Goal: Task Accomplishment & Management: Use online tool/utility

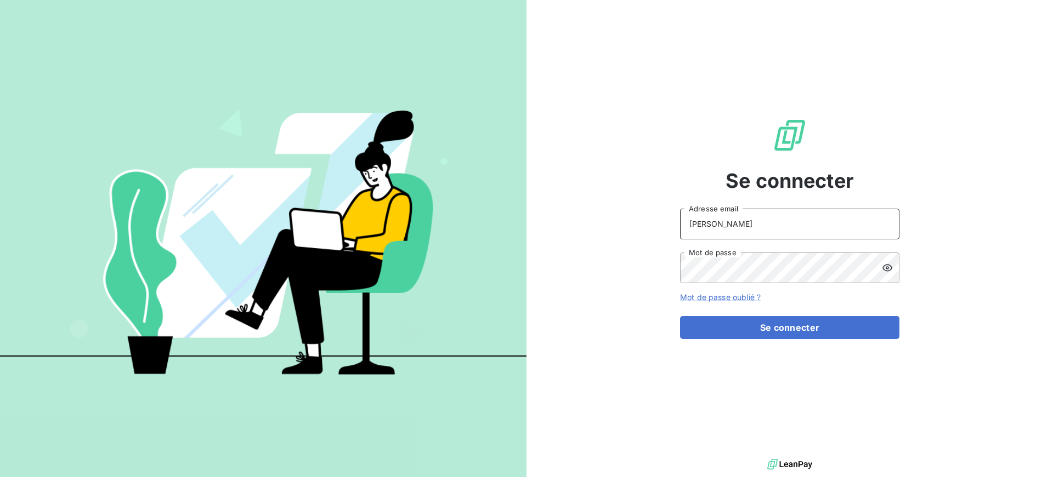
click at [757, 228] on input "ANDREANI" at bounding box center [789, 224] width 219 height 31
type input "s.andreani@ecodia.net"
click at [680, 316] on button "Se connecter" at bounding box center [789, 327] width 219 height 23
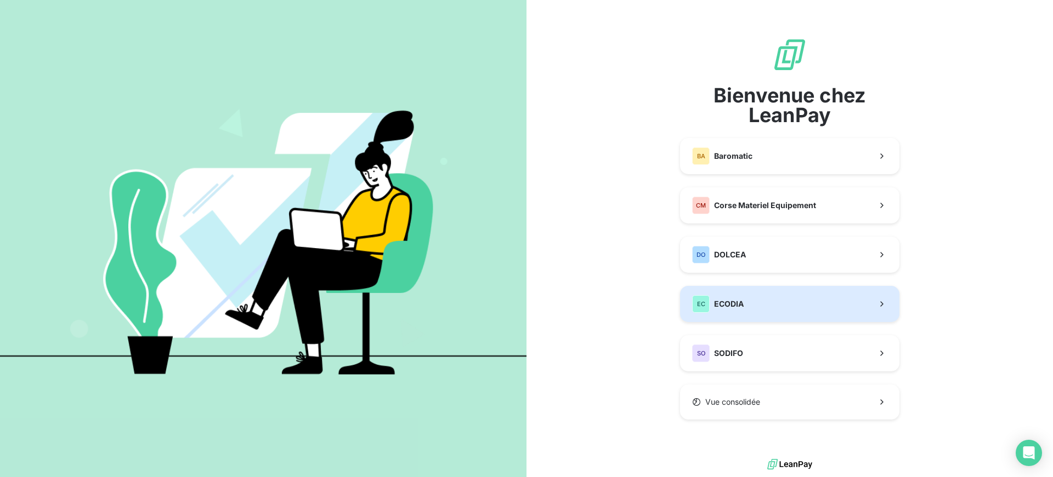
click at [742, 310] on div "EC ECODIA" at bounding box center [718, 304] width 52 height 18
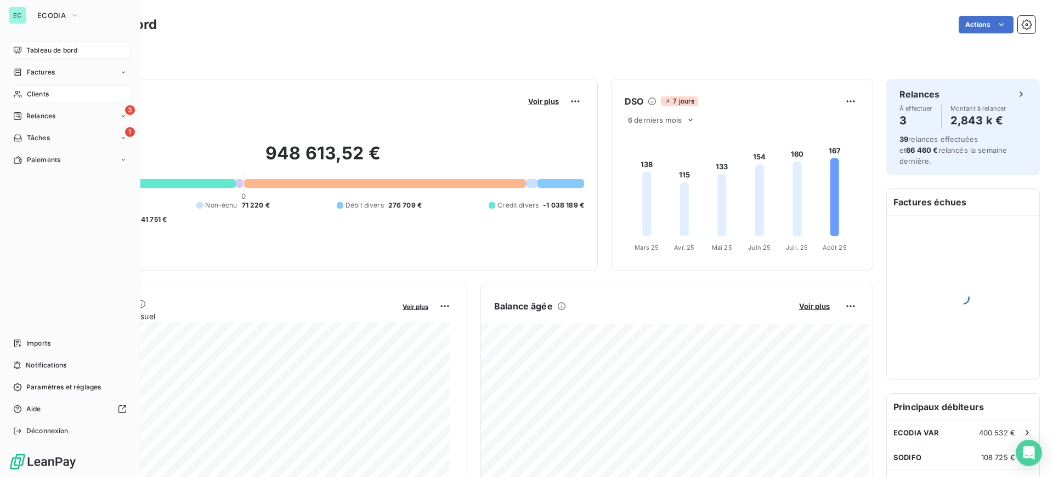
click at [51, 96] on div "Clients" at bounding box center [70, 95] width 122 height 18
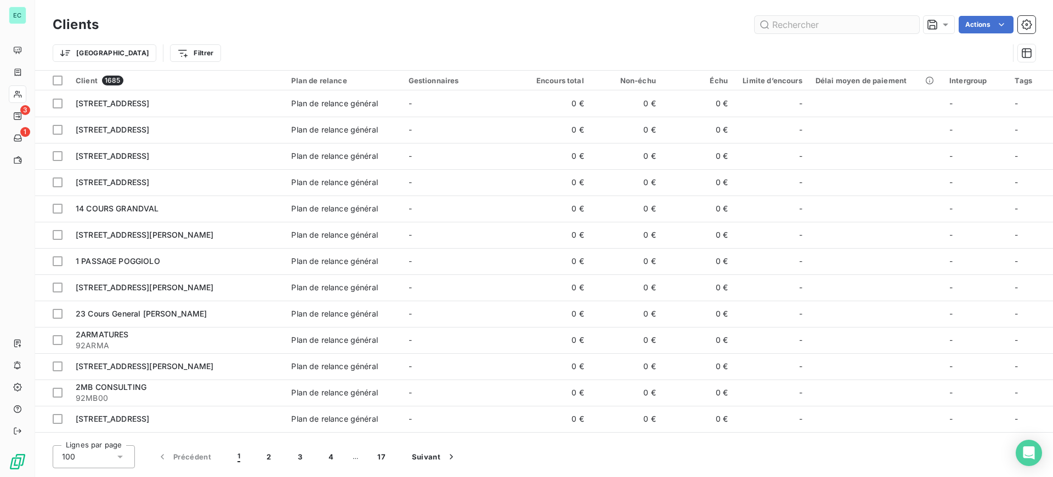
click at [823, 20] on input "text" at bounding box center [836, 25] width 164 height 18
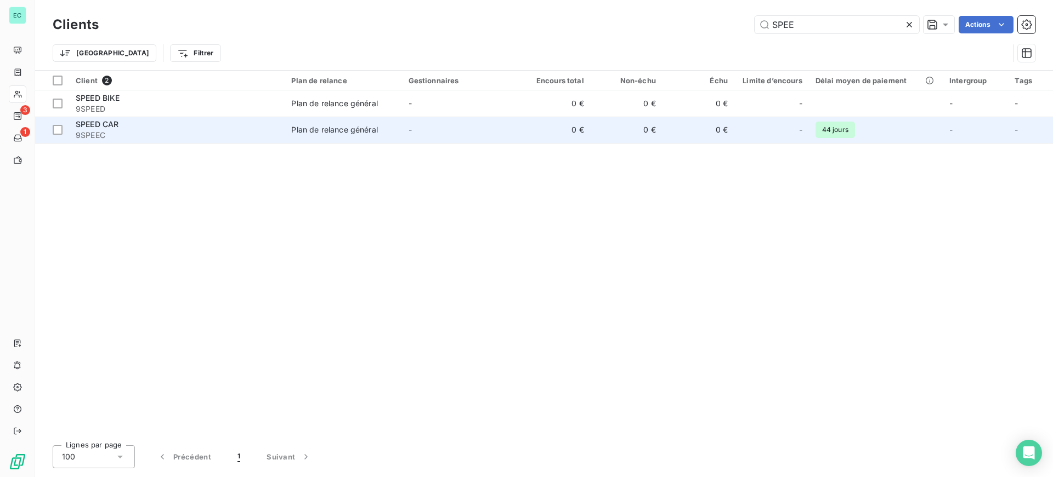
type input "SPEE"
click at [422, 133] on td "-" at bounding box center [460, 130] width 117 height 26
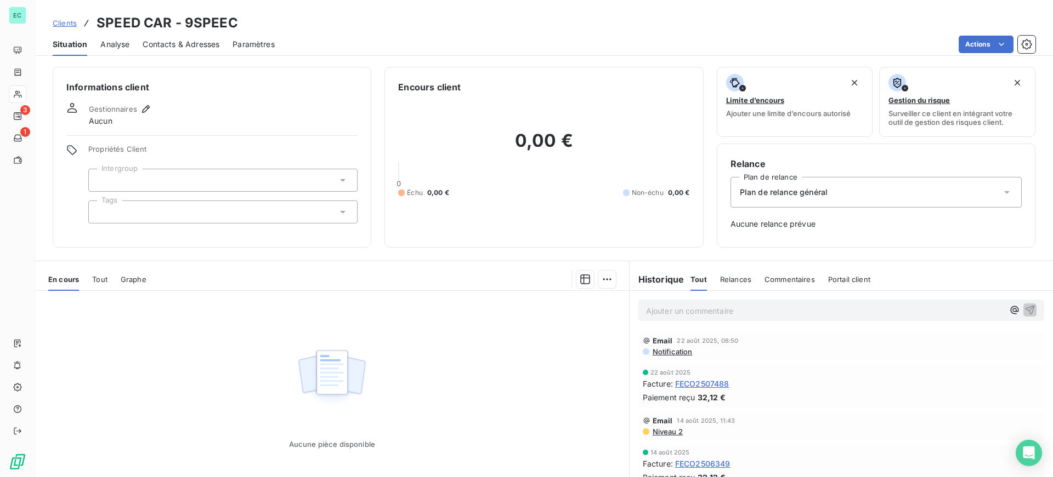
click at [772, 198] on div "Plan de relance général" at bounding box center [875, 192] width 291 height 31
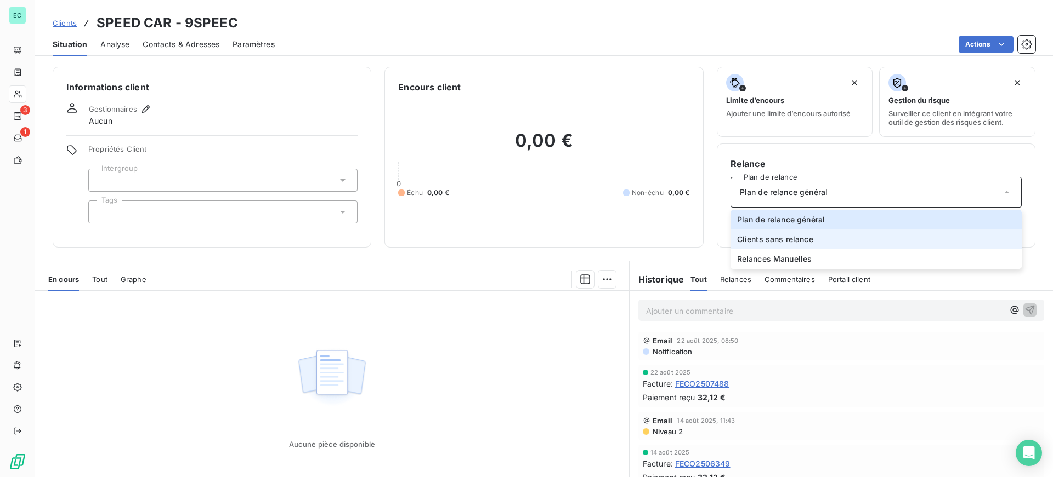
click at [772, 244] on span "Clients sans relance" at bounding box center [775, 239] width 76 height 11
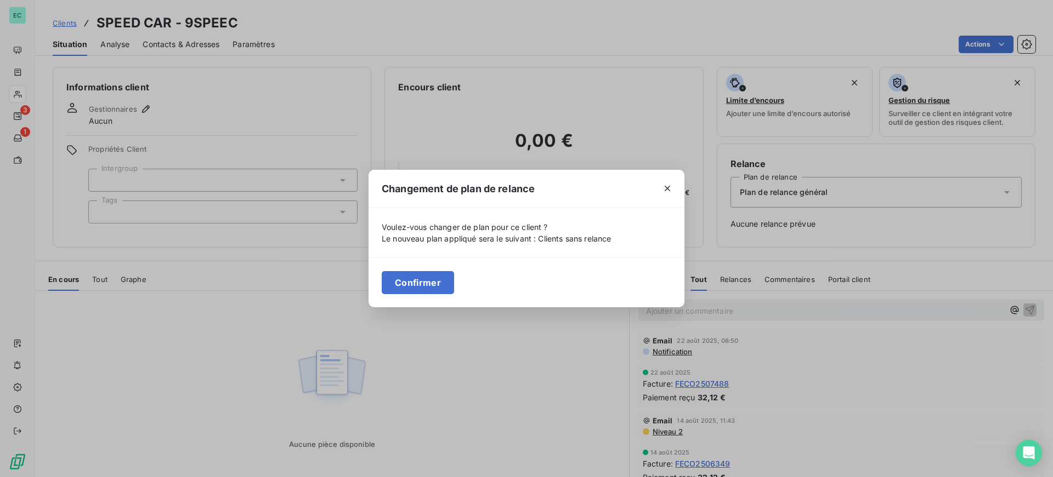
click at [419, 285] on button "Confirmer" at bounding box center [418, 282] width 72 height 23
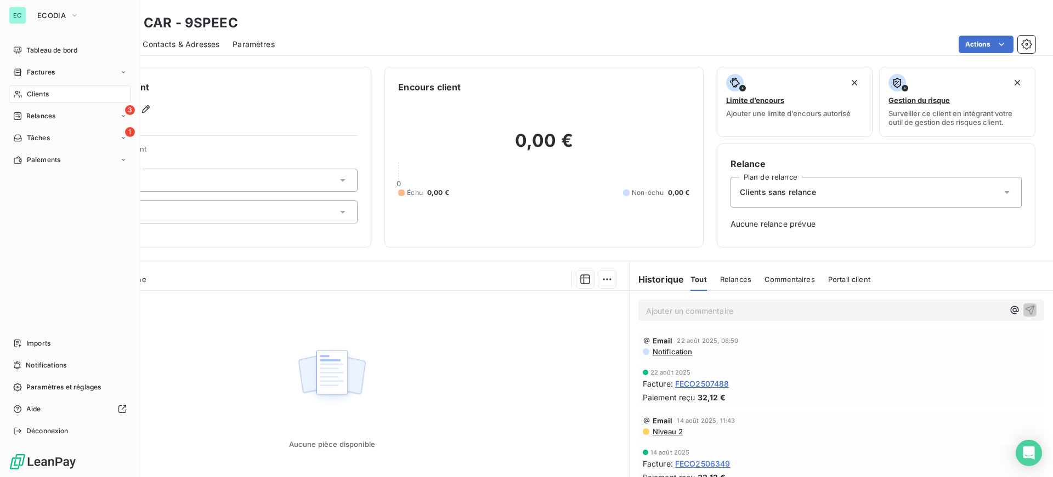
click at [39, 98] on span "Clients" at bounding box center [38, 94] width 22 height 10
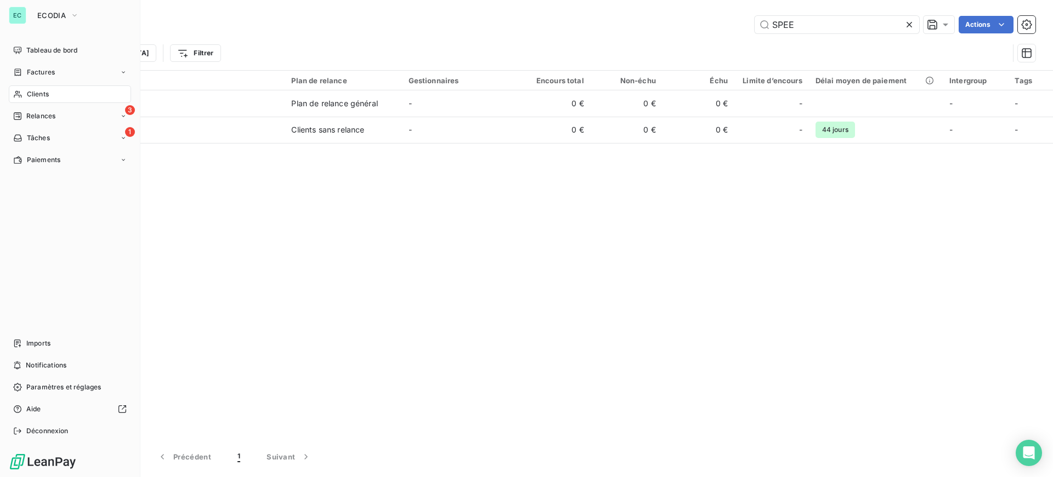
click at [22, 13] on div "EC" at bounding box center [18, 16] width 18 height 18
click at [65, 19] on span "ECODIA" at bounding box center [51, 15] width 29 height 9
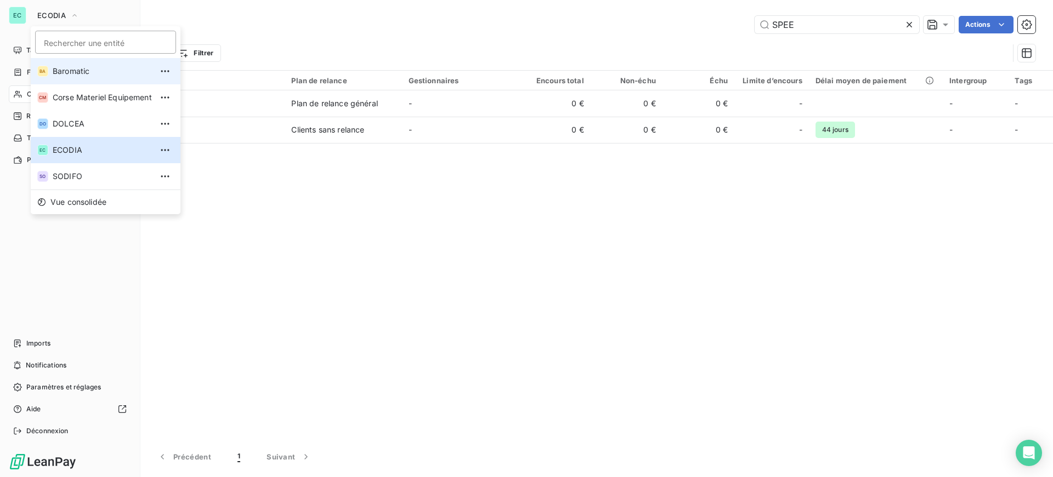
click at [80, 69] on span "Baromatic" at bounding box center [102, 71] width 99 height 11
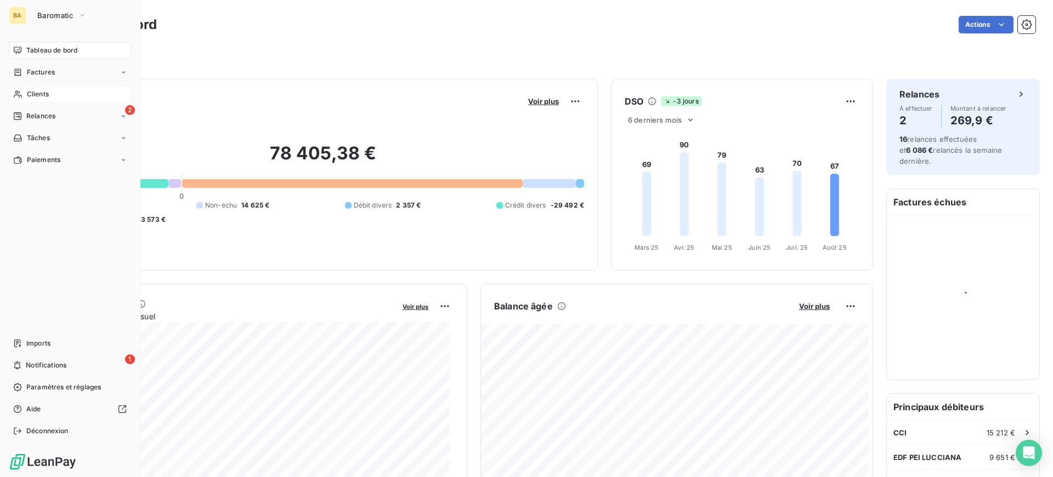
click at [44, 94] on span "Clients" at bounding box center [38, 94] width 22 height 10
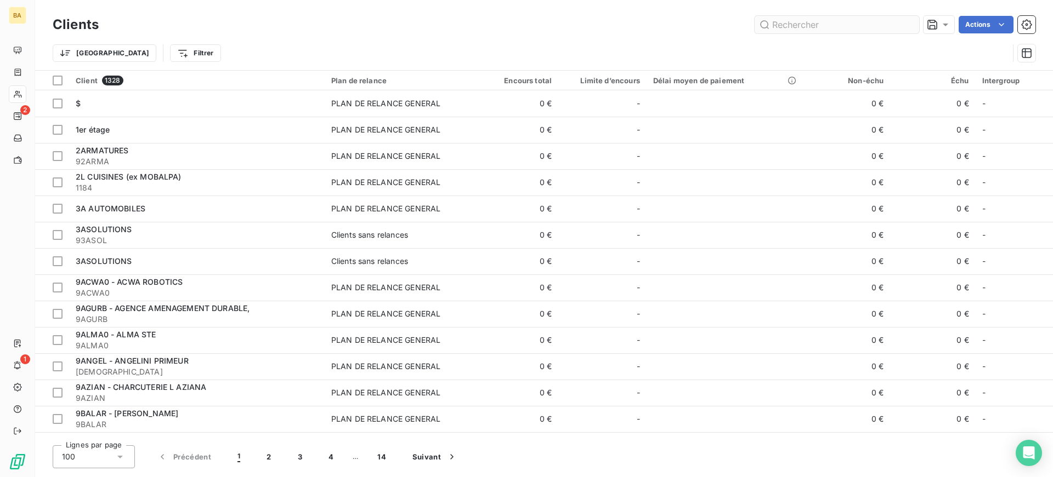
click at [786, 24] on input "text" at bounding box center [836, 25] width 164 height 18
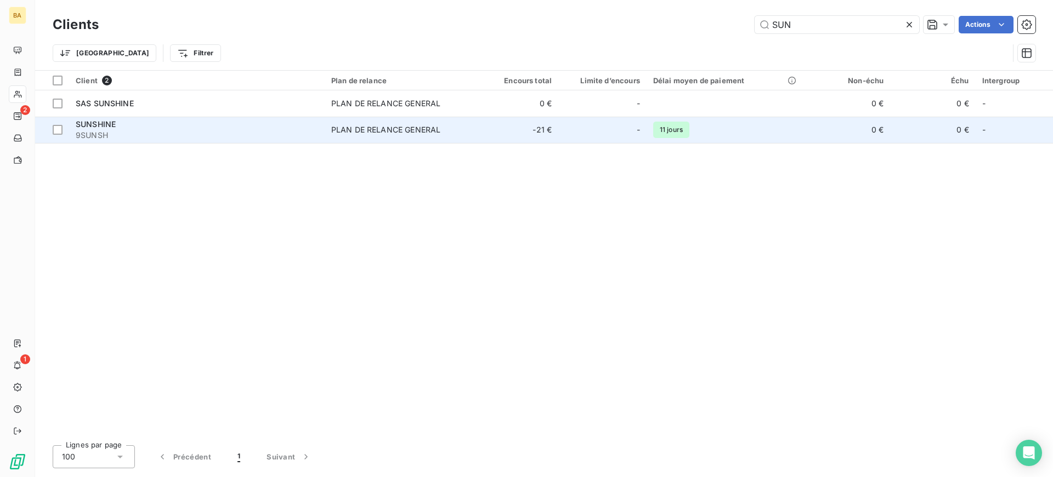
type input "SUN"
click at [453, 129] on span "PLAN DE RELANCE GENERAL" at bounding box center [398, 129] width 135 height 11
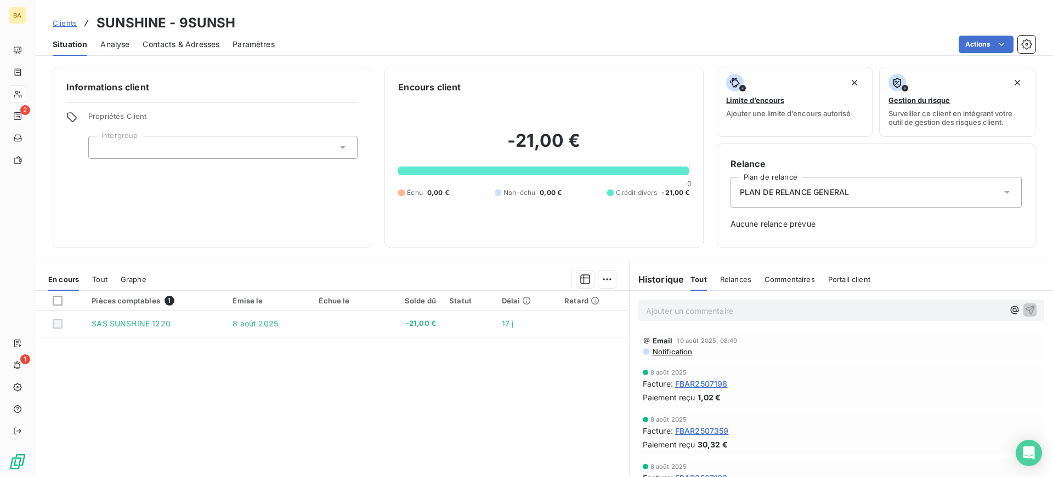
click at [829, 194] on span "PLAN DE RELANCE GENERAL" at bounding box center [794, 192] width 109 height 11
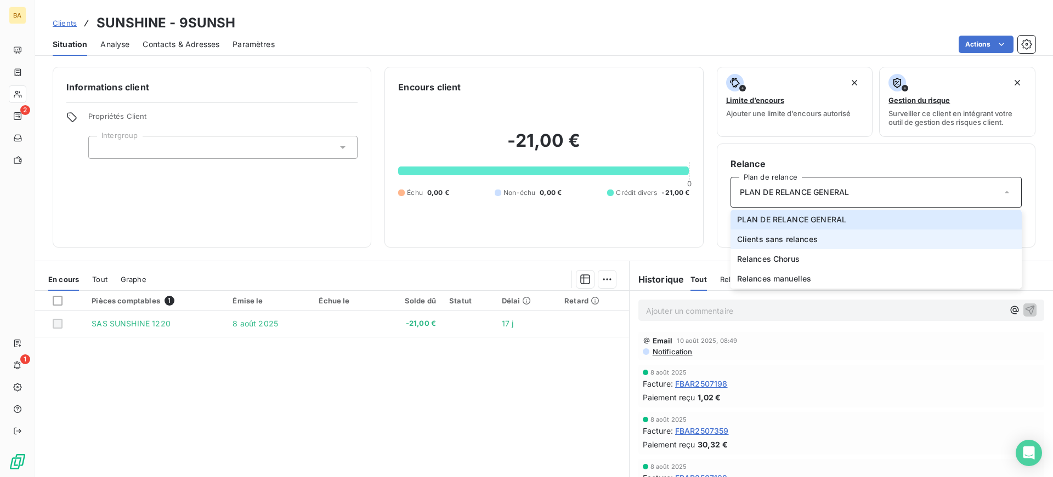
click at [798, 244] on span "Clients sans relances" at bounding box center [777, 239] width 81 height 11
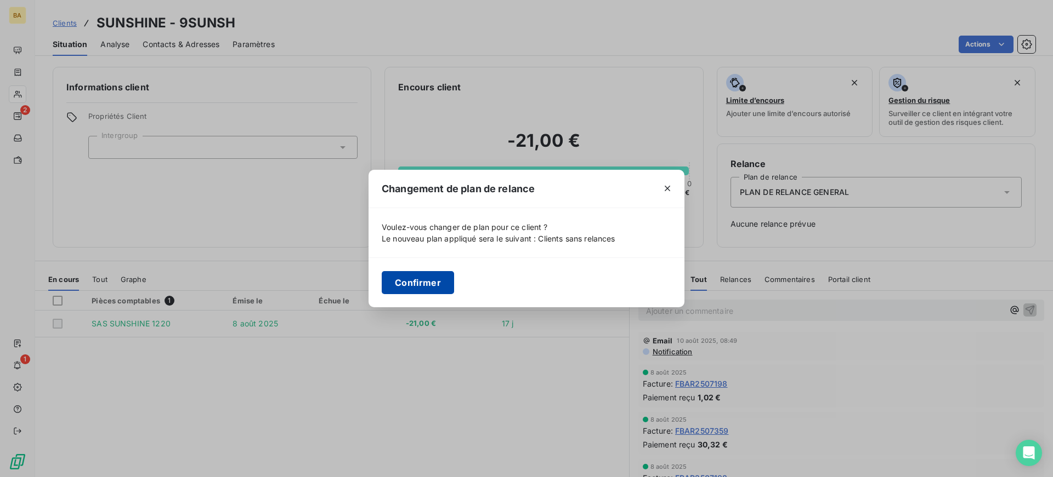
click at [401, 282] on button "Confirmer" at bounding box center [418, 282] width 72 height 23
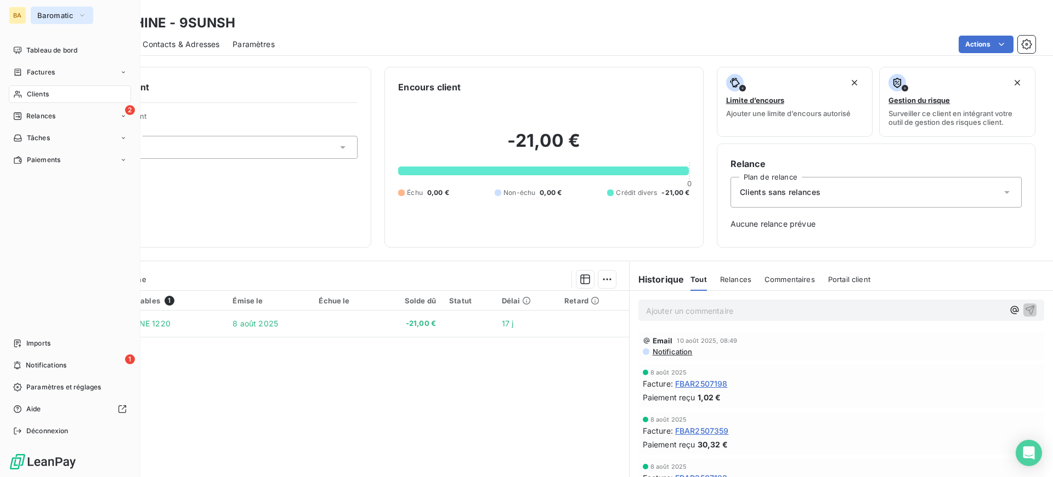
click at [65, 13] on span "Baromatic" at bounding box center [55, 15] width 36 height 9
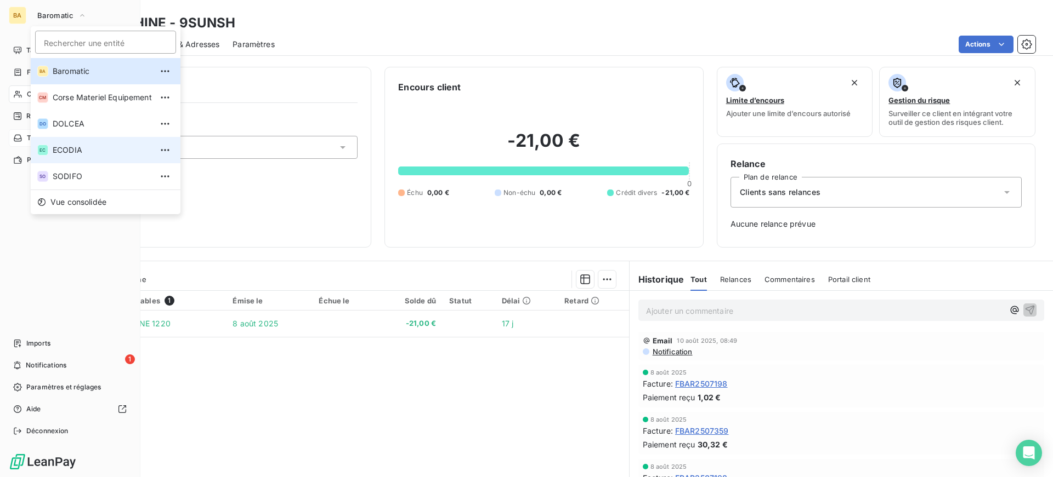
click at [80, 145] on li "EC ECODIA" at bounding box center [106, 150] width 150 height 26
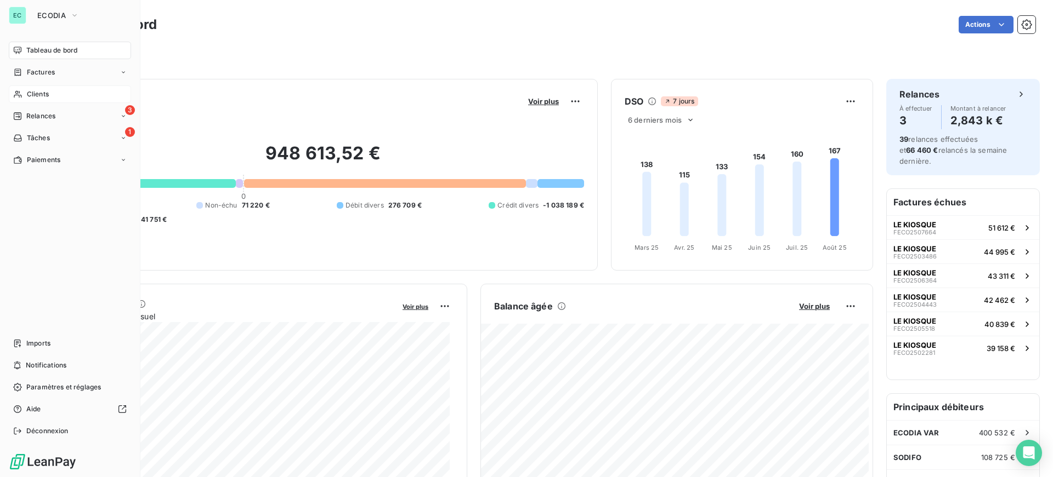
click at [35, 96] on span "Clients" at bounding box center [38, 94] width 22 height 10
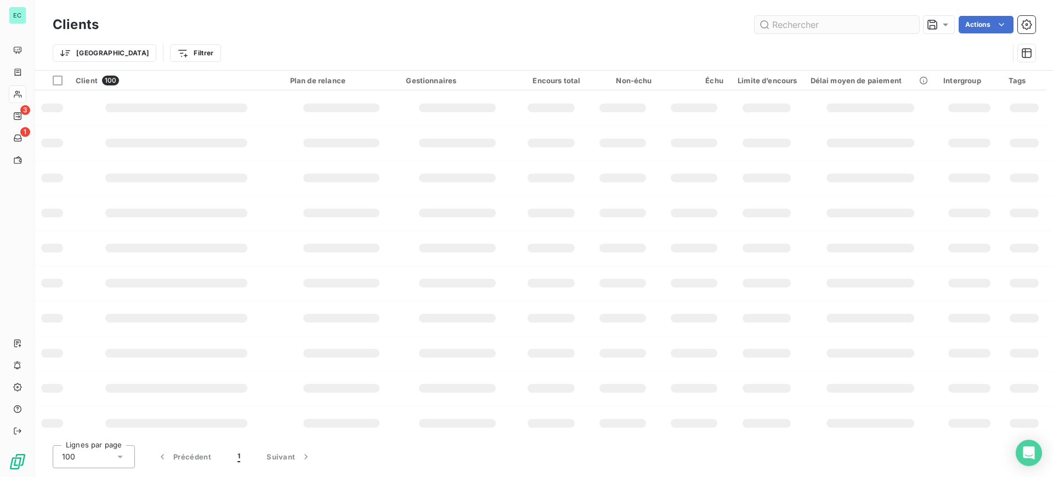
click at [812, 24] on input "text" at bounding box center [836, 25] width 164 height 18
type input "AZI"
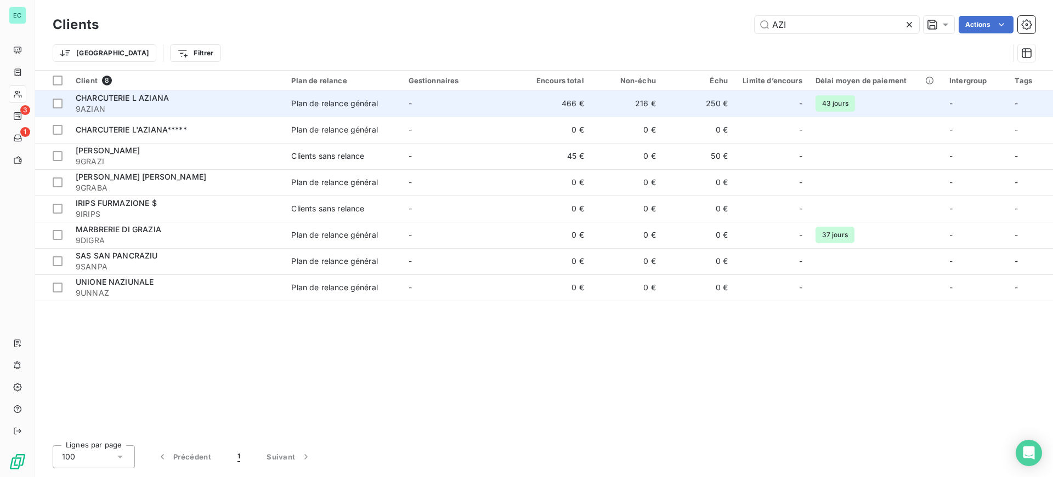
click at [635, 107] on td "216 €" at bounding box center [626, 103] width 72 height 26
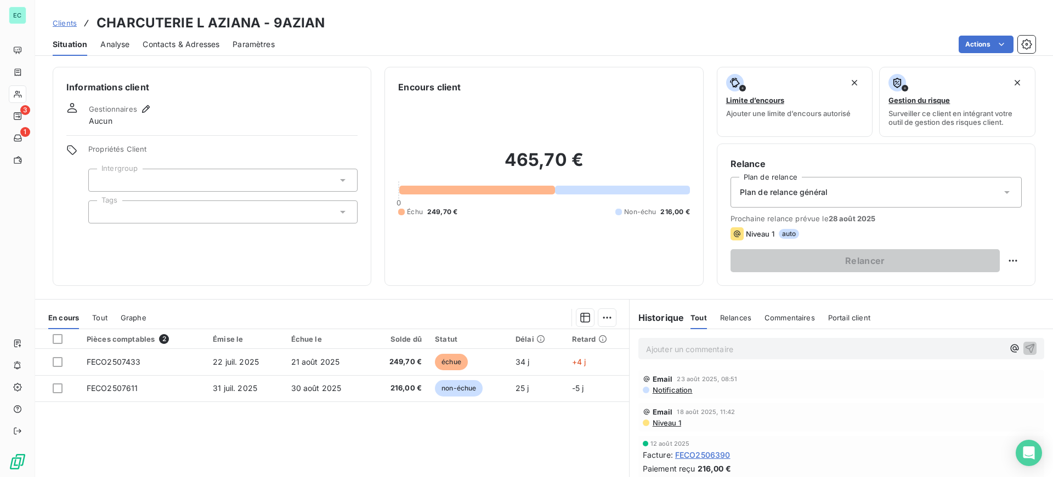
click at [777, 194] on span "Plan de relance général" at bounding box center [784, 192] width 88 height 11
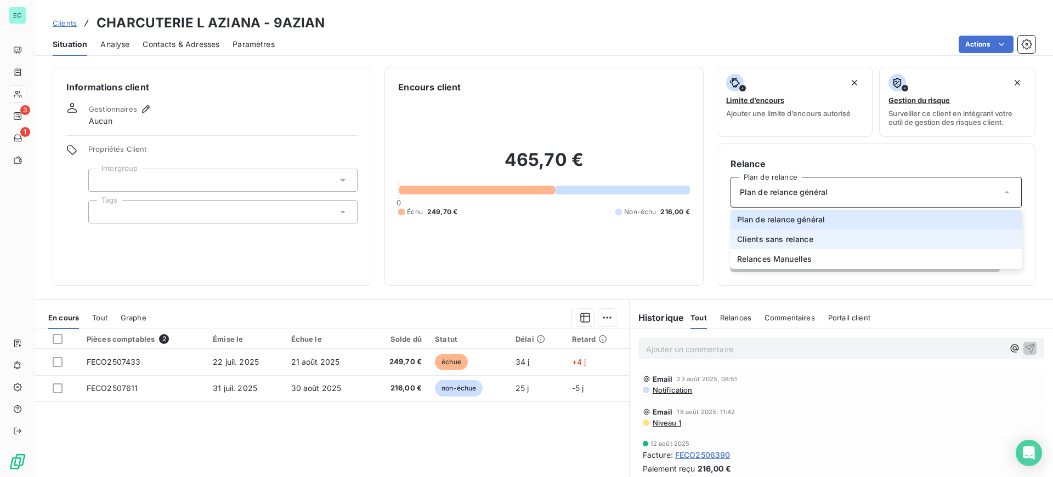
click at [763, 243] on span "Clients sans relance" at bounding box center [775, 239] width 76 height 11
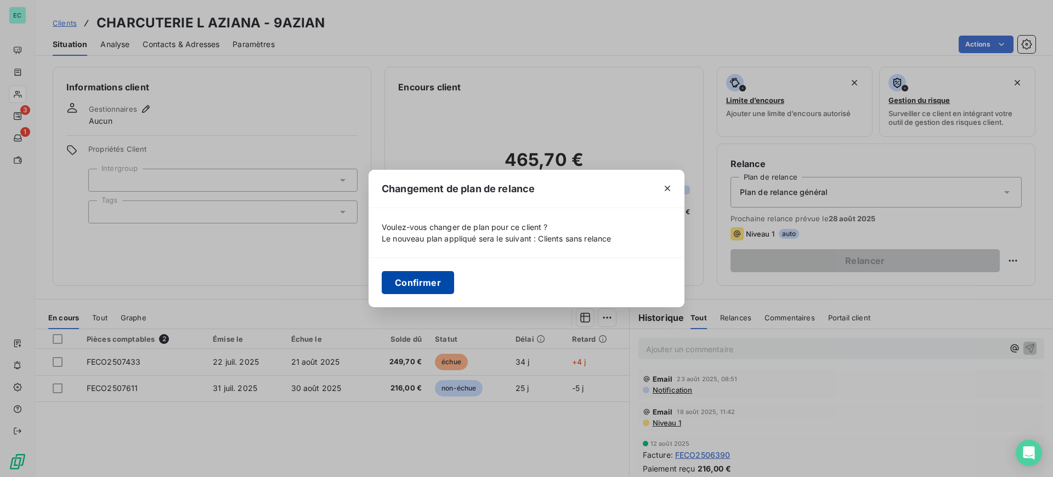
click at [419, 284] on button "Confirmer" at bounding box center [418, 282] width 72 height 23
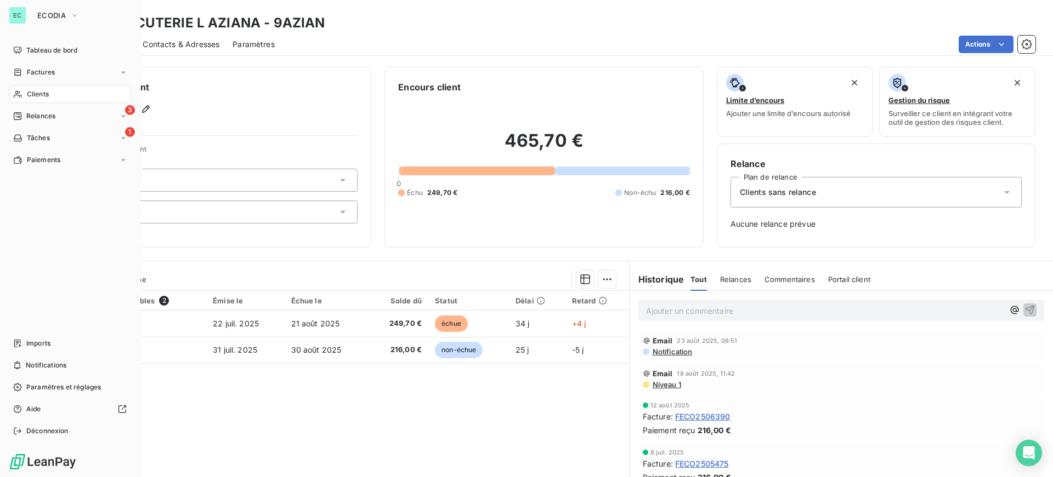
click at [62, 93] on div "Clients" at bounding box center [70, 95] width 122 height 18
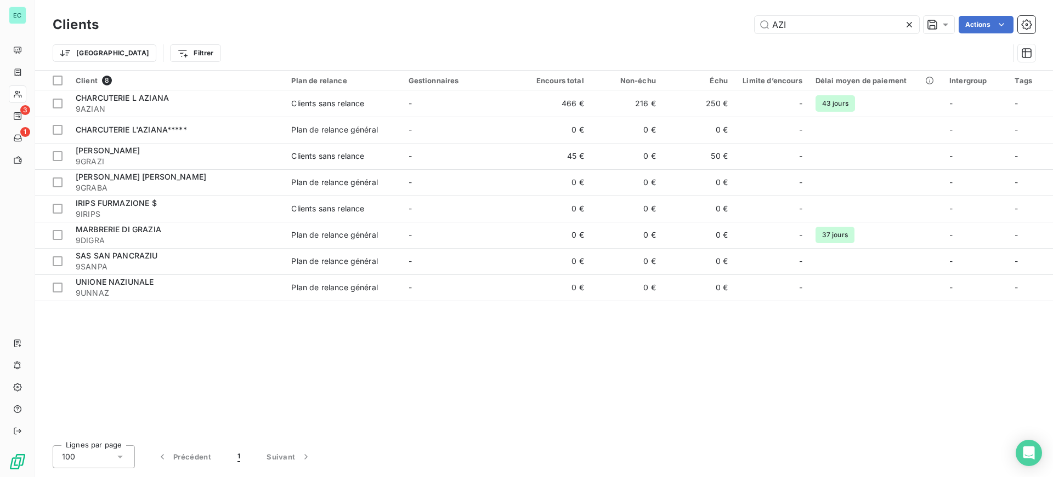
drag, startPoint x: 810, startPoint y: 33, endPoint x: 414, endPoint y: 5, distance: 397.3
click at [457, 5] on div "Clients AZI Actions Trier Filtrer" at bounding box center [543, 35] width 1017 height 70
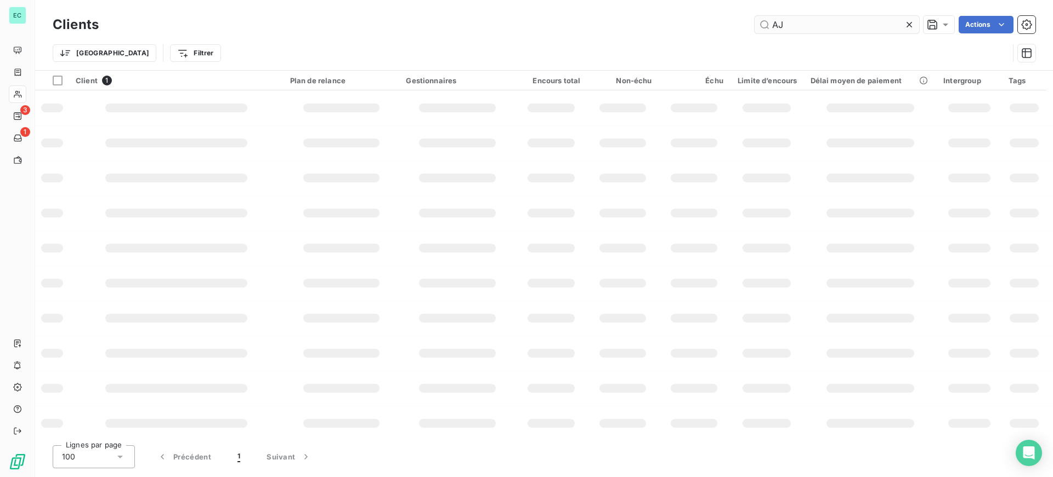
type input "A"
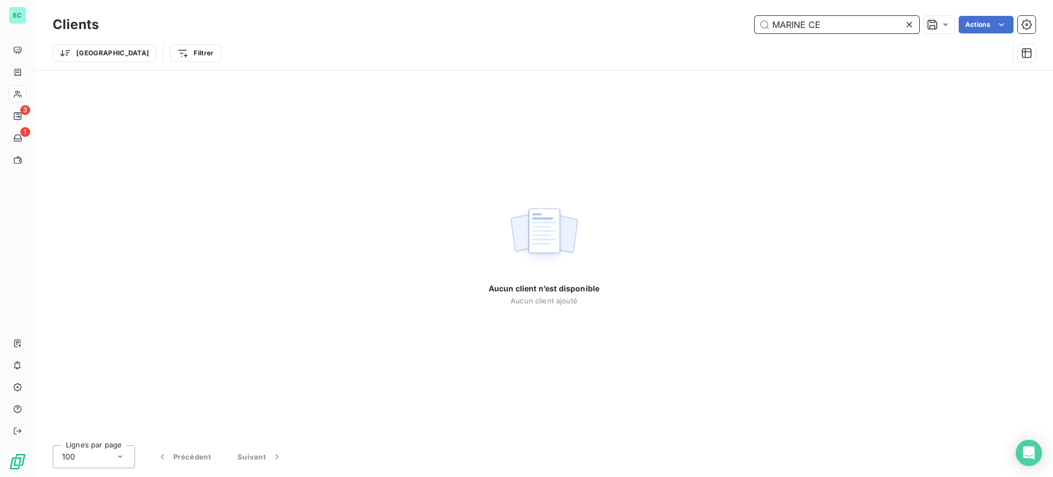
drag, startPoint x: 848, startPoint y: 26, endPoint x: 312, endPoint y: 20, distance: 536.2
click at [340, 24] on div "MARINE CE Actions" at bounding box center [573, 25] width 923 height 18
type input "c2c"
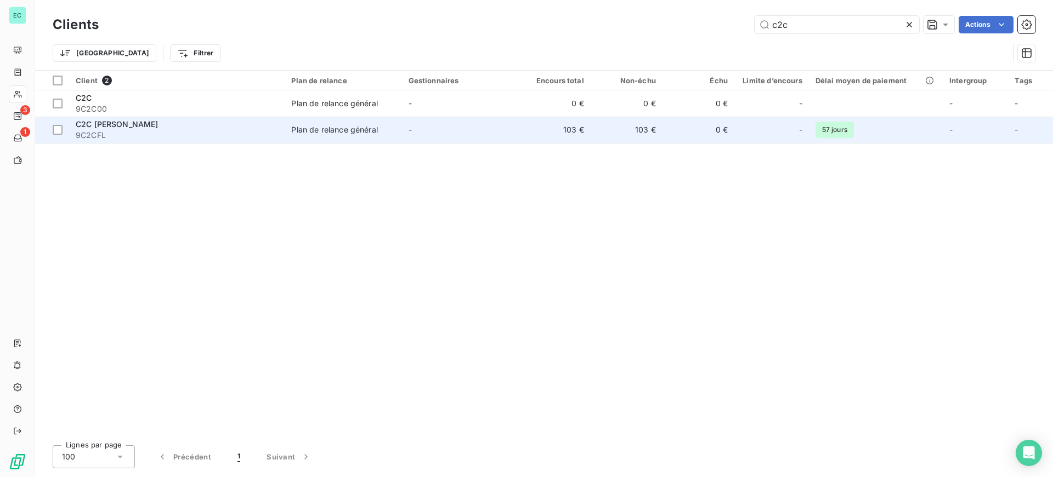
click at [293, 127] on div "Plan de relance général" at bounding box center [334, 129] width 86 height 11
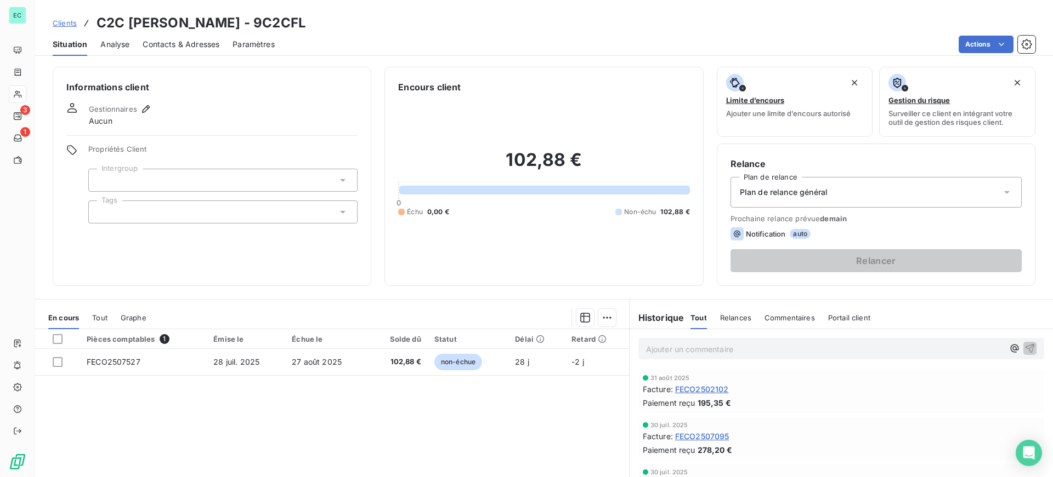
click at [794, 191] on span "Plan de relance général" at bounding box center [784, 192] width 88 height 11
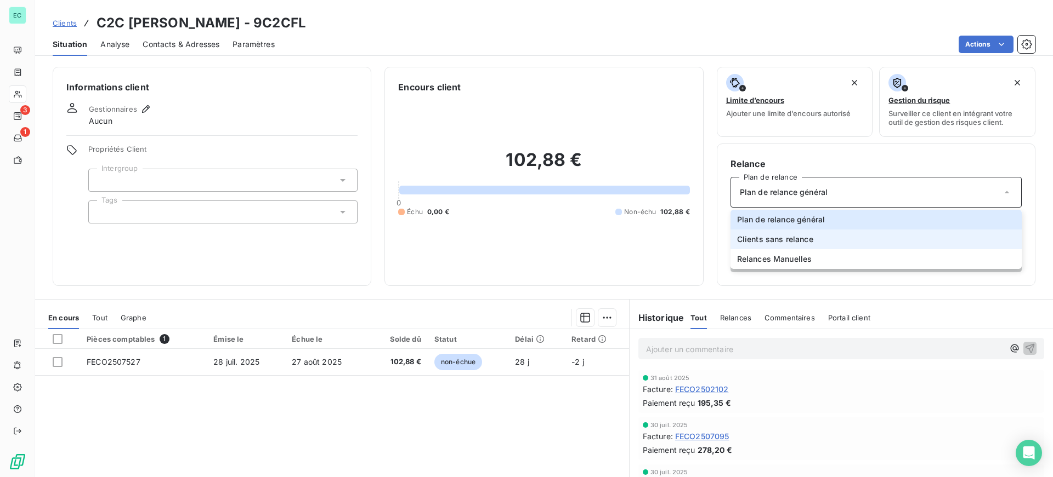
click at [776, 240] on span "Clients sans relance" at bounding box center [775, 239] width 76 height 11
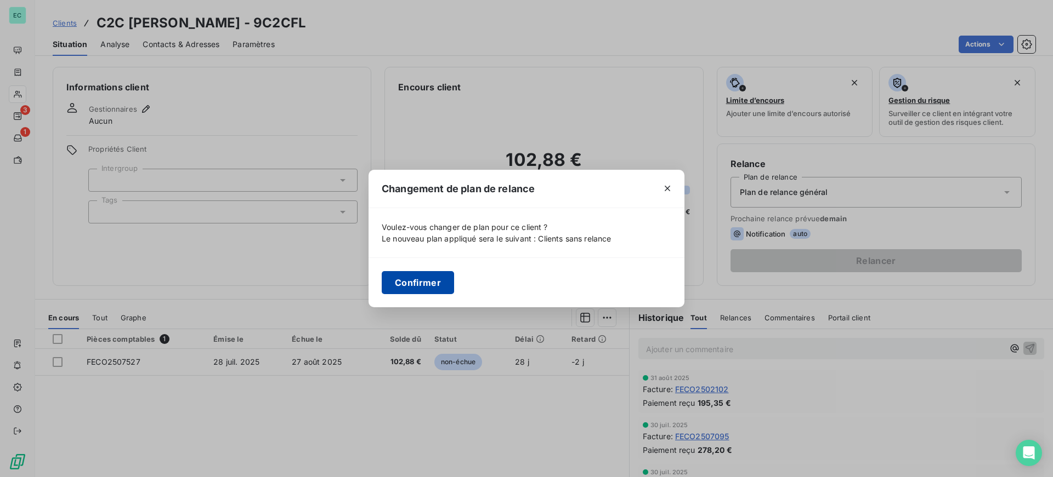
click at [423, 287] on button "Confirmer" at bounding box center [418, 282] width 72 height 23
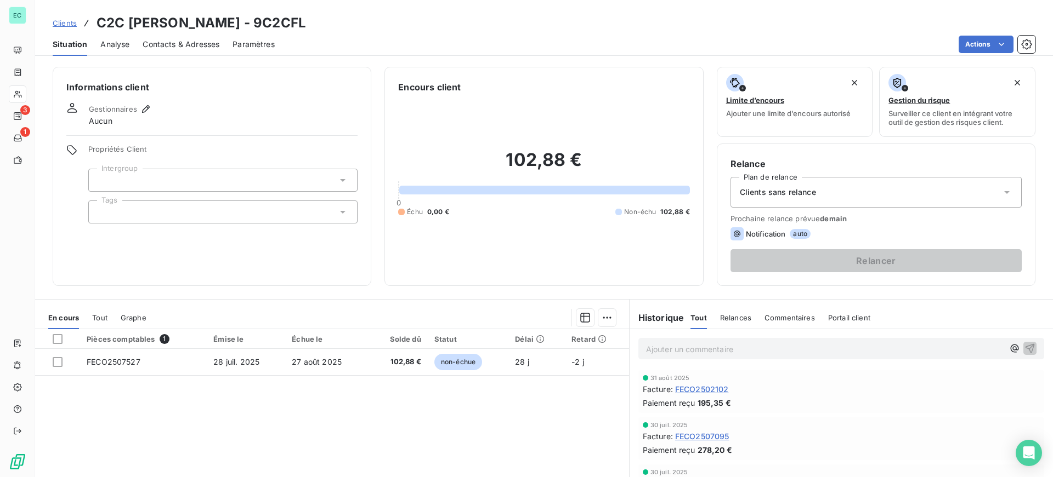
click at [58, 24] on span "Clients" at bounding box center [65, 23] width 24 height 9
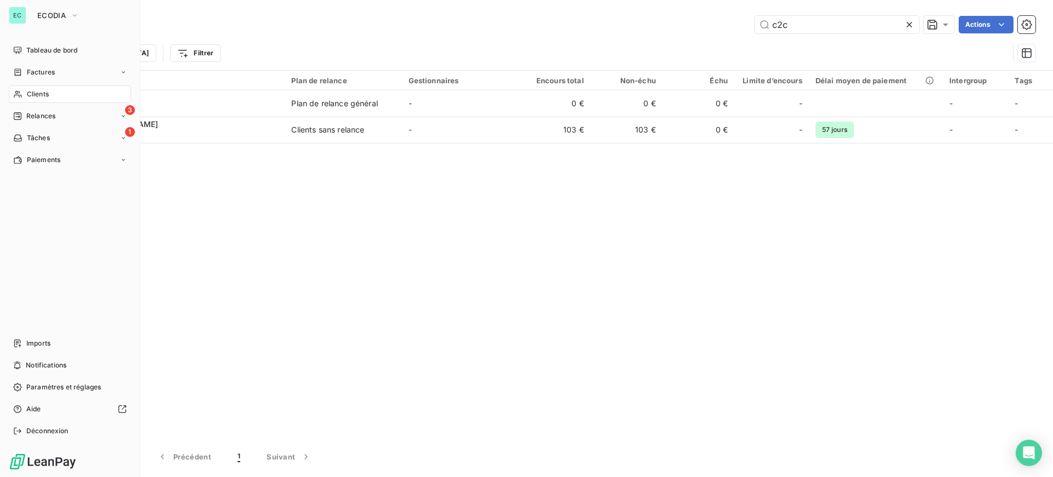
click at [23, 19] on div "EC" at bounding box center [18, 16] width 18 height 18
click at [61, 12] on span "ECODIA" at bounding box center [51, 15] width 29 height 9
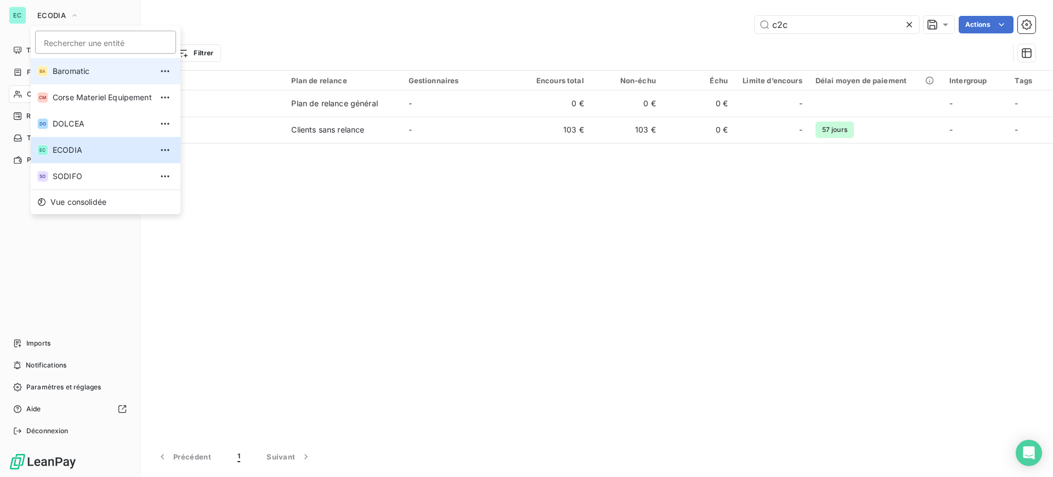
click at [73, 70] on span "Baromatic" at bounding box center [102, 71] width 99 height 11
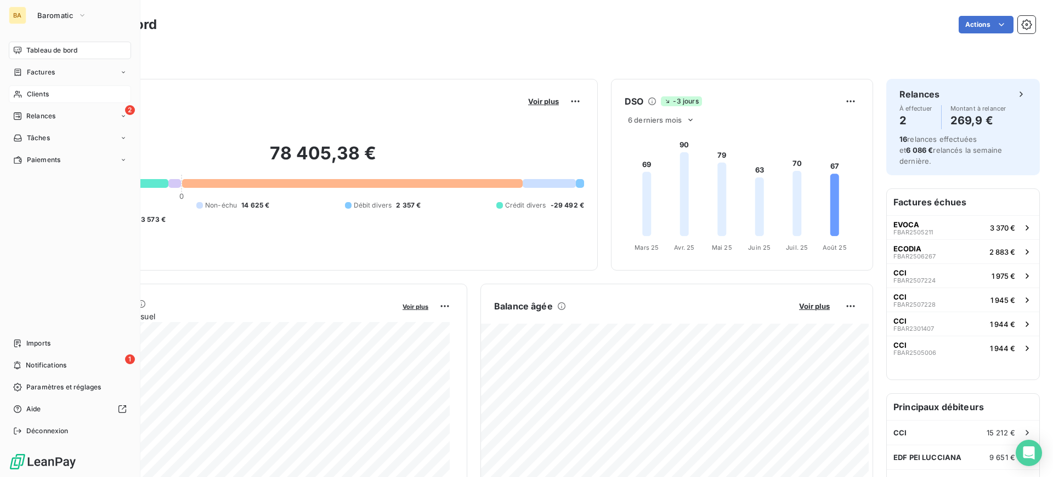
click at [48, 90] on span "Clients" at bounding box center [38, 94] width 22 height 10
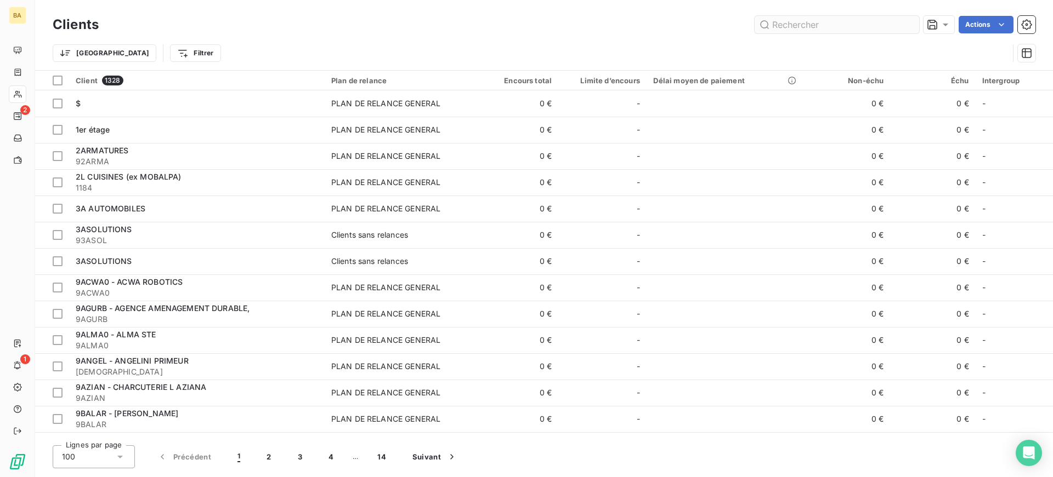
click at [789, 23] on input "text" at bounding box center [836, 25] width 164 height 18
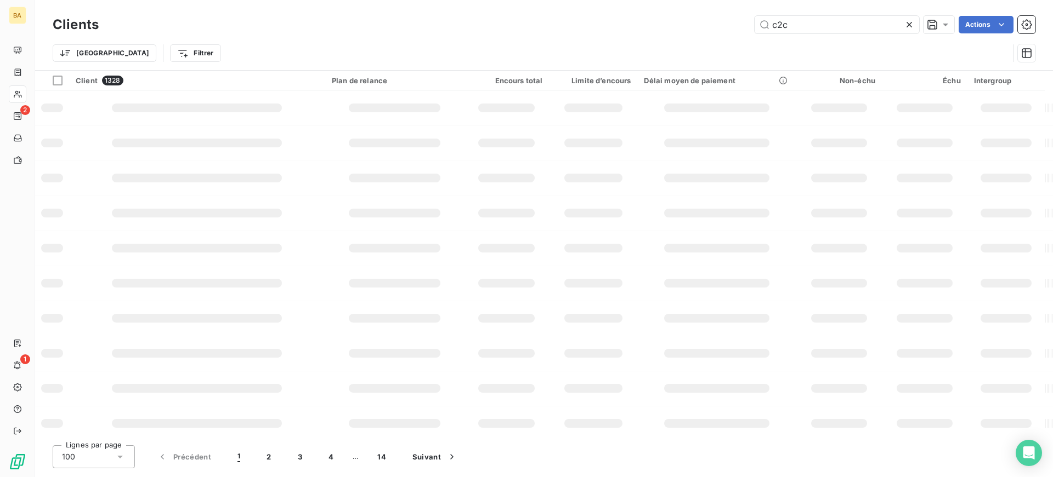
type input "c2c"
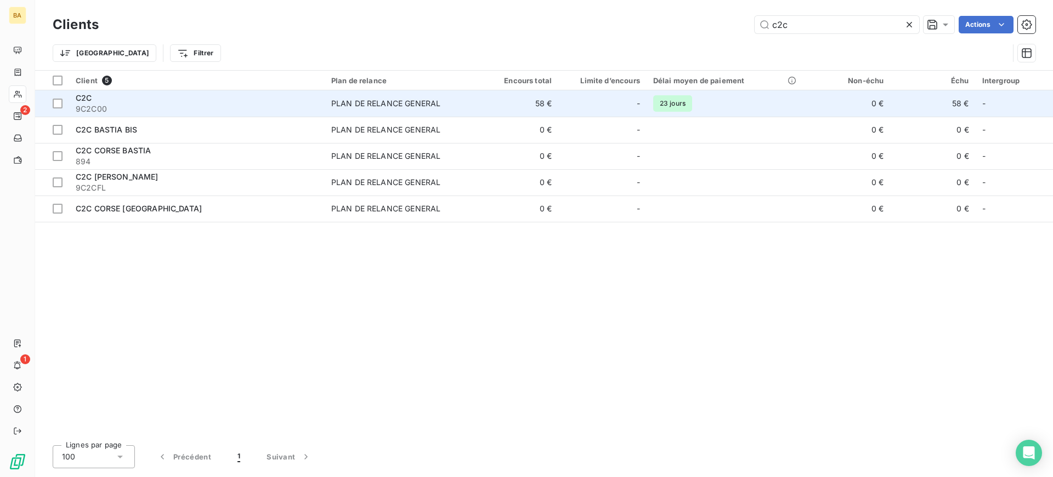
click at [418, 112] on td "PLAN DE RELANCE GENERAL" at bounding box center [399, 103] width 149 height 26
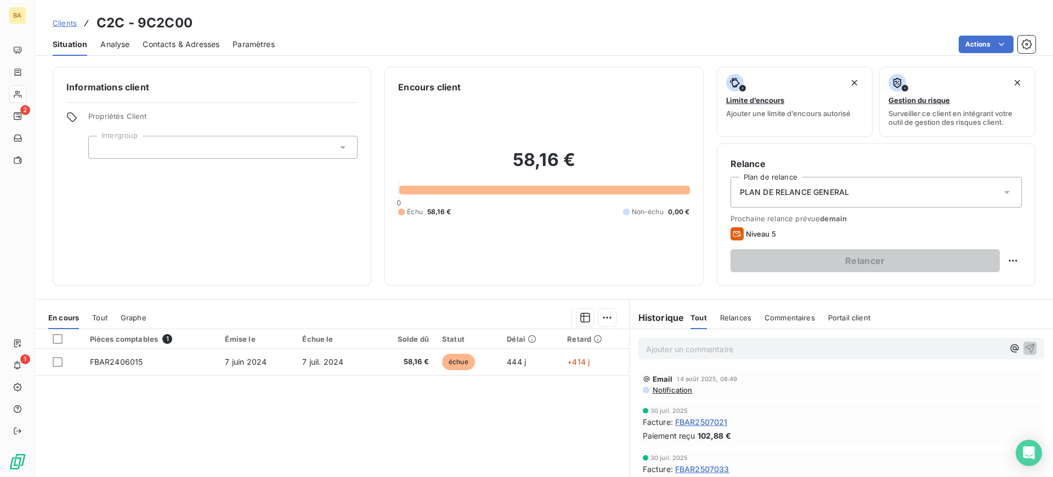
click at [805, 193] on span "PLAN DE RELANCE GENERAL" at bounding box center [794, 192] width 109 height 11
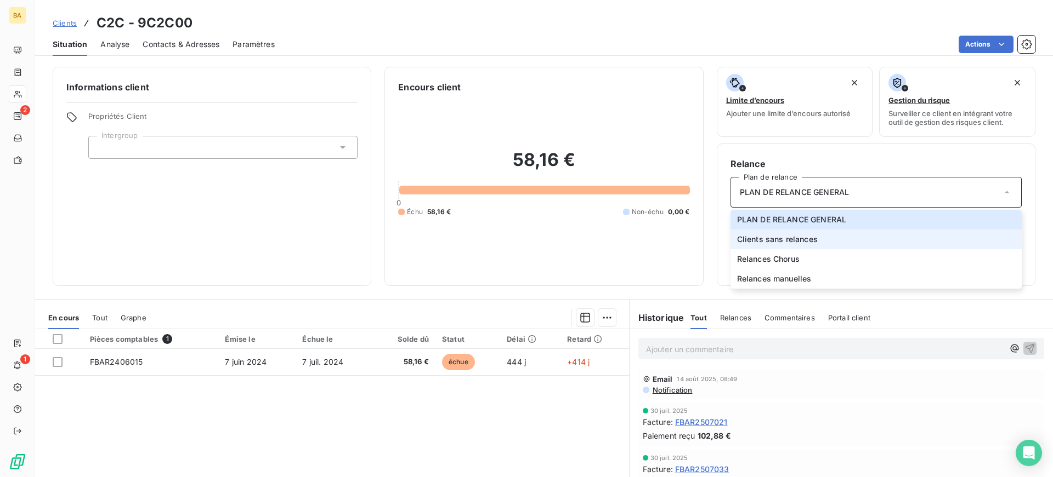
click at [784, 244] on span "Clients sans relances" at bounding box center [777, 239] width 81 height 11
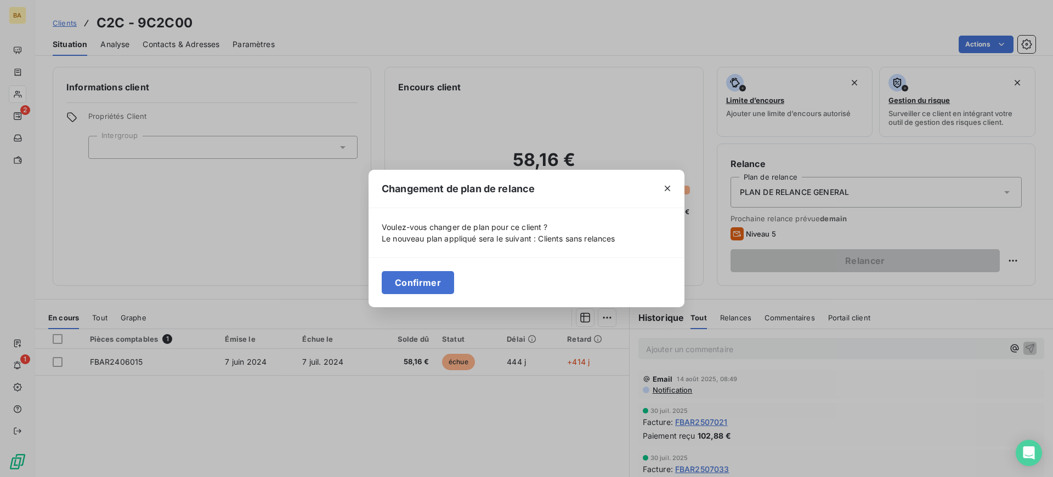
drag, startPoint x: 424, startPoint y: 289, endPoint x: 398, endPoint y: 282, distance: 26.7
click at [418, 288] on button "Confirmer" at bounding box center [418, 282] width 72 height 23
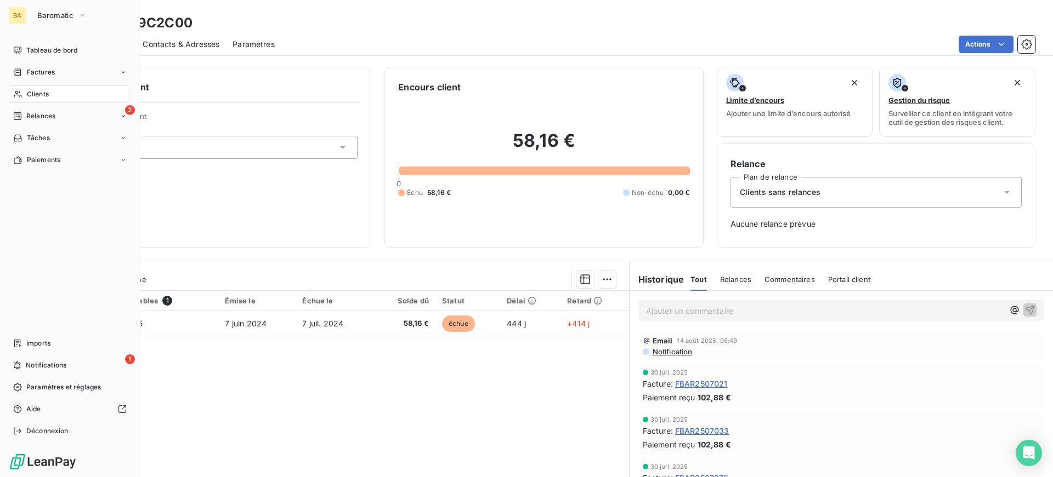
click at [61, 96] on div "Clients" at bounding box center [70, 95] width 122 height 18
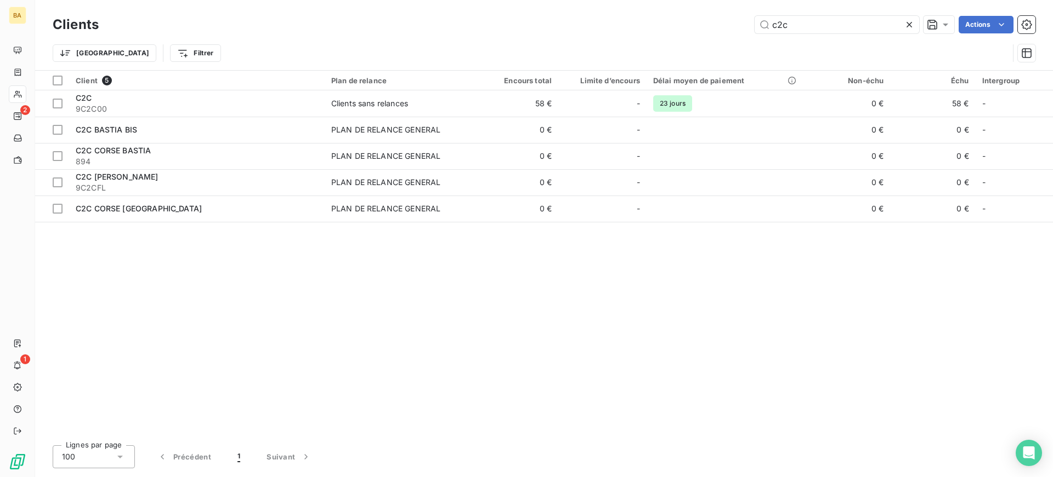
drag, startPoint x: 809, startPoint y: 26, endPoint x: 444, endPoint y: 7, distance: 365.0
click at [481, 12] on div "Clients c2c Actions Trier Filtrer" at bounding box center [543, 35] width 1017 height 70
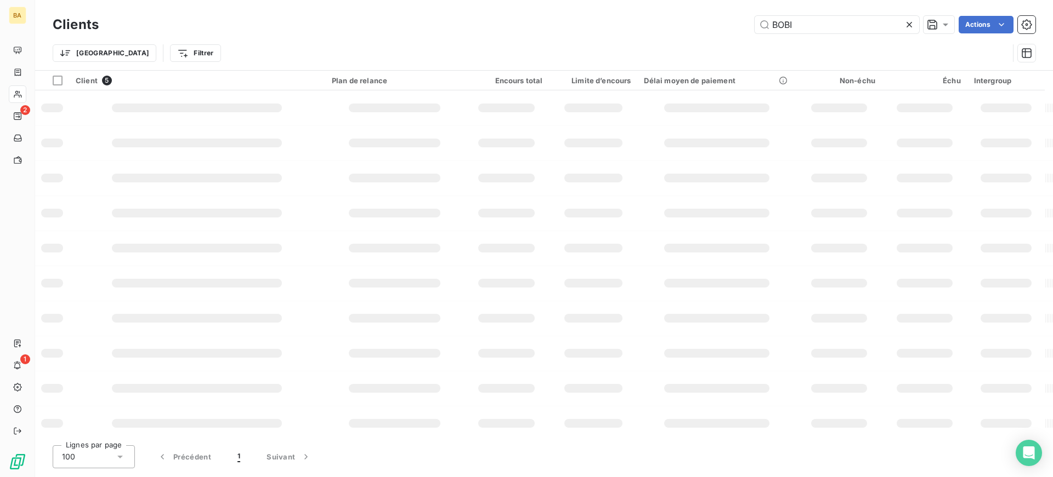
type input "BOBI"
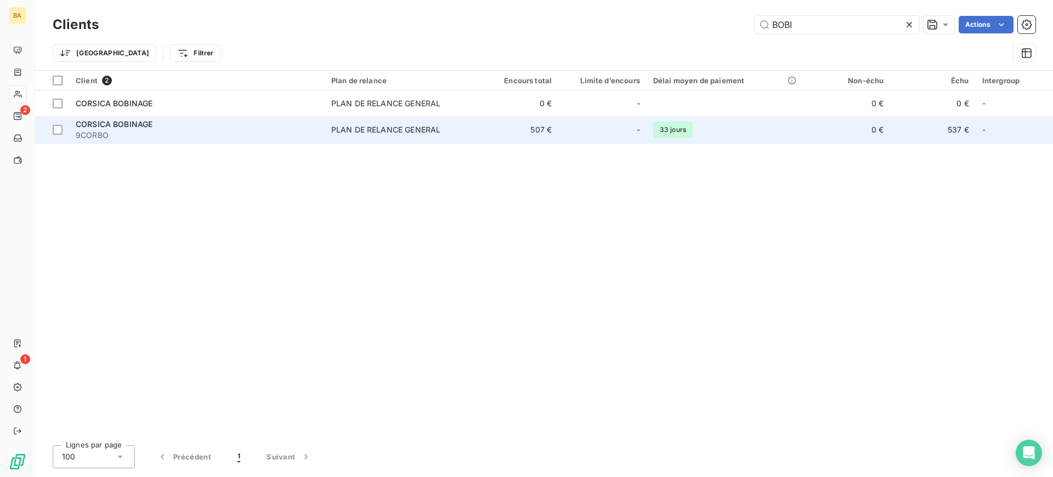
click at [339, 138] on td "PLAN DE RELANCE GENERAL" at bounding box center [399, 130] width 149 height 26
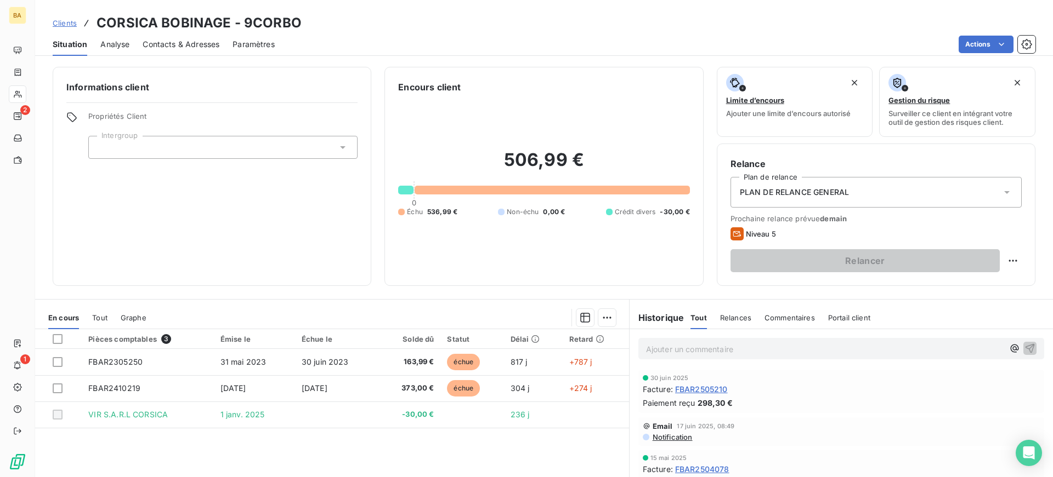
click at [801, 195] on span "PLAN DE RELANCE GENERAL" at bounding box center [794, 192] width 109 height 11
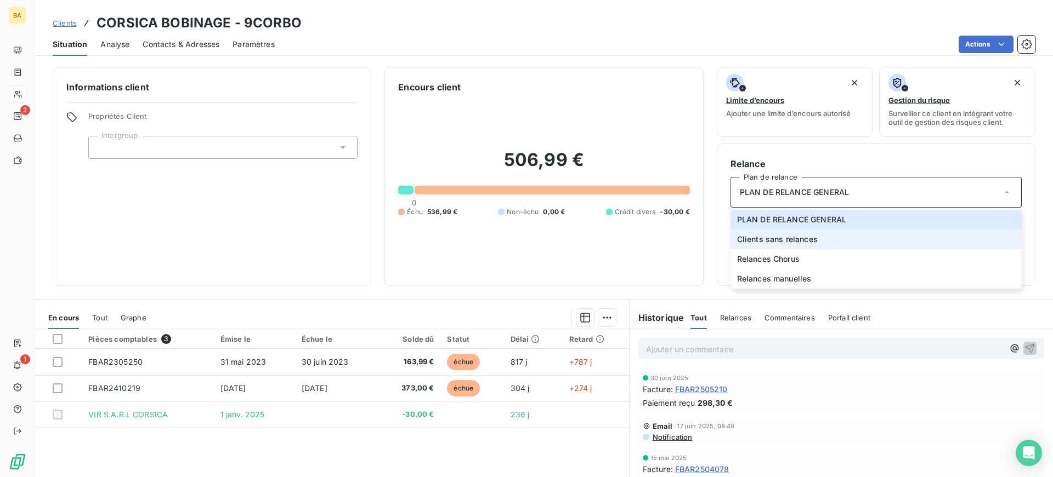
click at [796, 241] on span "Clients sans relances" at bounding box center [777, 239] width 81 height 11
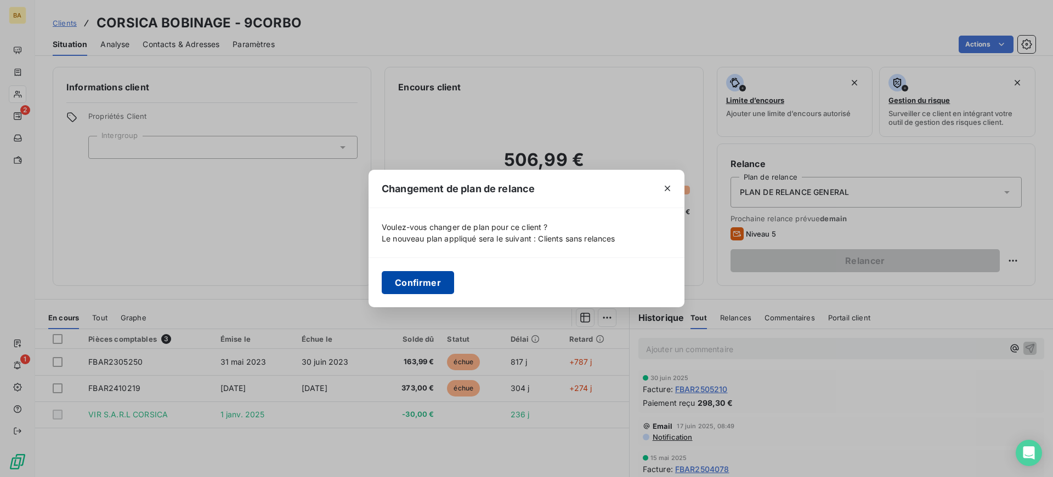
click at [419, 285] on button "Confirmer" at bounding box center [418, 282] width 72 height 23
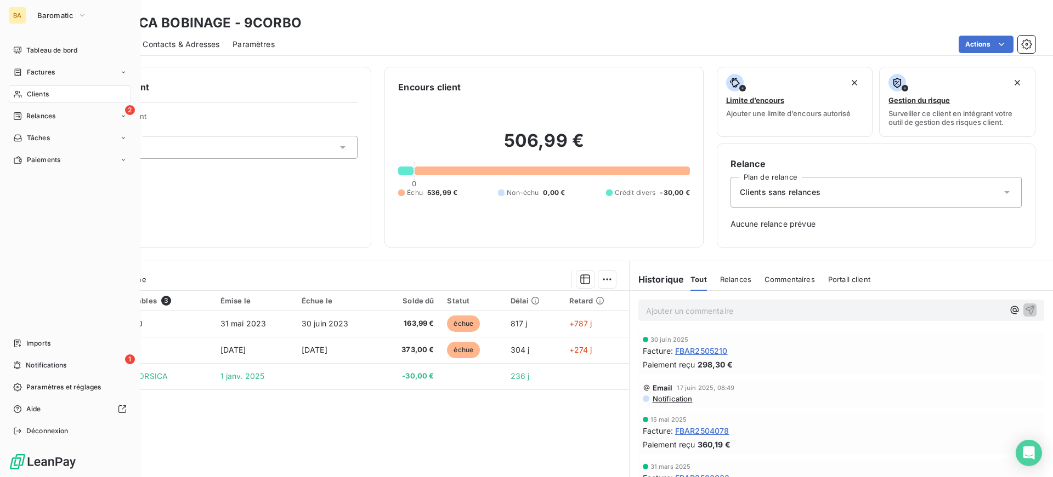
click at [62, 96] on div "Clients" at bounding box center [70, 95] width 122 height 18
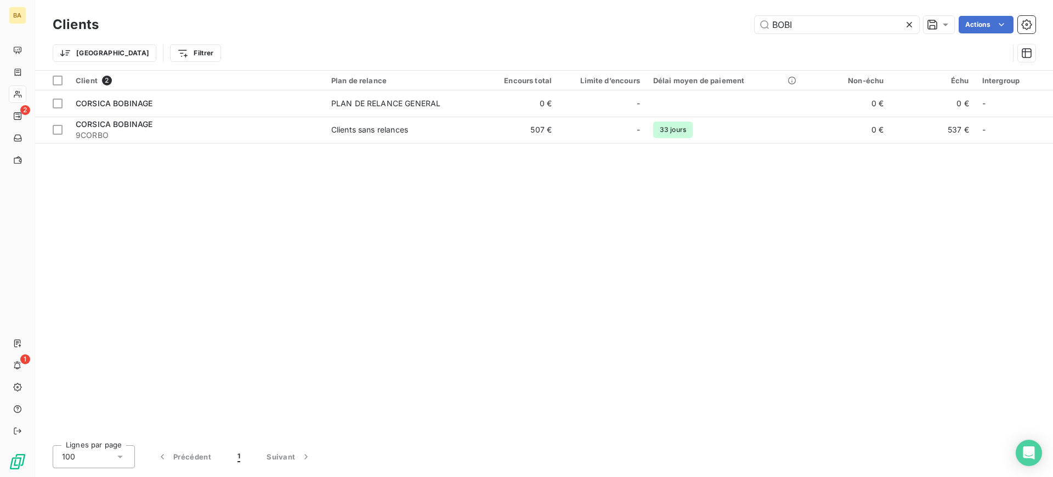
drag, startPoint x: 810, startPoint y: 30, endPoint x: 232, endPoint y: 0, distance: 578.6
click at [391, 30] on div "BOBI Actions" at bounding box center [573, 25] width 923 height 18
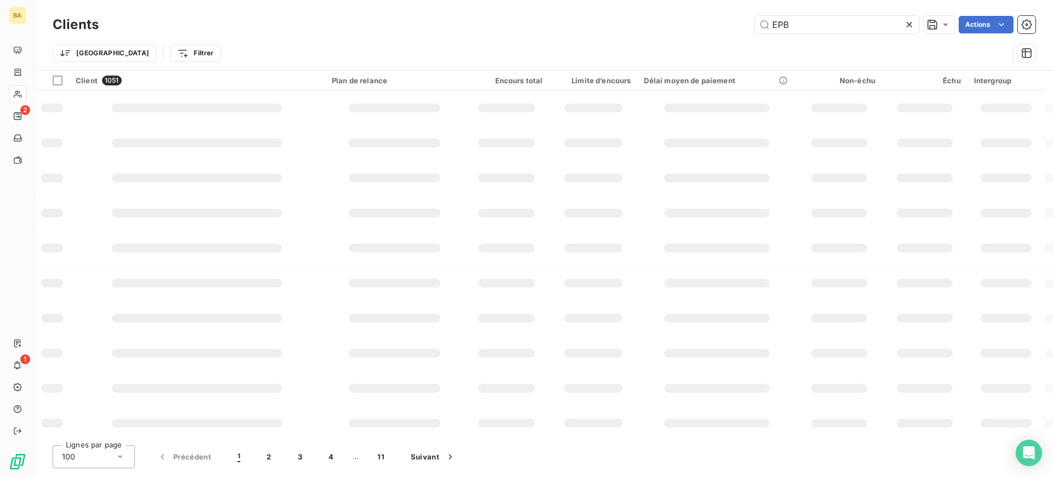
type input "EPB"
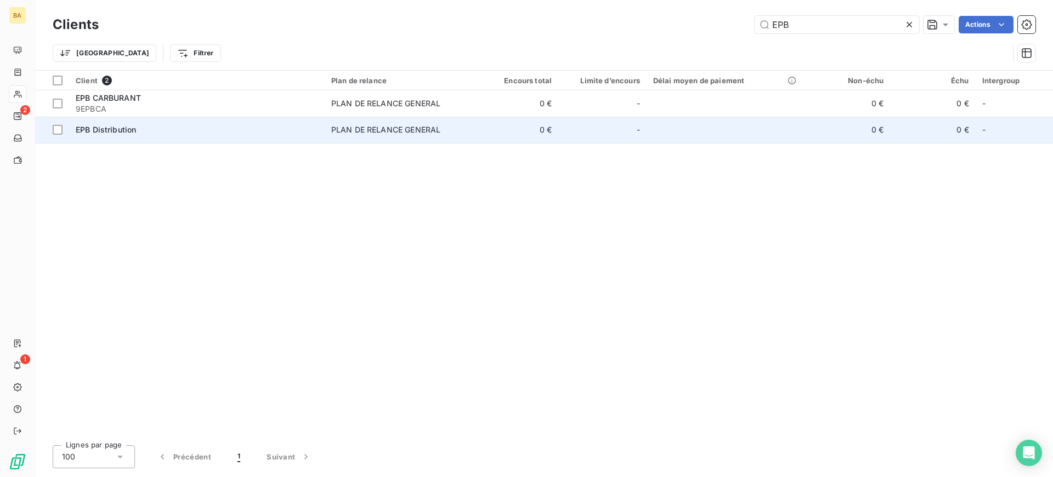
click at [278, 137] on td "EPB Distribution" at bounding box center [196, 130] width 255 height 26
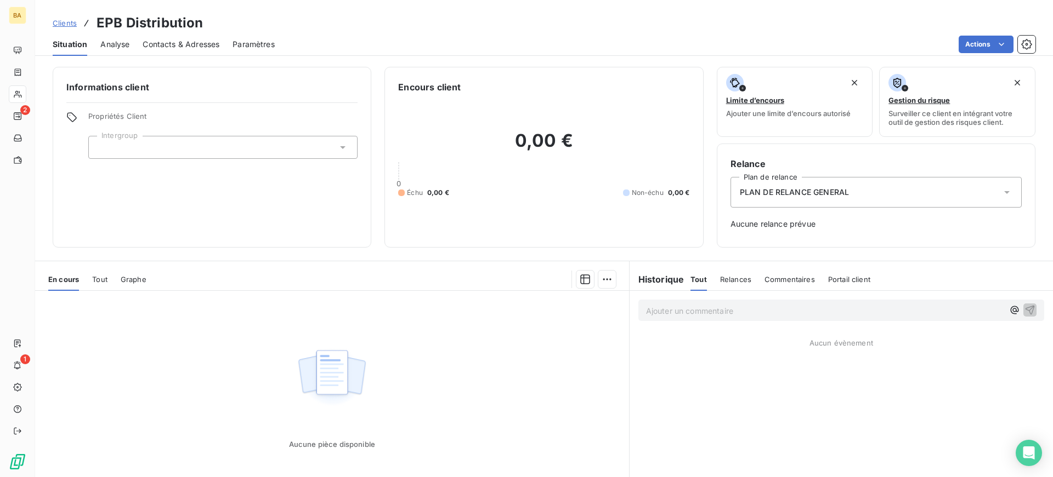
drag, startPoint x: 800, startPoint y: 188, endPoint x: 803, endPoint y: 195, distance: 7.8
click at [803, 195] on div "PLAN DE RELANCE GENERAL" at bounding box center [875, 192] width 291 height 31
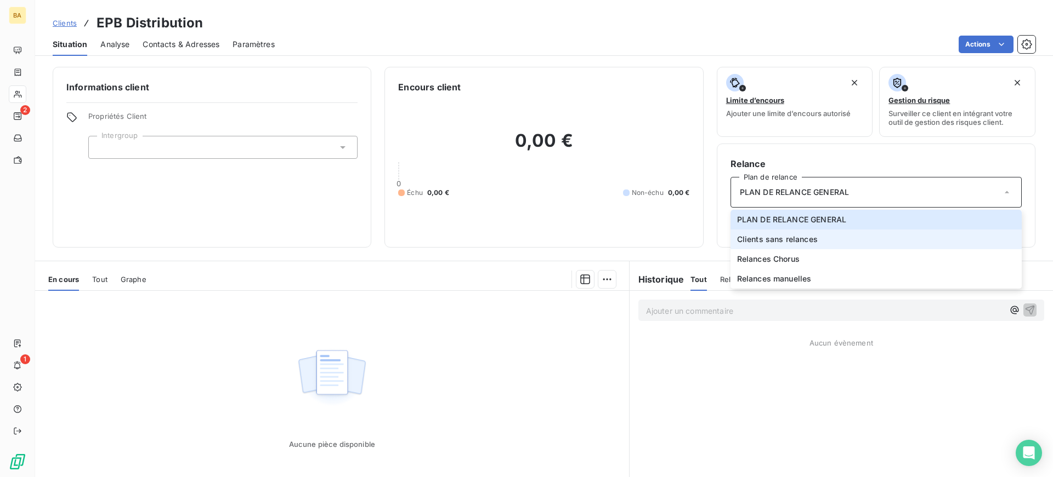
click at [798, 247] on li "Clients sans relances" at bounding box center [875, 240] width 291 height 20
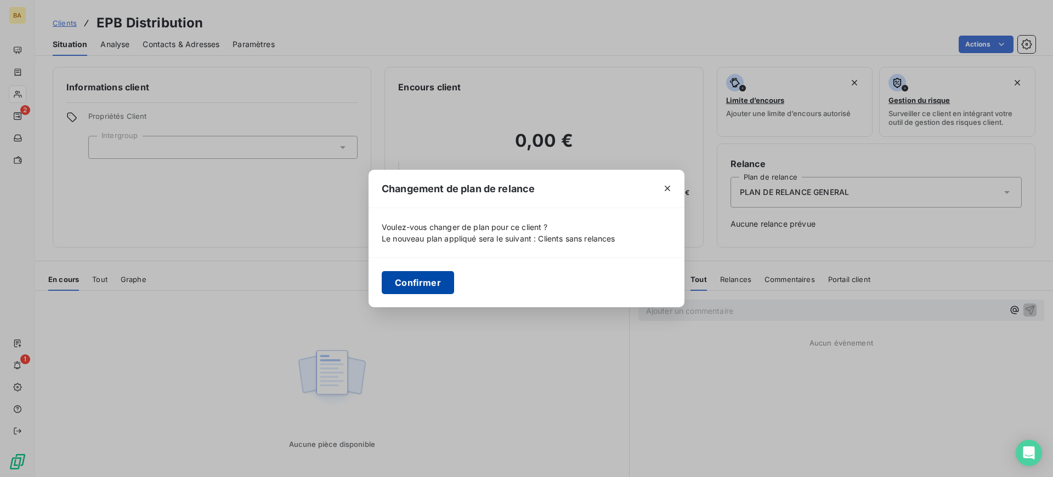
click at [413, 284] on button "Confirmer" at bounding box center [418, 282] width 72 height 23
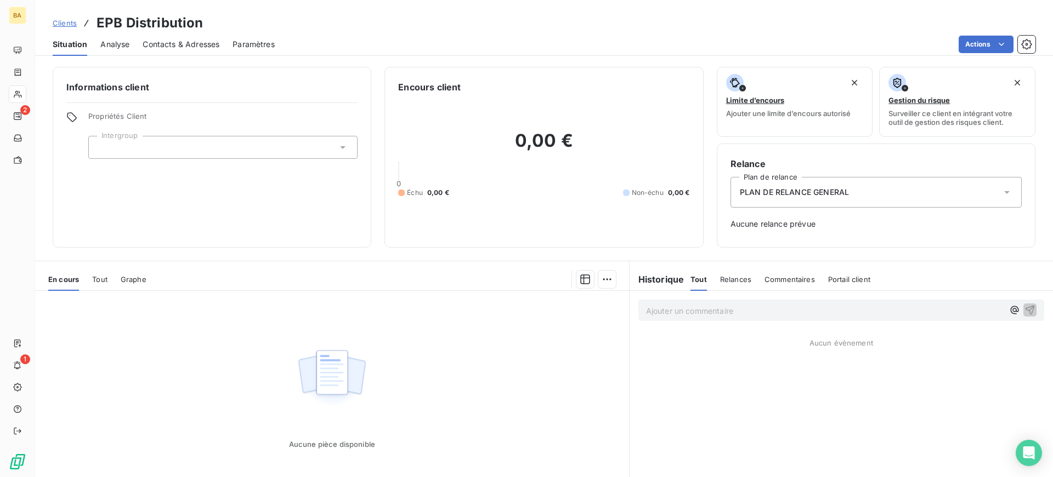
click at [62, 22] on span "Clients" at bounding box center [65, 23] width 24 height 9
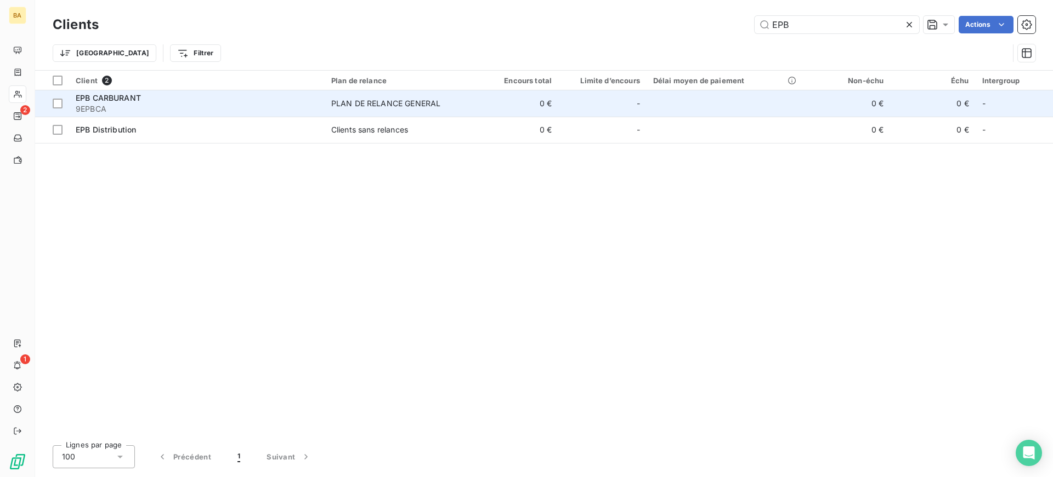
click at [226, 109] on span "9EPBCA" at bounding box center [197, 109] width 242 height 11
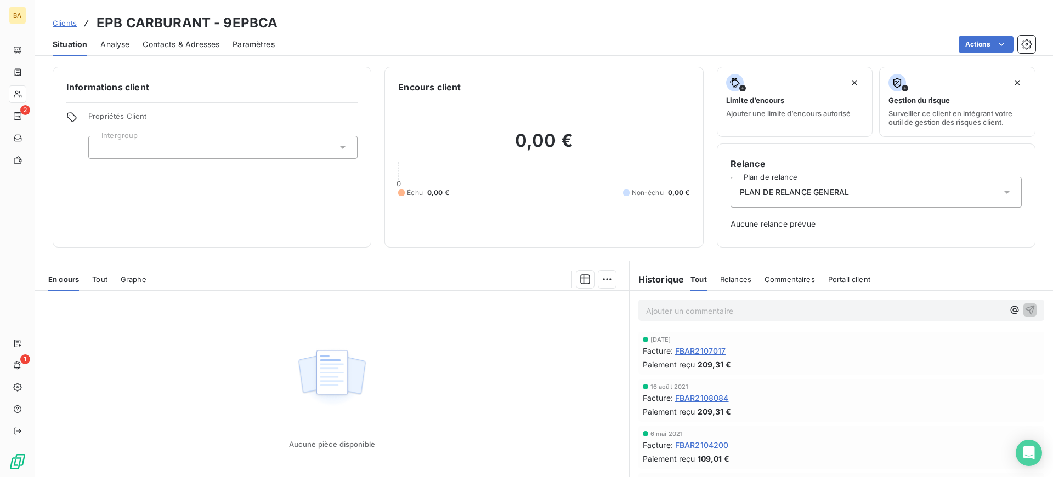
click at [778, 190] on span "PLAN DE RELANCE GENERAL" at bounding box center [794, 192] width 109 height 11
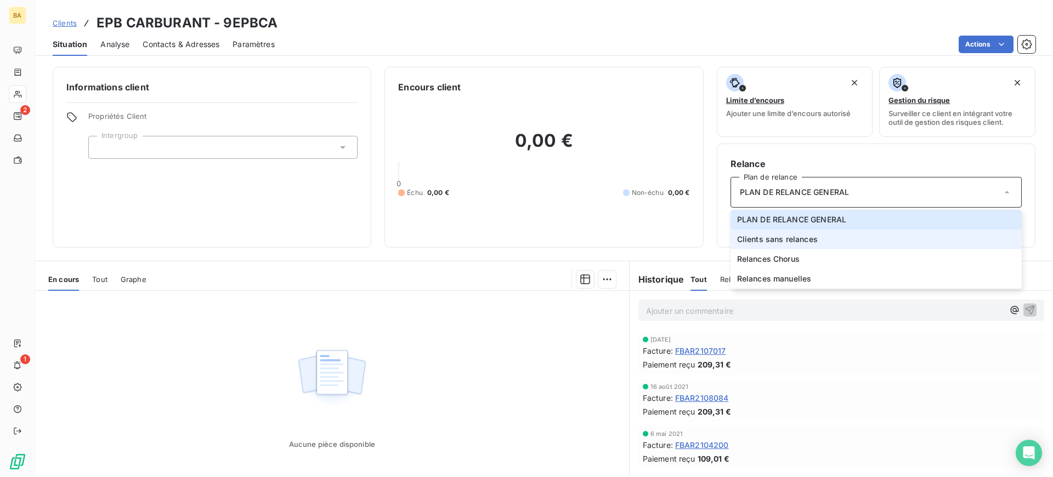
click at [779, 242] on span "Clients sans relances" at bounding box center [777, 239] width 81 height 11
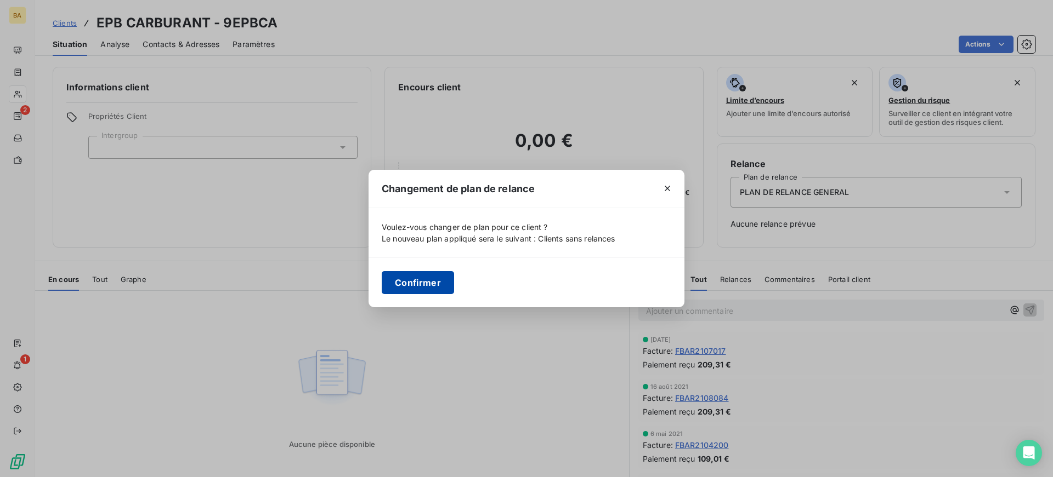
click at [432, 281] on button "Confirmer" at bounding box center [418, 282] width 72 height 23
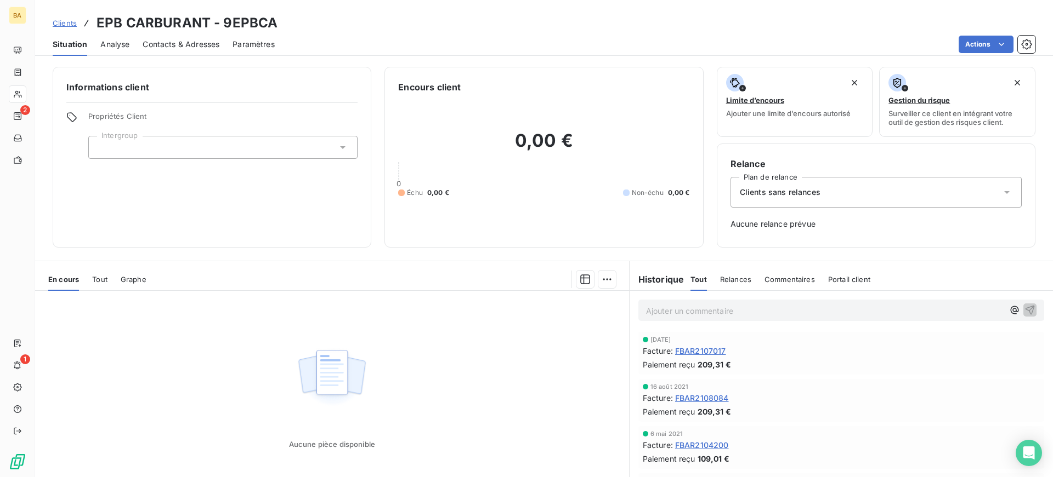
click at [59, 25] on span "Clients" at bounding box center [65, 23] width 24 height 9
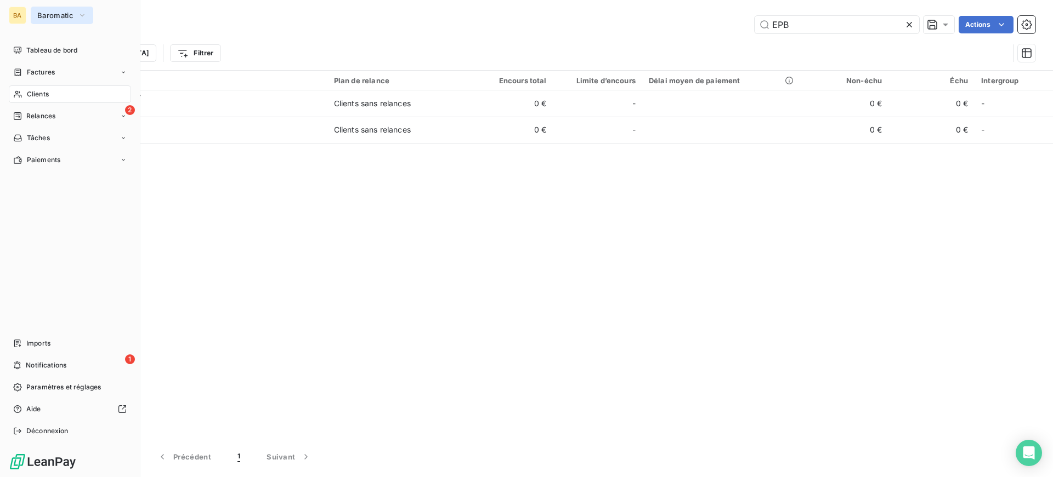
click at [31, 10] on button "Baromatic" at bounding box center [62, 16] width 62 height 18
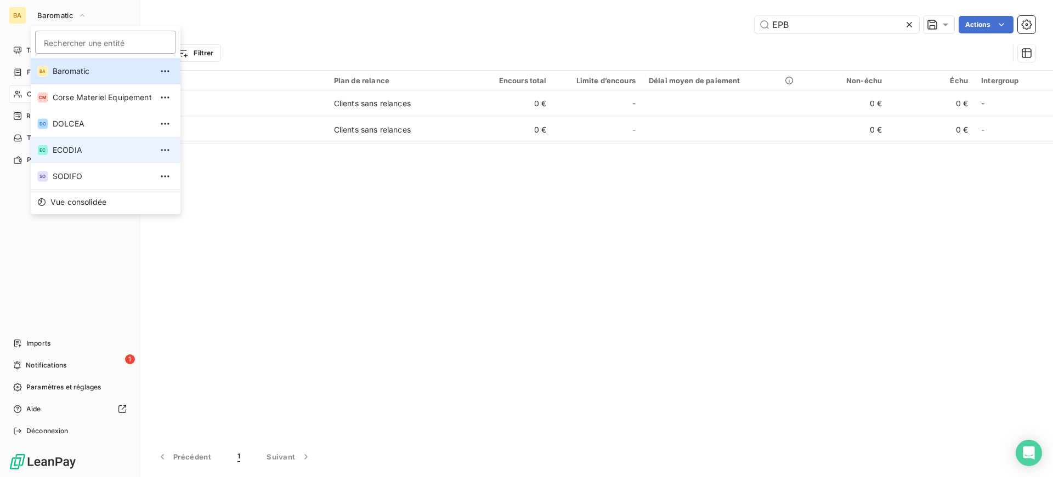
click at [76, 146] on span "ECODIA" at bounding box center [102, 150] width 99 height 11
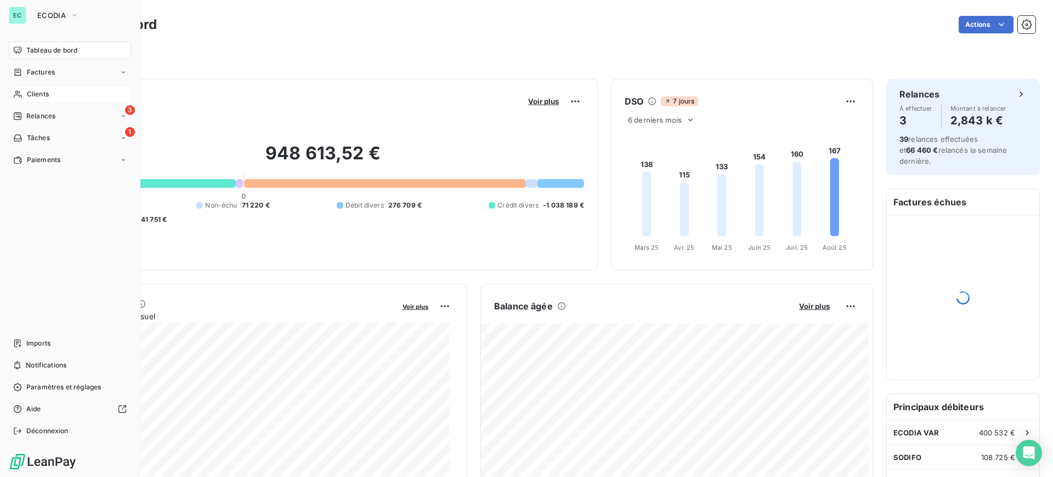
click at [29, 91] on span "Clients" at bounding box center [38, 94] width 22 height 10
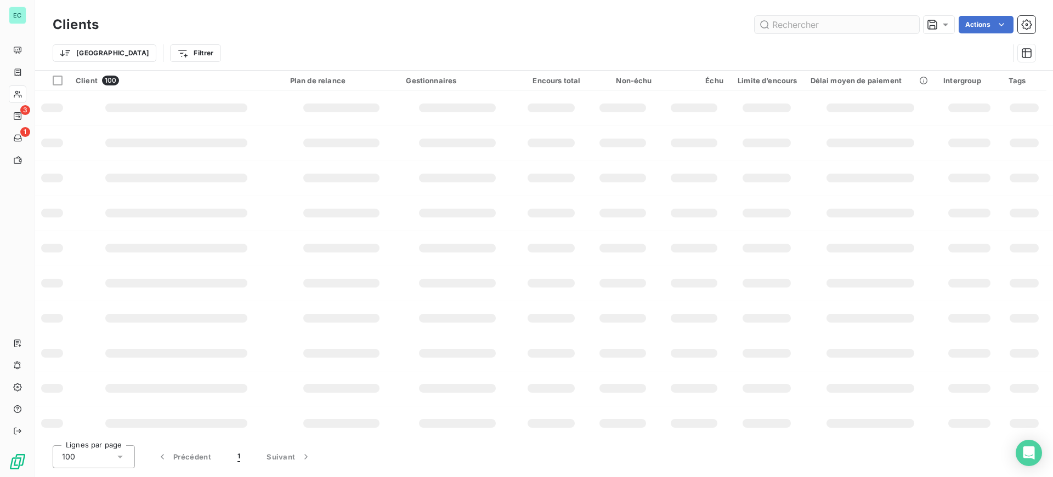
click at [812, 17] on input "text" at bounding box center [836, 25] width 164 height 18
type input "CHASSEU"
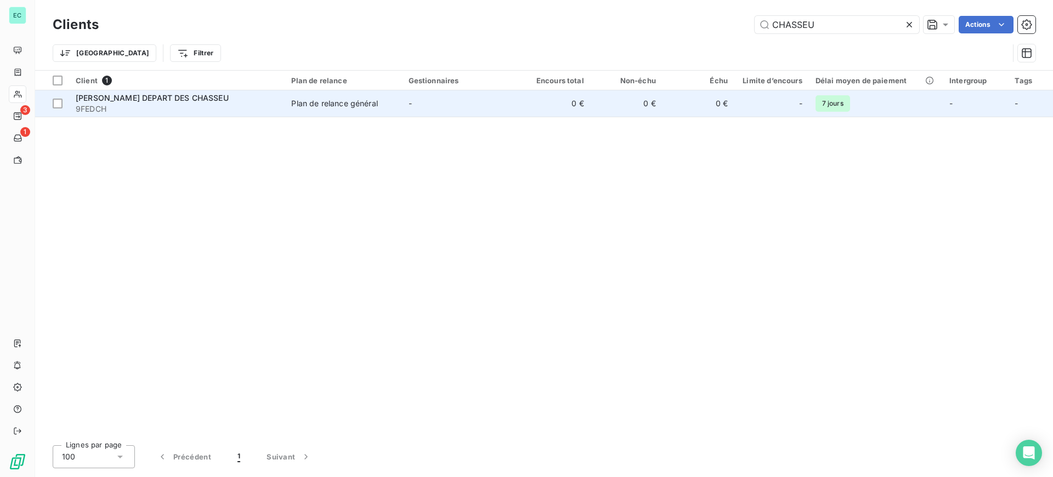
click at [577, 104] on td "0 €" at bounding box center [555, 103] width 72 height 26
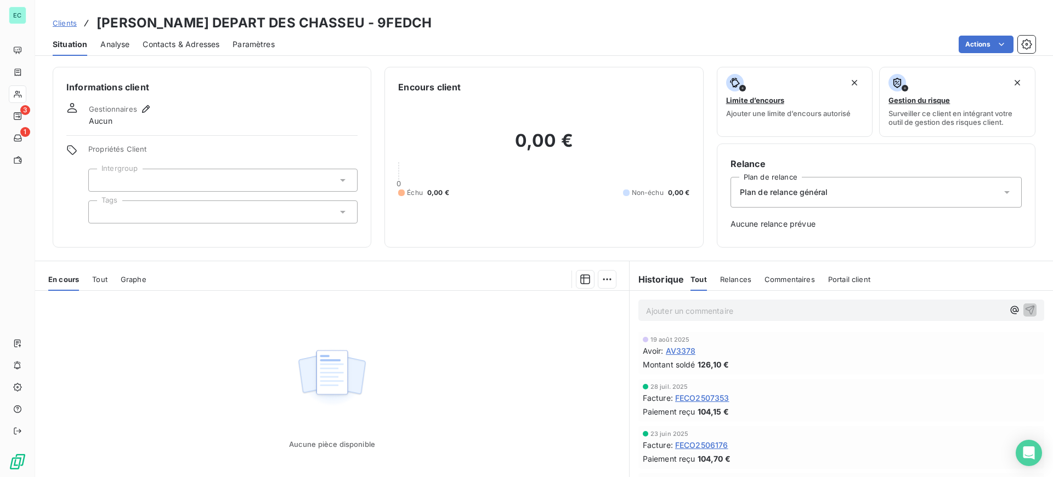
click at [820, 196] on span "Plan de relance général" at bounding box center [784, 192] width 88 height 11
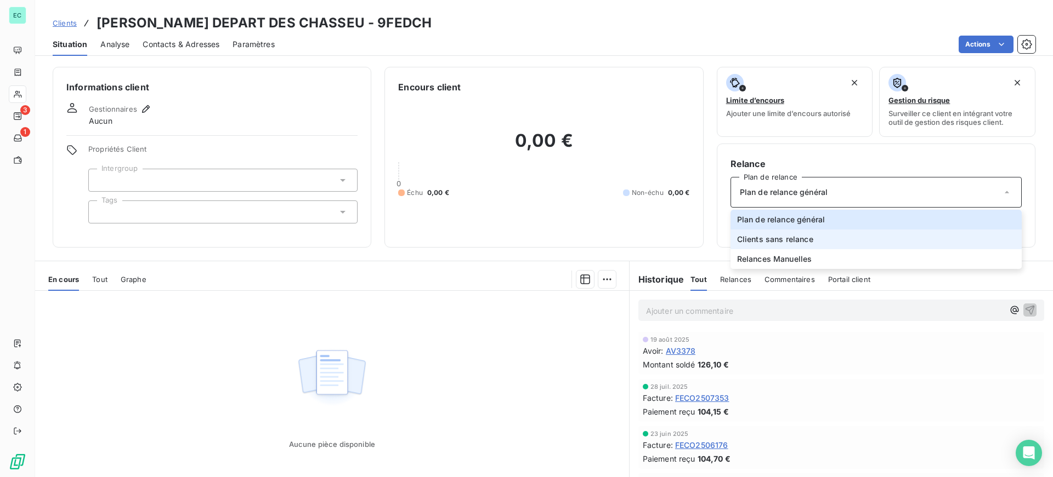
click at [808, 234] on li "Clients sans relance" at bounding box center [875, 240] width 291 height 20
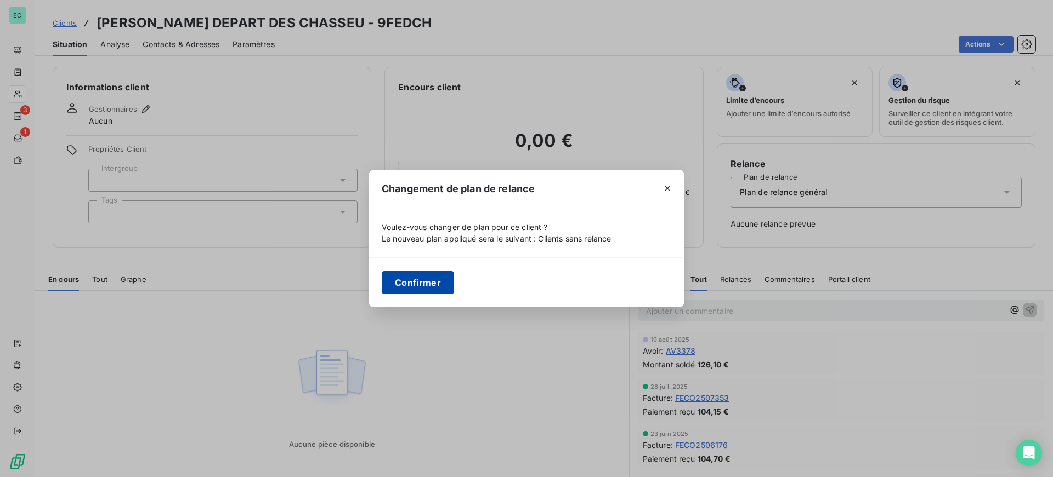
click at [430, 282] on button "Confirmer" at bounding box center [418, 282] width 72 height 23
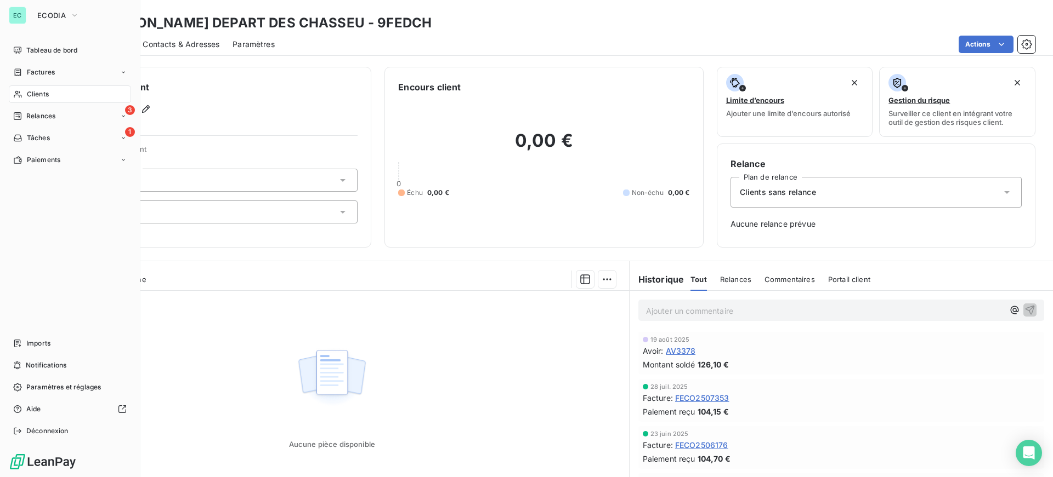
click at [30, 17] on div "EC ECODIA" at bounding box center [70, 16] width 122 height 18
click at [43, 15] on span "ECODIA" at bounding box center [51, 15] width 29 height 9
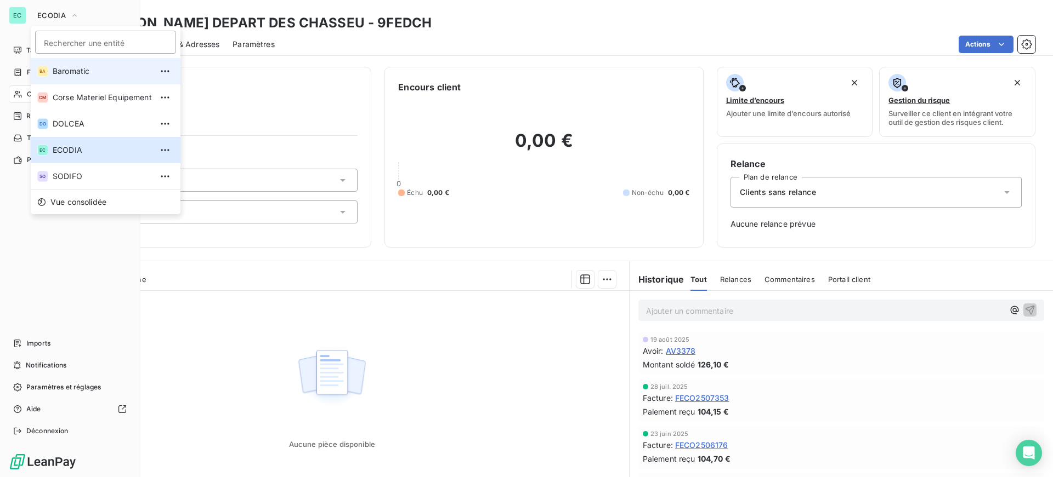
click at [69, 76] on span "Baromatic" at bounding box center [102, 71] width 99 height 11
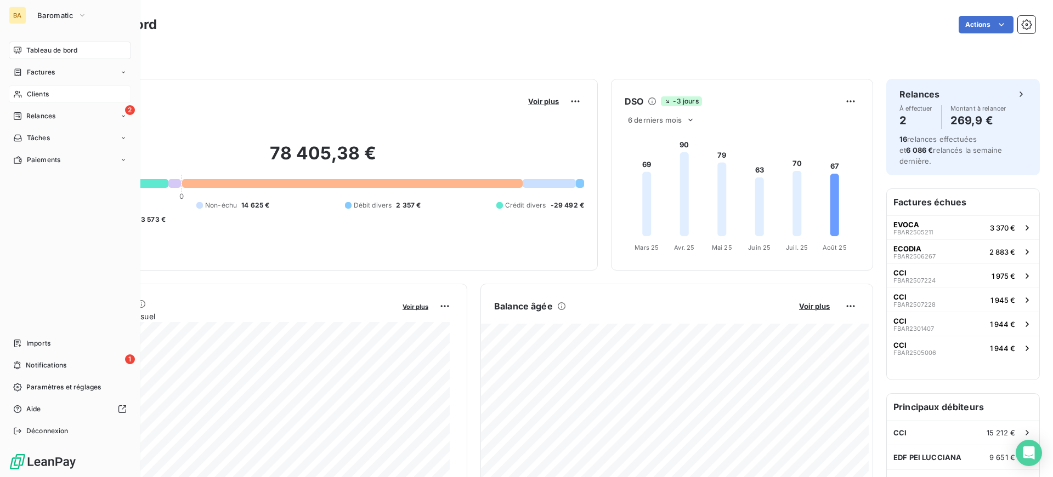
click at [25, 92] on div "Clients" at bounding box center [70, 95] width 122 height 18
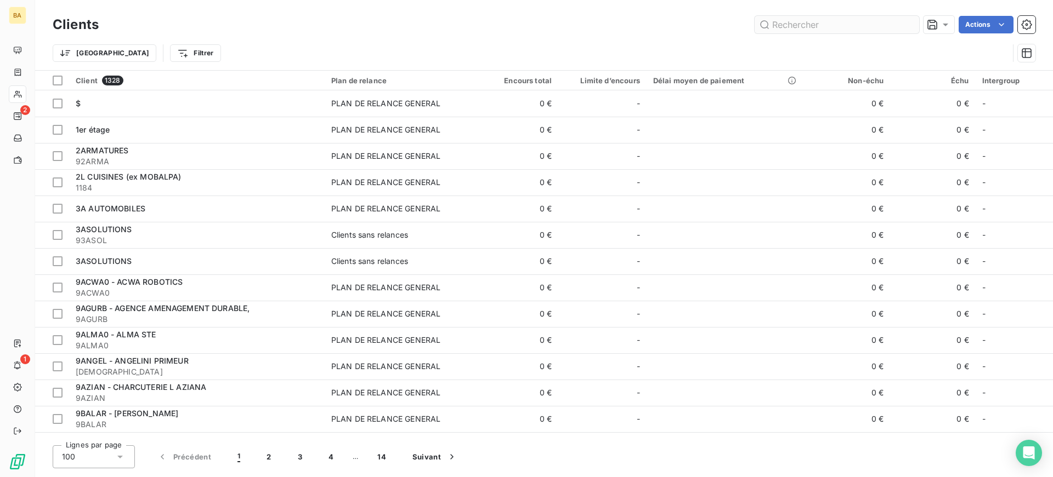
click at [810, 26] on input "text" at bounding box center [836, 25] width 164 height 18
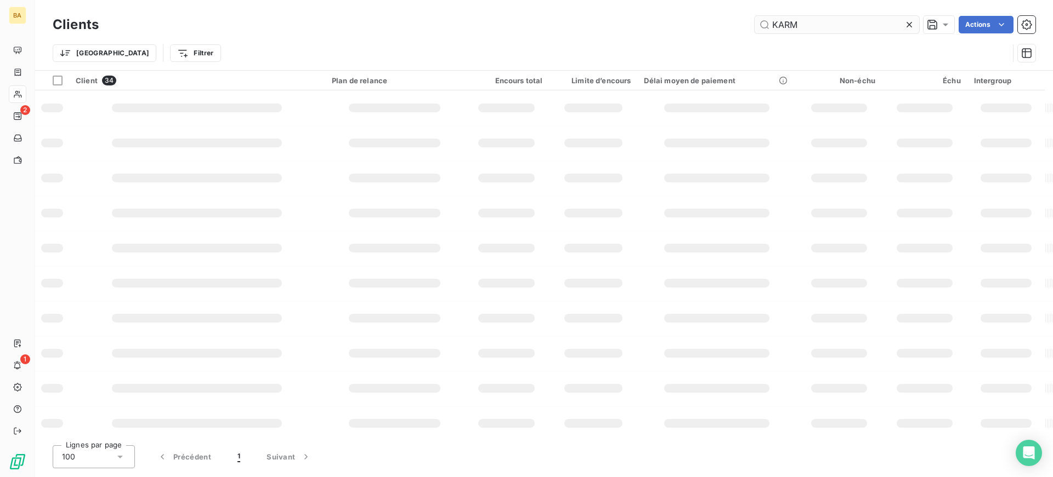
type input "KARM"
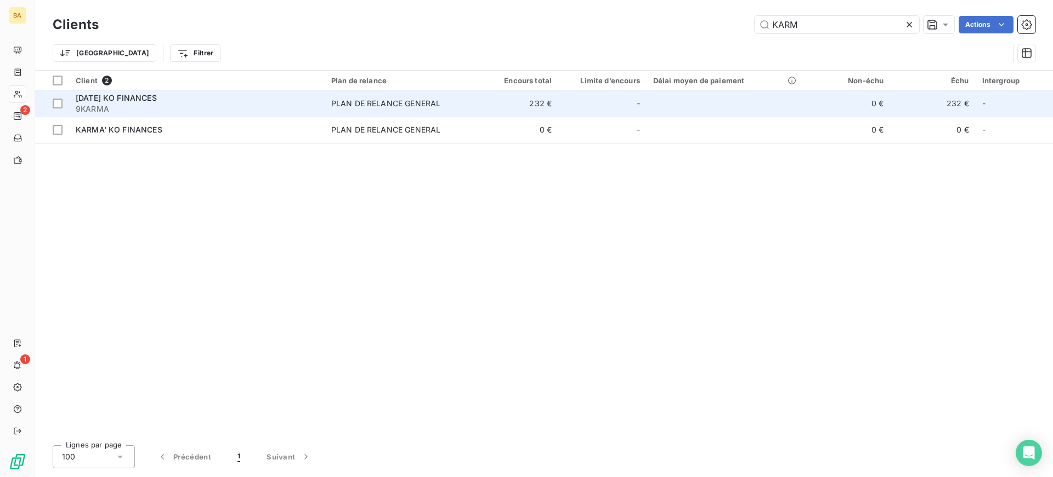
click at [457, 106] on span "PLAN DE RELANCE GENERAL" at bounding box center [398, 103] width 135 height 11
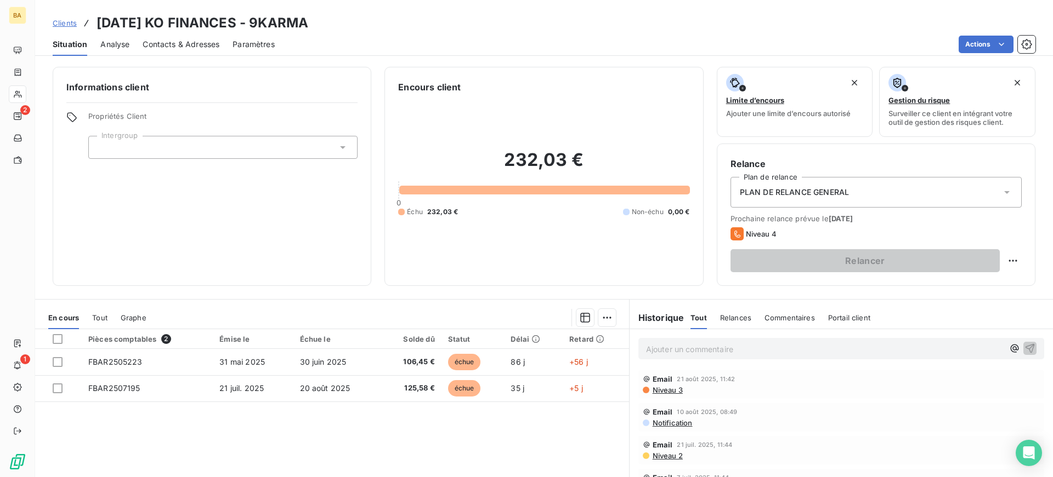
click at [798, 194] on span "PLAN DE RELANCE GENERAL" at bounding box center [794, 192] width 109 height 11
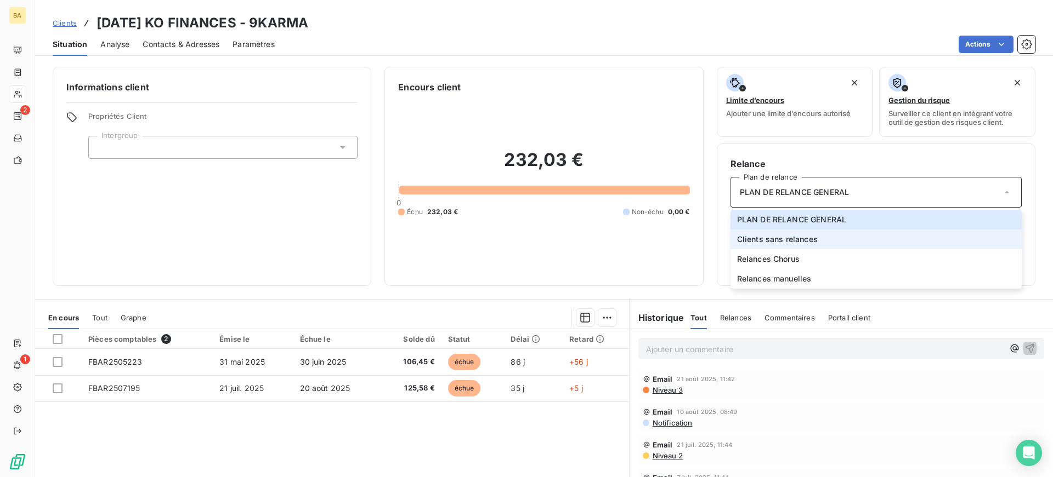
click at [783, 242] on span "Clients sans relances" at bounding box center [777, 239] width 81 height 11
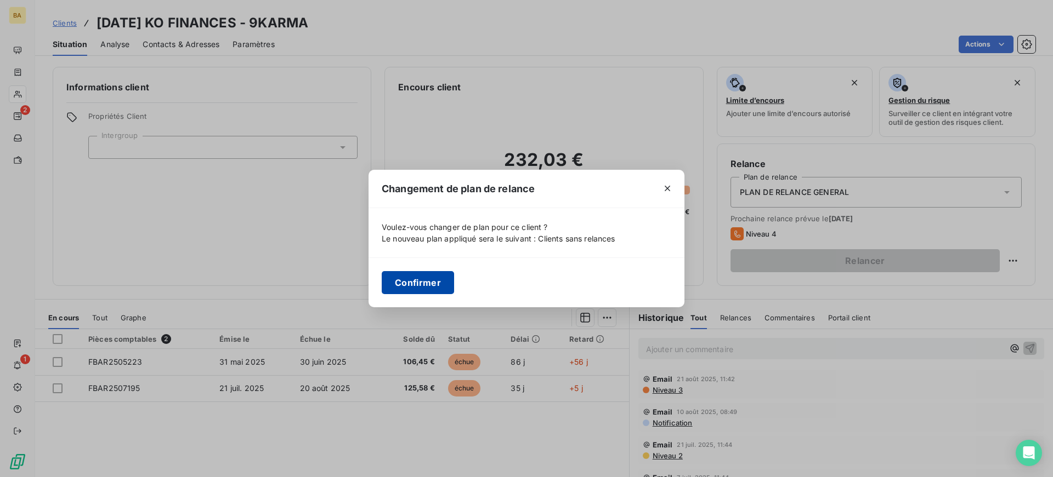
click at [412, 282] on button "Confirmer" at bounding box center [418, 282] width 72 height 23
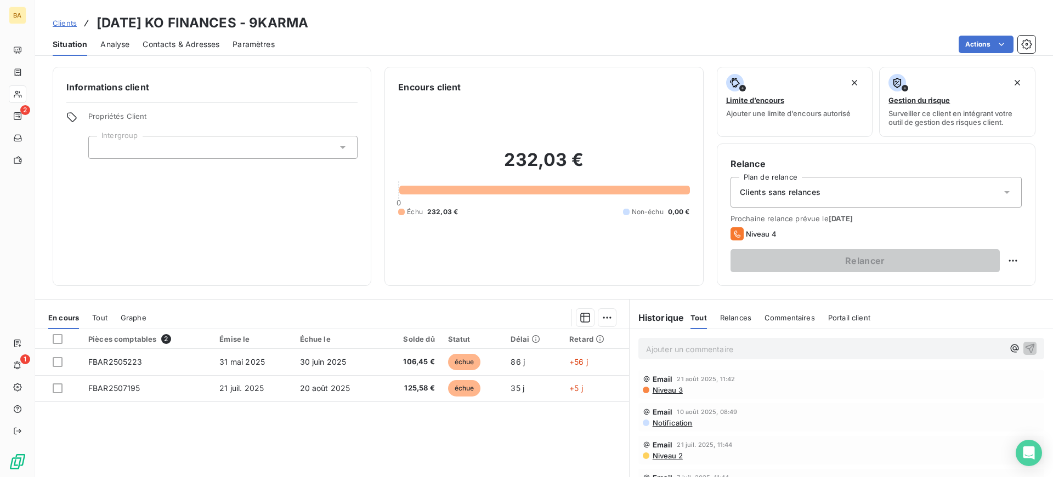
click at [56, 22] on span "Clients" at bounding box center [65, 23] width 24 height 9
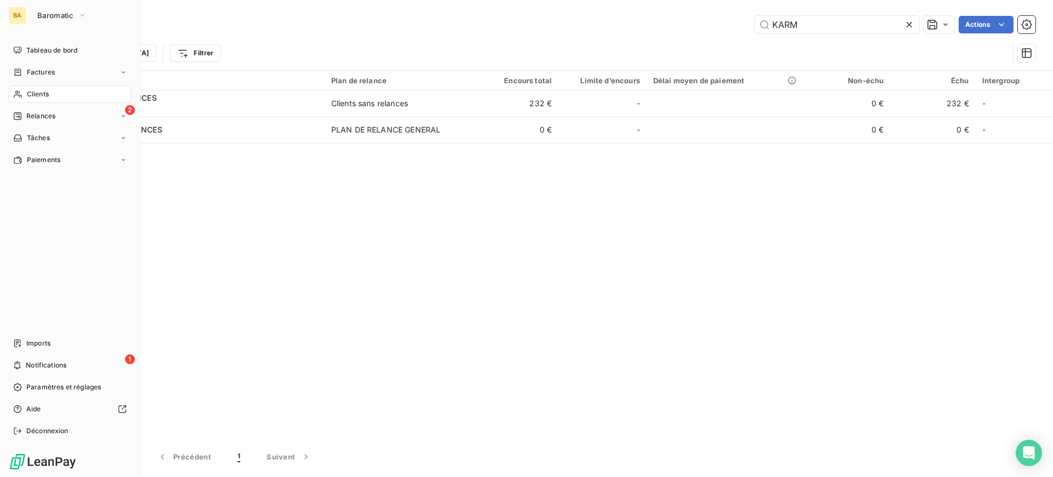
click at [34, 95] on span "Clients" at bounding box center [38, 94] width 22 height 10
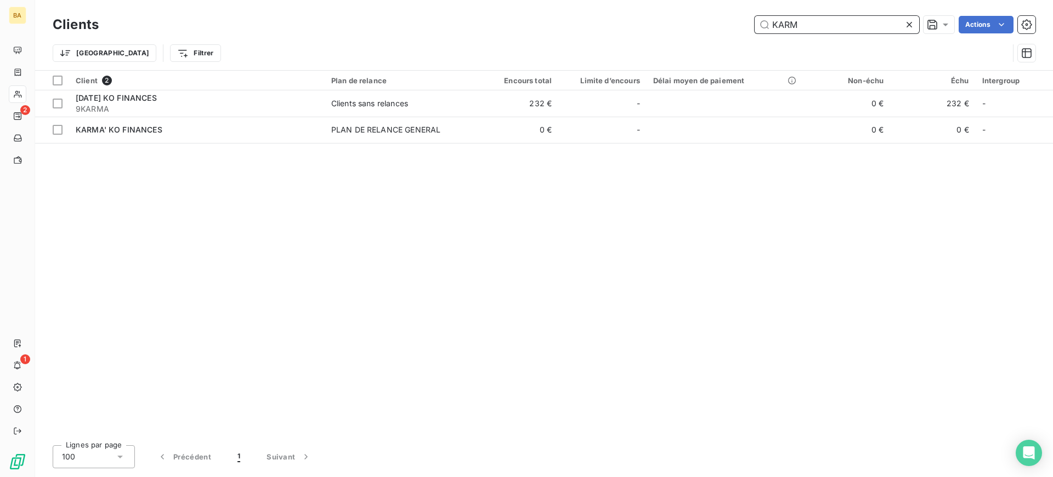
drag, startPoint x: 835, startPoint y: 26, endPoint x: 219, endPoint y: 12, distance: 615.8
click at [266, 24] on div "KARM Actions" at bounding box center [573, 25] width 923 height 18
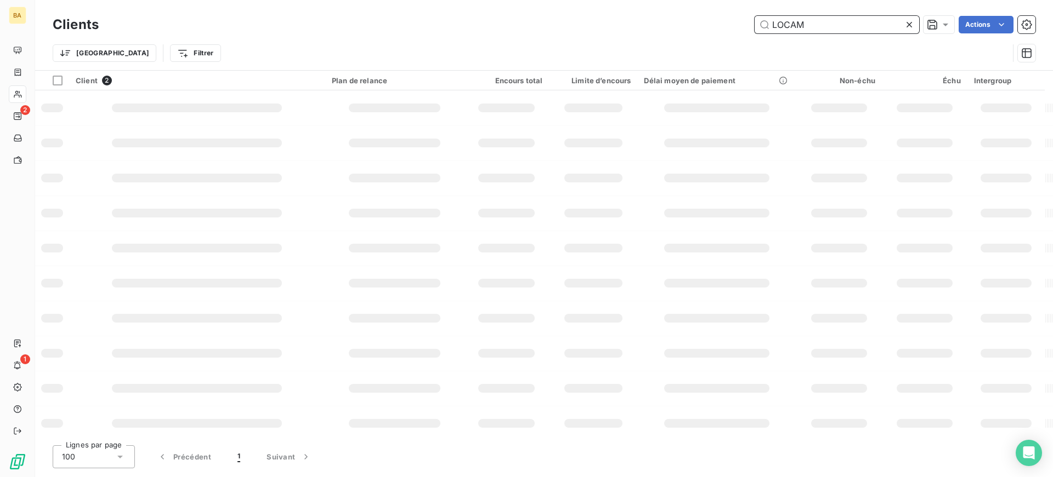
type input "LOCAM"
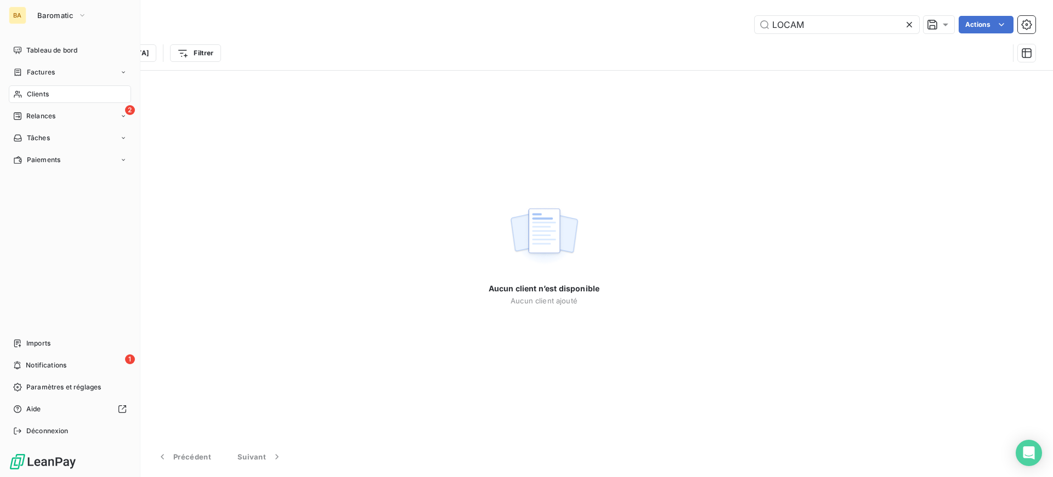
click at [27, 18] on div "BA Baromatic" at bounding box center [70, 16] width 122 height 18
click at [42, 18] on span "Baromatic" at bounding box center [55, 15] width 36 height 9
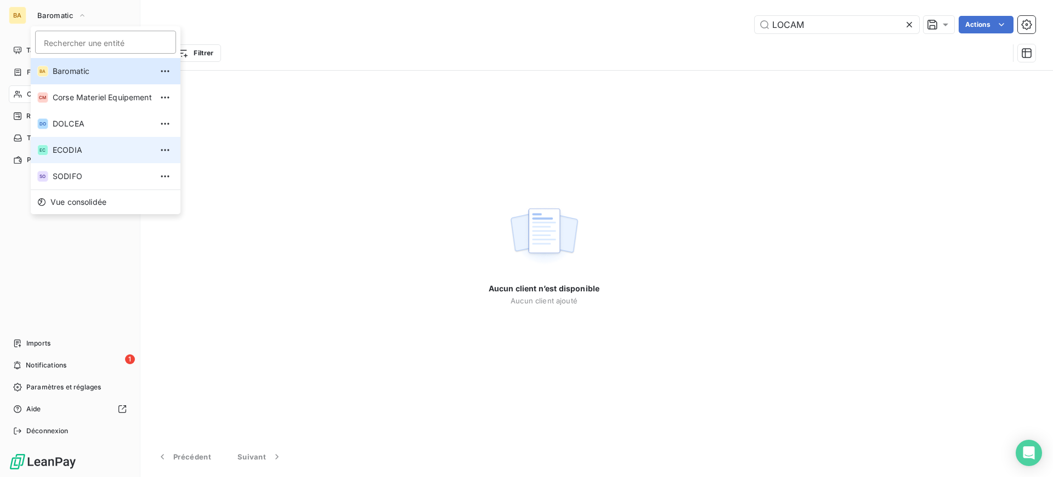
click at [67, 145] on span "ECODIA" at bounding box center [102, 150] width 99 height 11
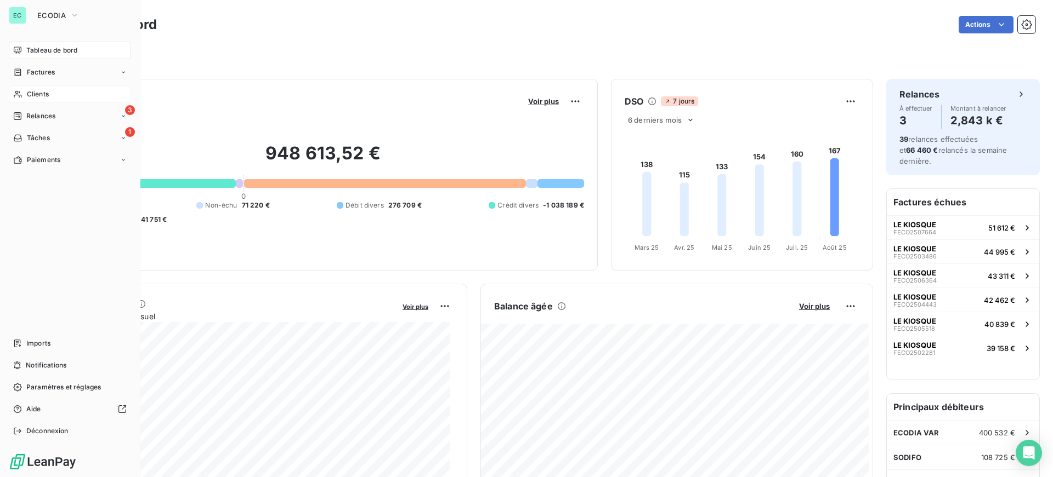
click at [43, 93] on span "Clients" at bounding box center [38, 94] width 22 height 10
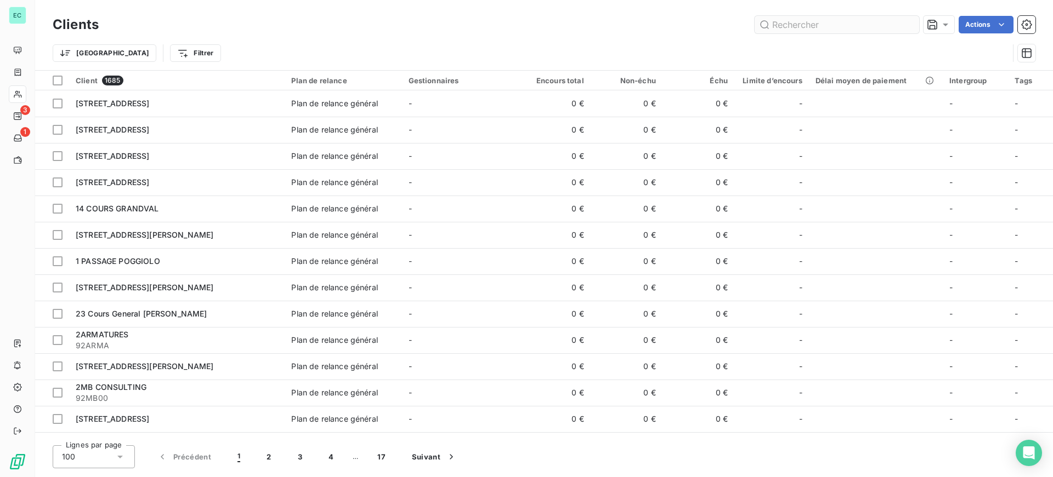
click at [809, 26] on input "text" at bounding box center [836, 25] width 164 height 18
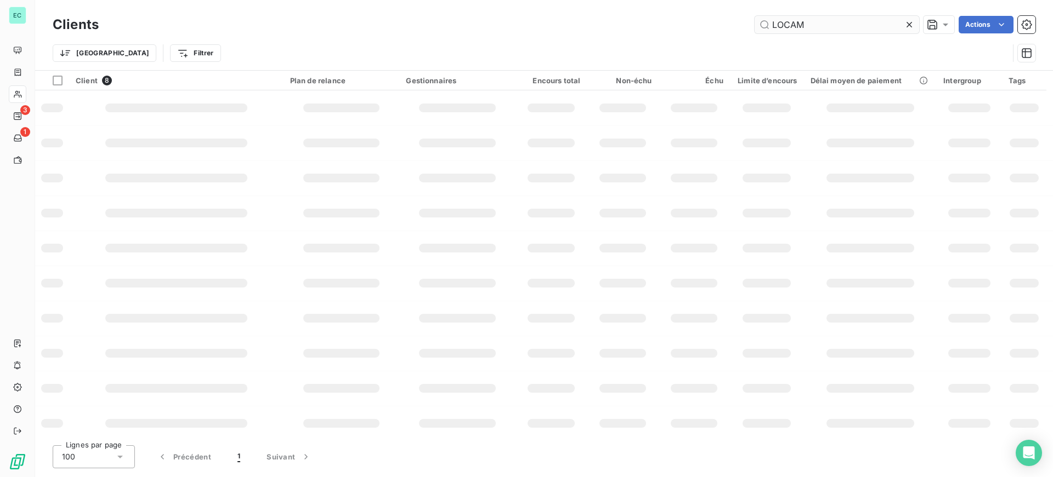
type input "LOCAM"
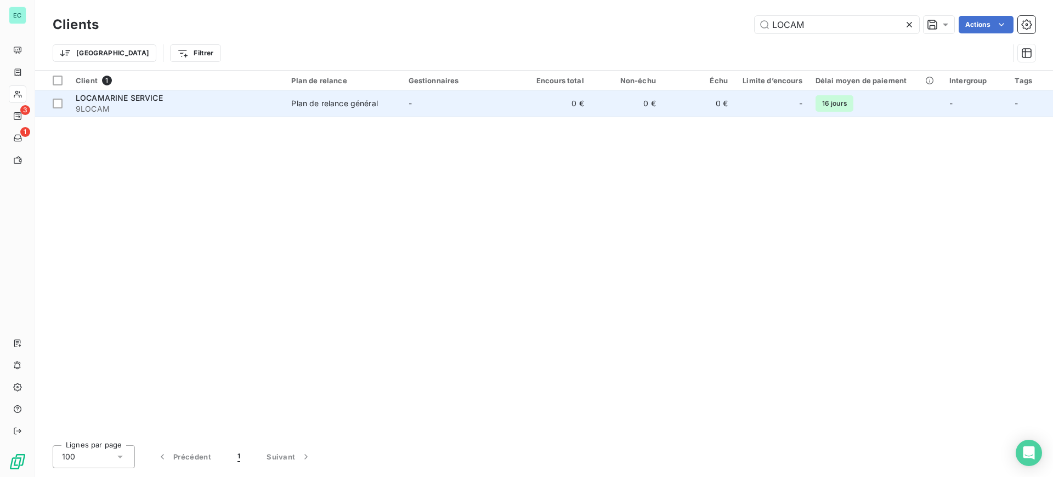
click at [609, 105] on td "0 €" at bounding box center [626, 103] width 72 height 26
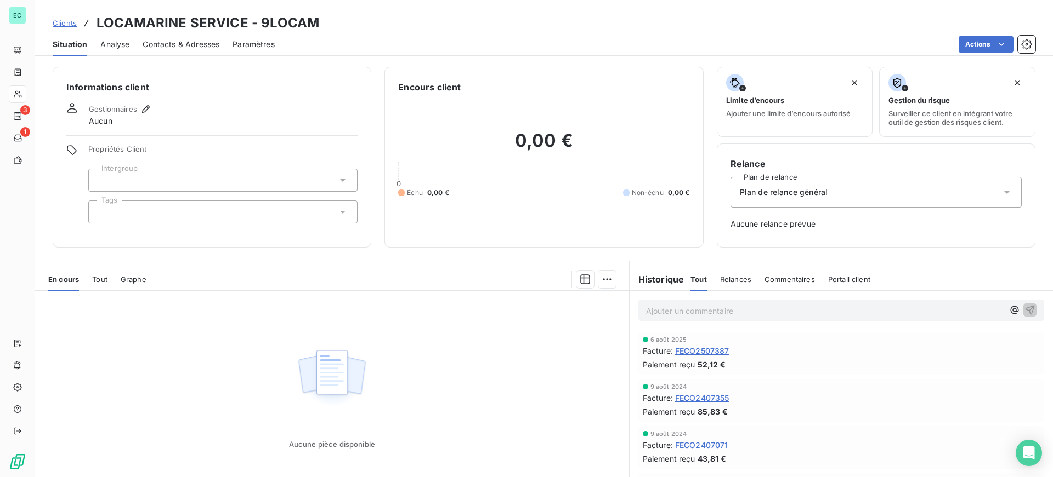
click at [782, 195] on span "Plan de relance général" at bounding box center [784, 192] width 88 height 11
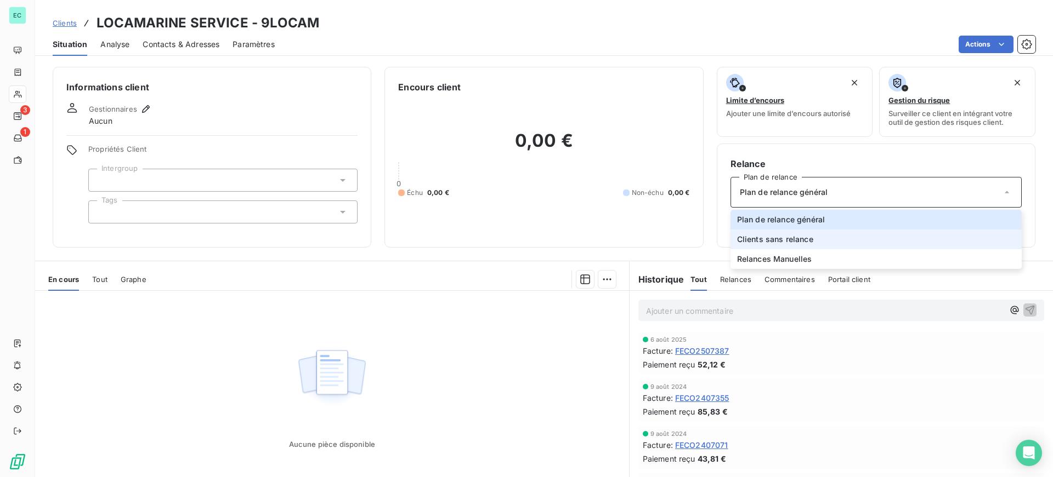
click at [770, 230] on li "Clients sans relance" at bounding box center [875, 240] width 291 height 20
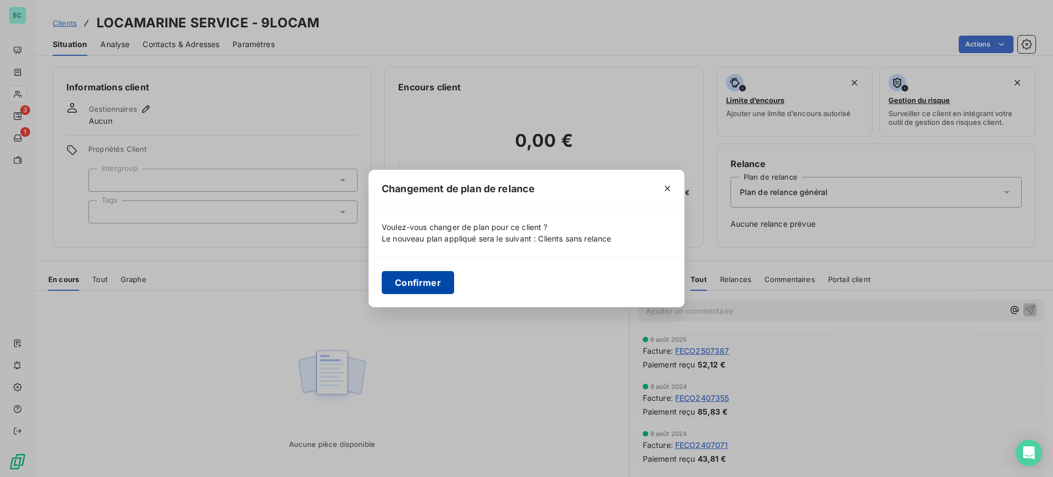
click at [442, 287] on button "Confirmer" at bounding box center [418, 282] width 72 height 23
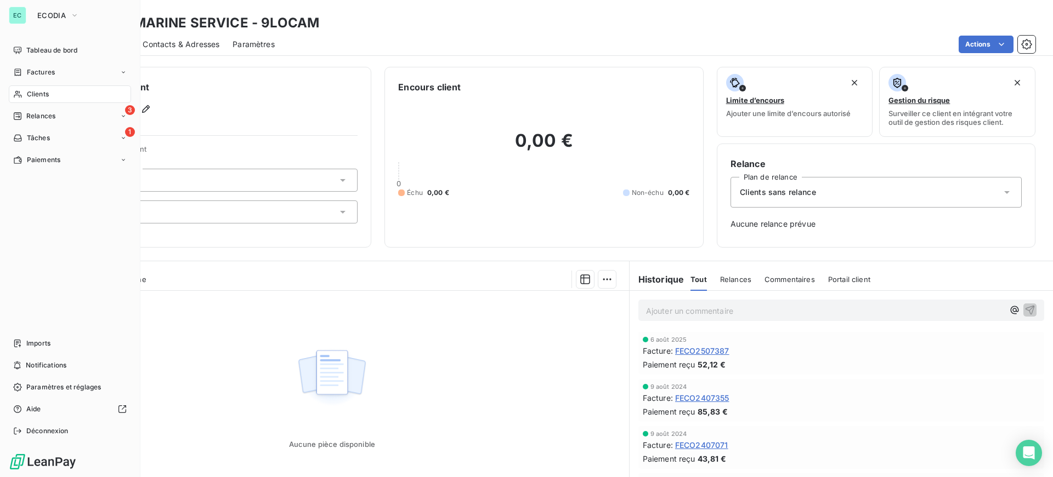
click at [66, 93] on div "Clients" at bounding box center [70, 95] width 122 height 18
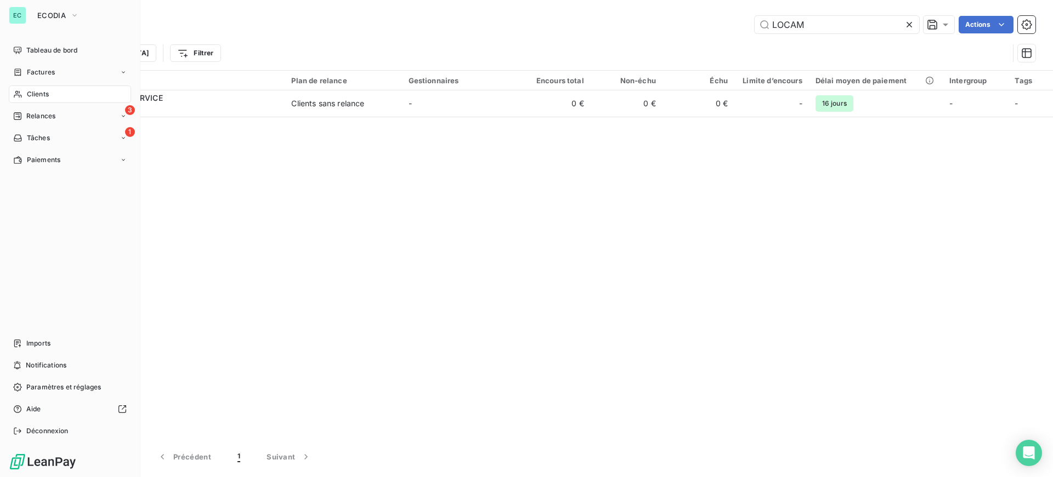
click at [58, 96] on div "Clients" at bounding box center [70, 95] width 122 height 18
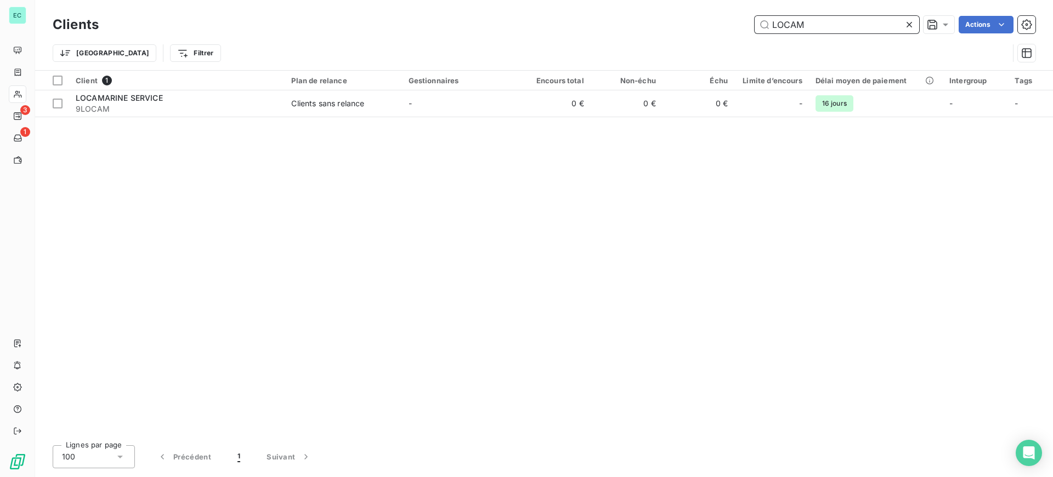
drag, startPoint x: 807, startPoint y: 27, endPoint x: 509, endPoint y: 28, distance: 298.2
click at [509, 28] on div "LOCAM Actions" at bounding box center [573, 25] width 923 height 18
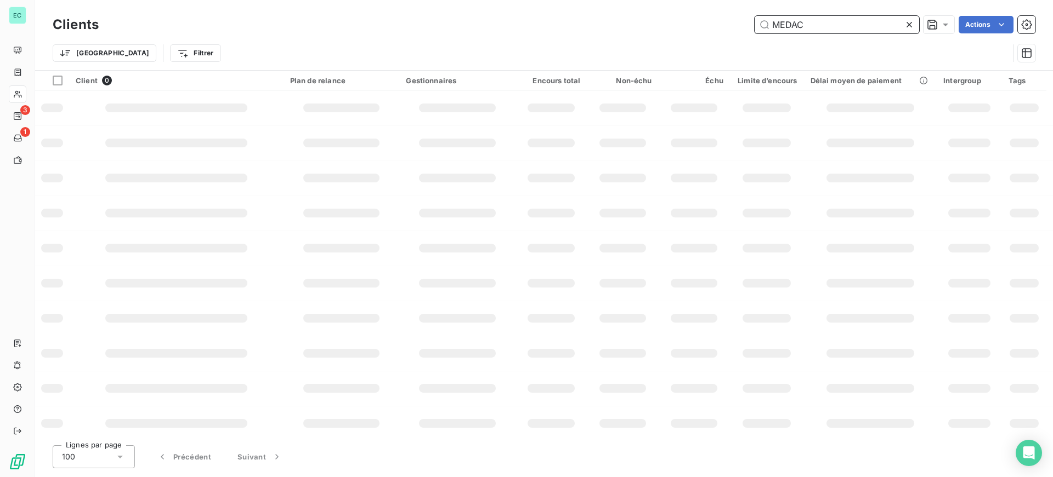
type input "MEDAC"
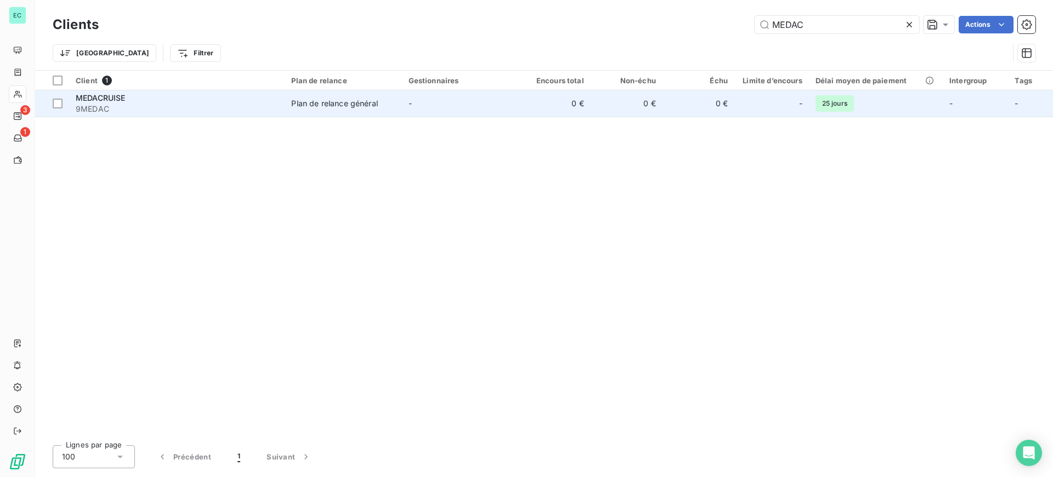
click at [354, 103] on div "Plan de relance général" at bounding box center [334, 103] width 86 height 11
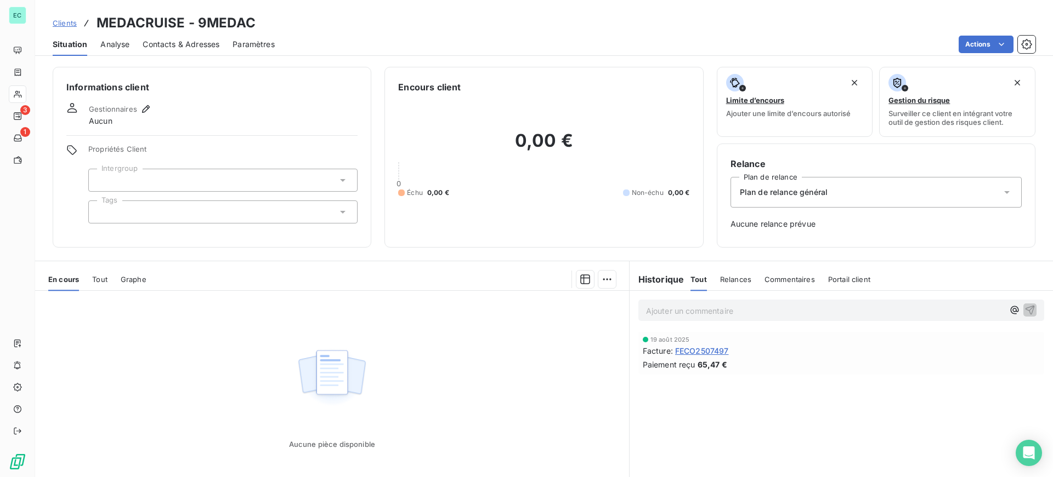
click at [832, 192] on div "Plan de relance général" at bounding box center [875, 192] width 291 height 31
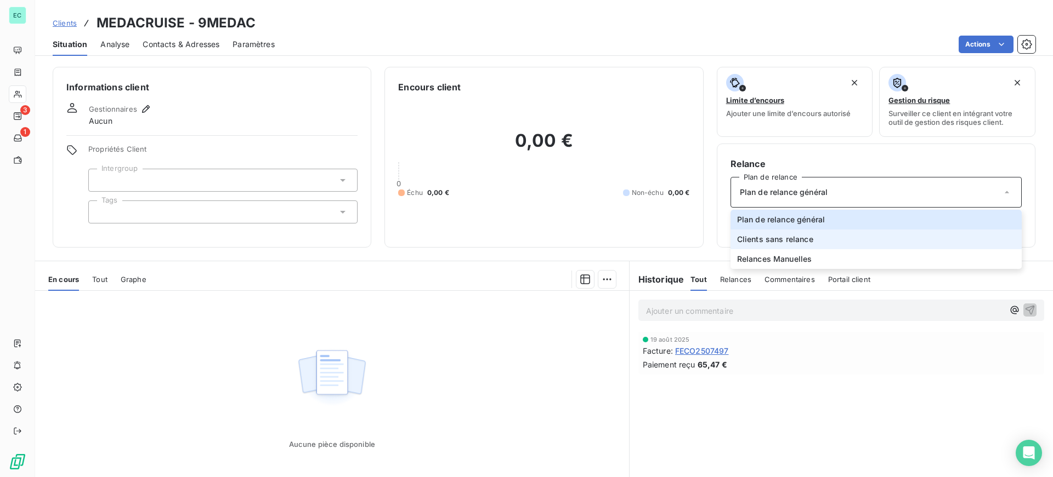
click at [821, 234] on li "Clients sans relance" at bounding box center [875, 240] width 291 height 20
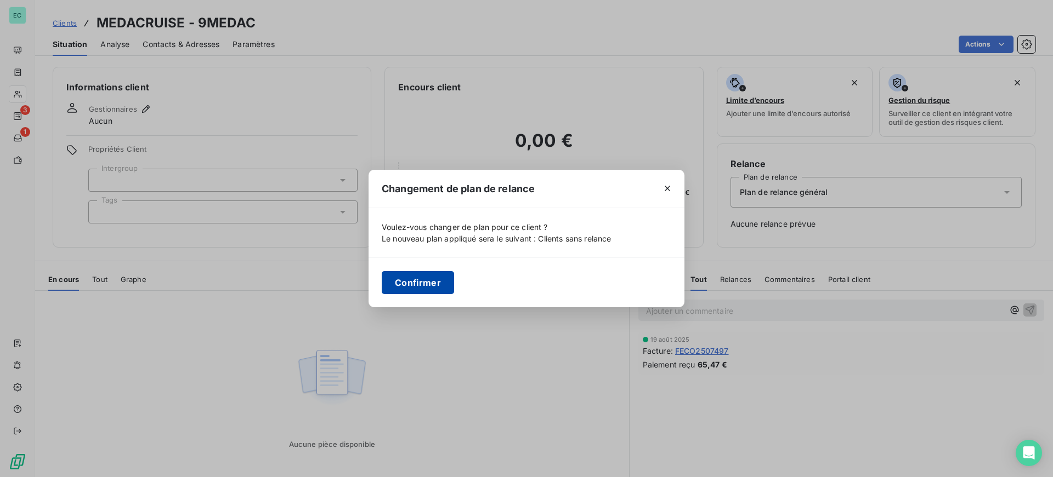
click at [409, 285] on button "Confirmer" at bounding box center [418, 282] width 72 height 23
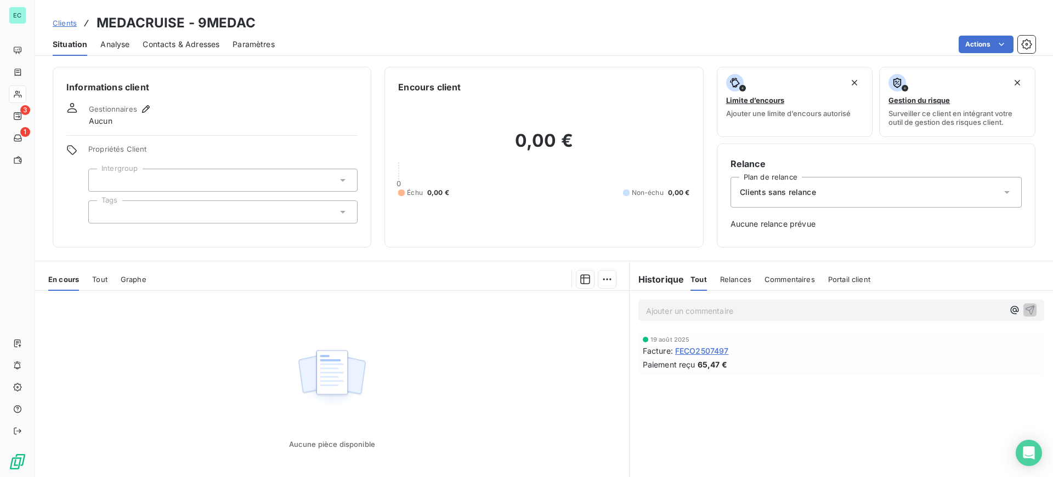
click at [61, 22] on span "Clients" at bounding box center [65, 23] width 24 height 9
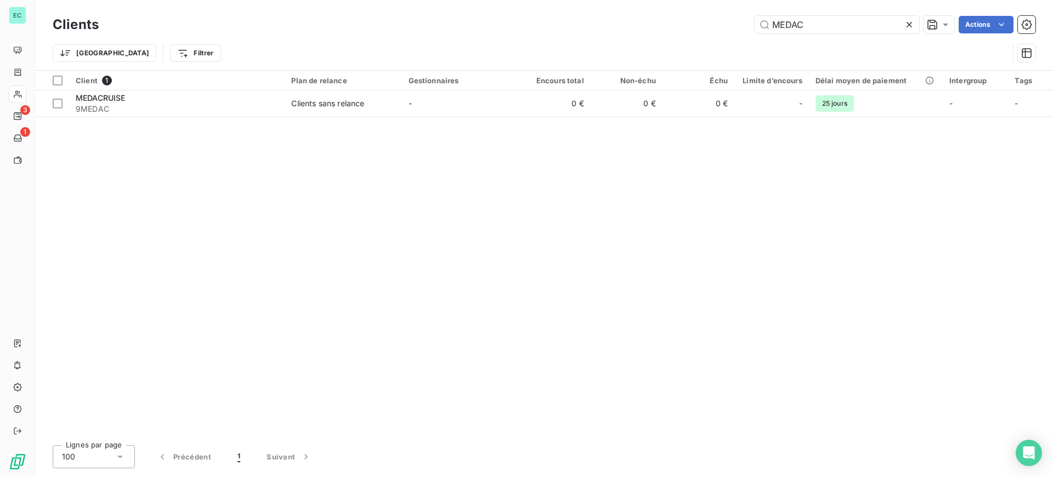
drag, startPoint x: 850, startPoint y: 26, endPoint x: 131, endPoint y: 19, distance: 718.7
click at [230, 26] on div "MEDAC Actions" at bounding box center [573, 25] width 923 height 18
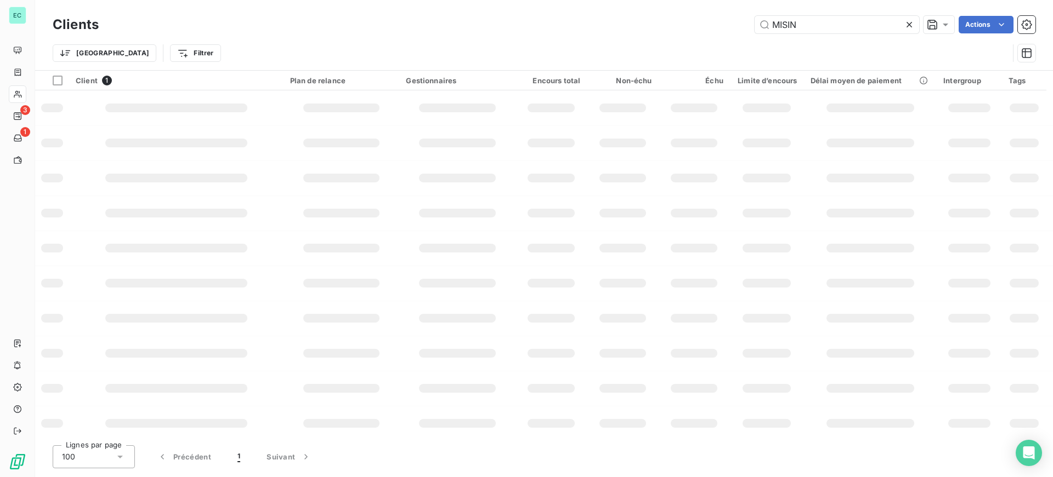
type input "MISIN"
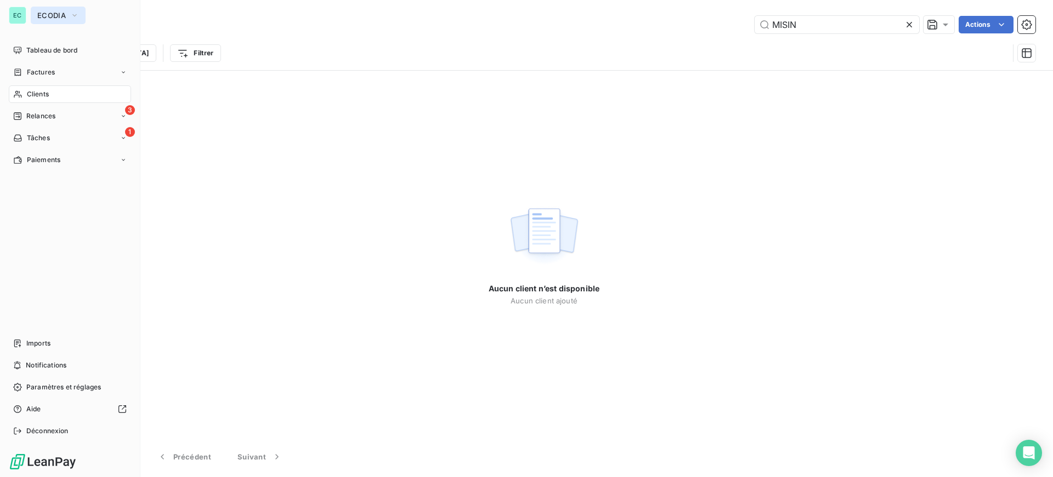
click at [52, 14] on span "ECODIA" at bounding box center [51, 15] width 29 height 9
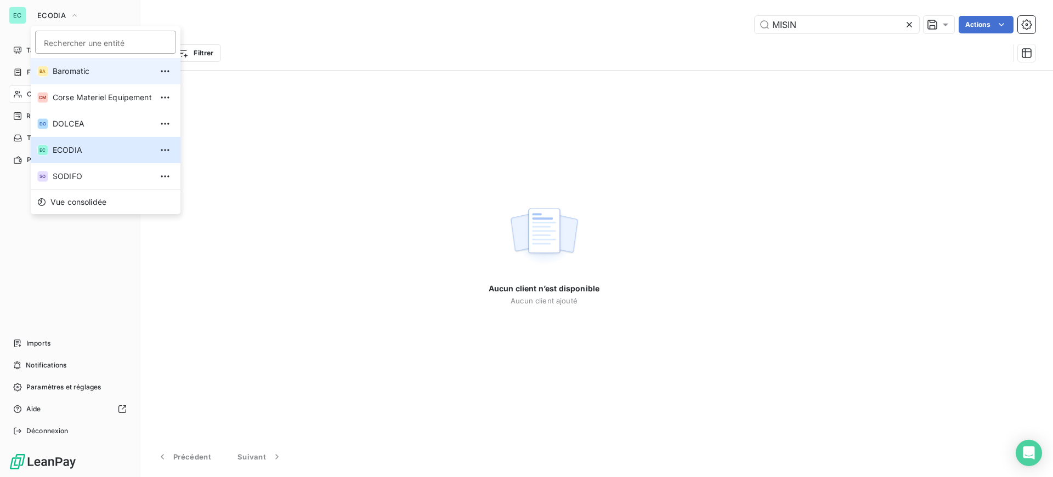
click at [71, 71] on span "Baromatic" at bounding box center [102, 71] width 99 height 11
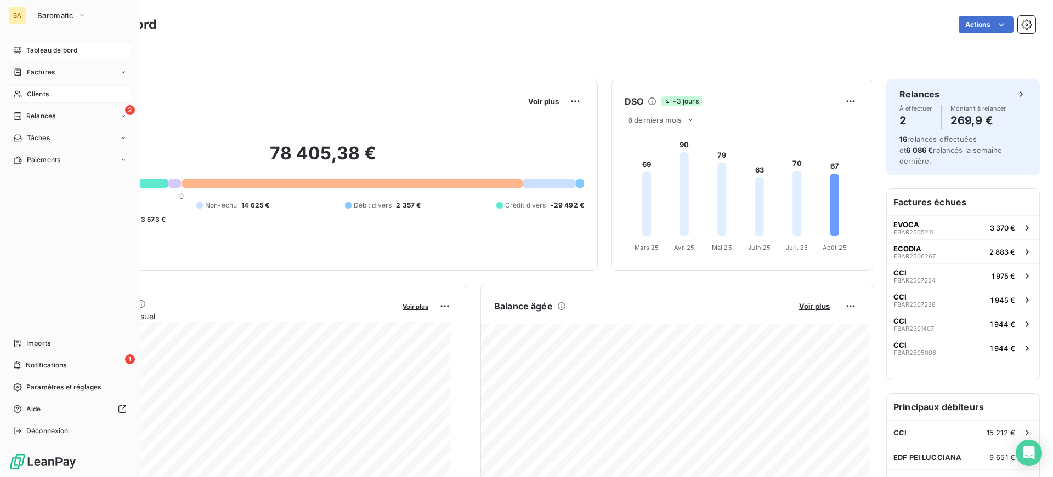
click at [64, 92] on div "Clients" at bounding box center [70, 95] width 122 height 18
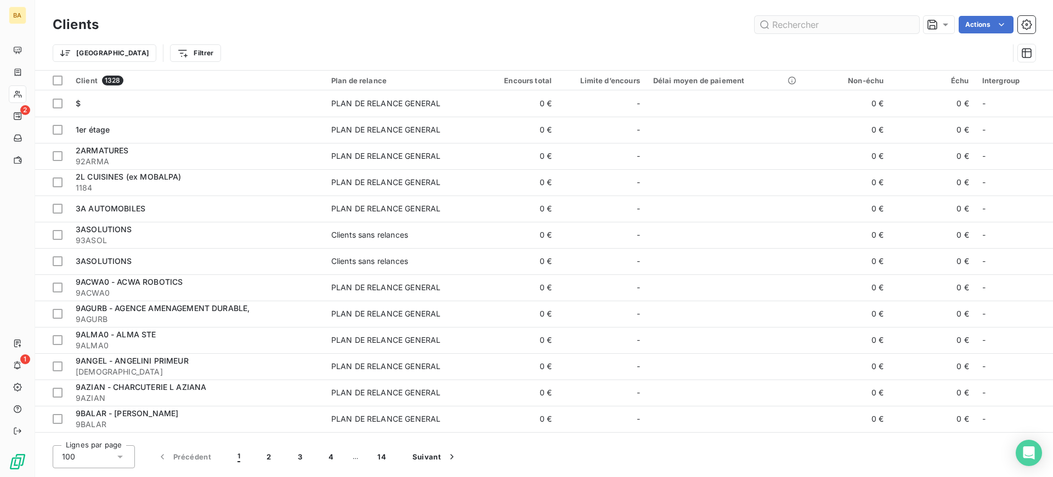
click at [819, 25] on input "text" at bounding box center [836, 25] width 164 height 18
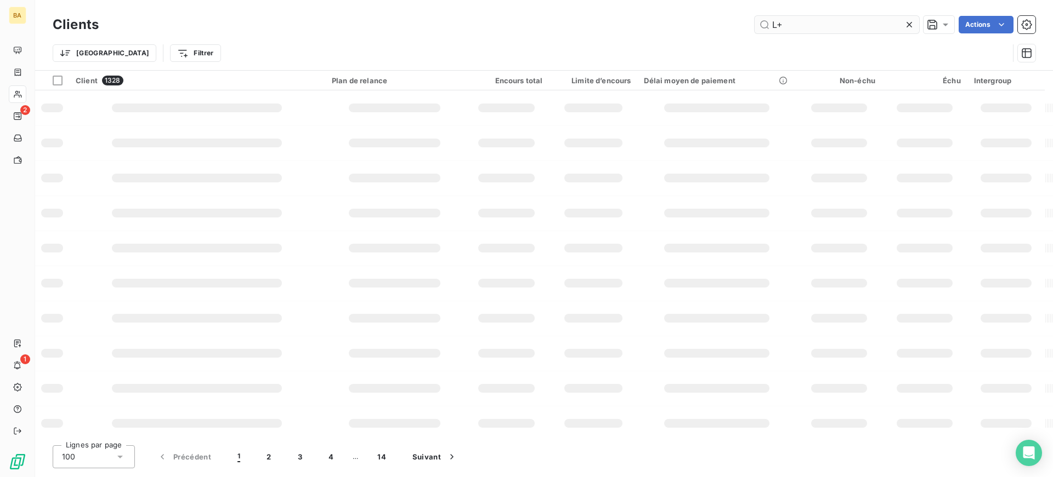
type input "L"
type input "PALOM"
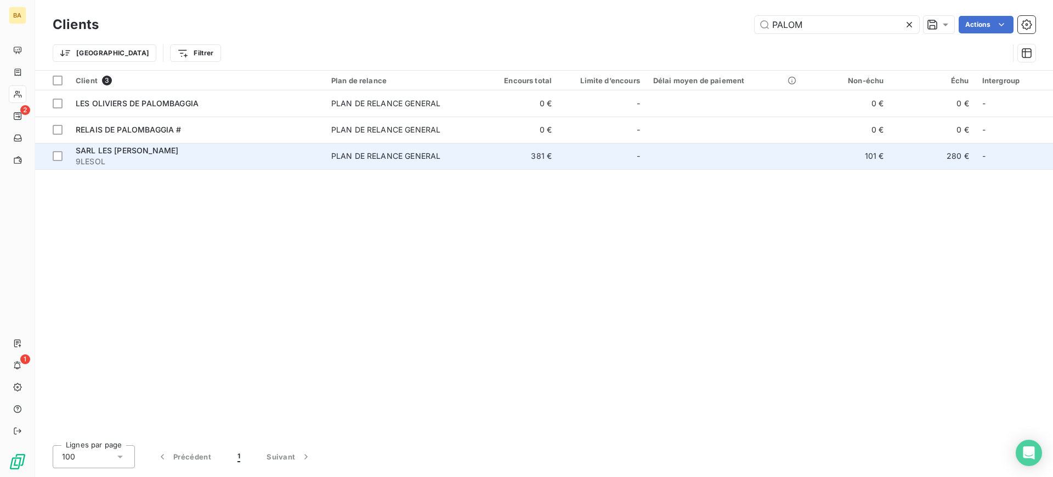
click at [340, 155] on div "PLAN DE RELANCE GENERAL" at bounding box center [385, 156] width 109 height 11
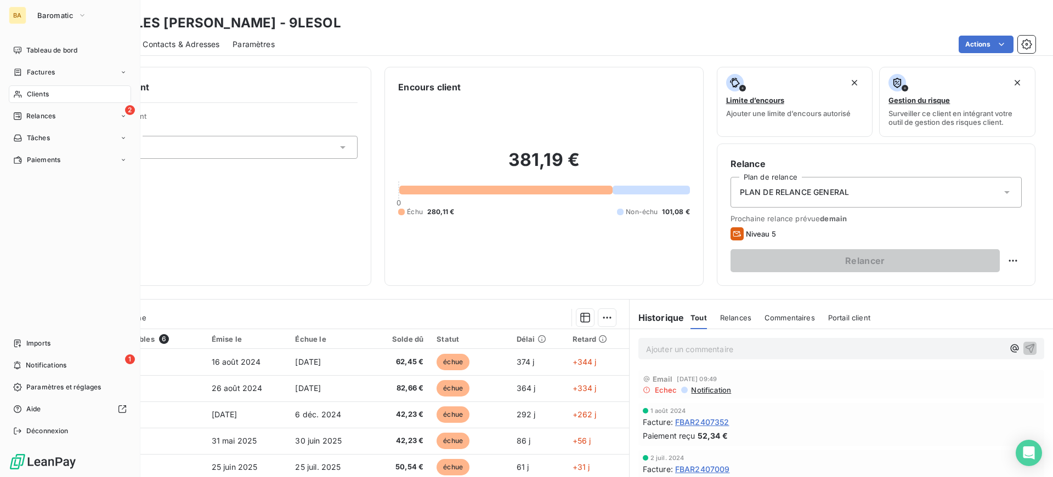
click at [50, 94] on div "Clients" at bounding box center [70, 95] width 122 height 18
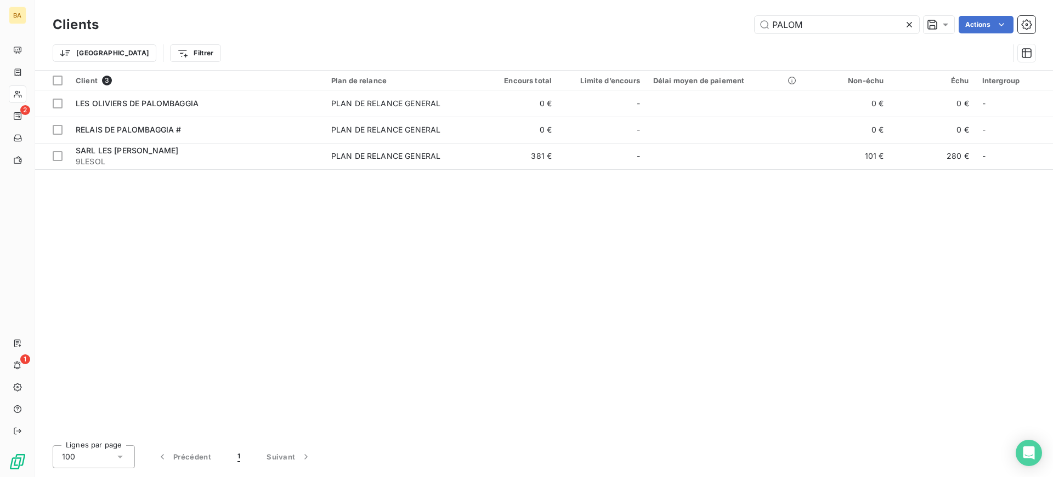
drag, startPoint x: 826, startPoint y: 20, endPoint x: 203, endPoint y: 4, distance: 623.0
click at [372, 20] on div "PALOM Actions" at bounding box center [573, 25] width 923 height 18
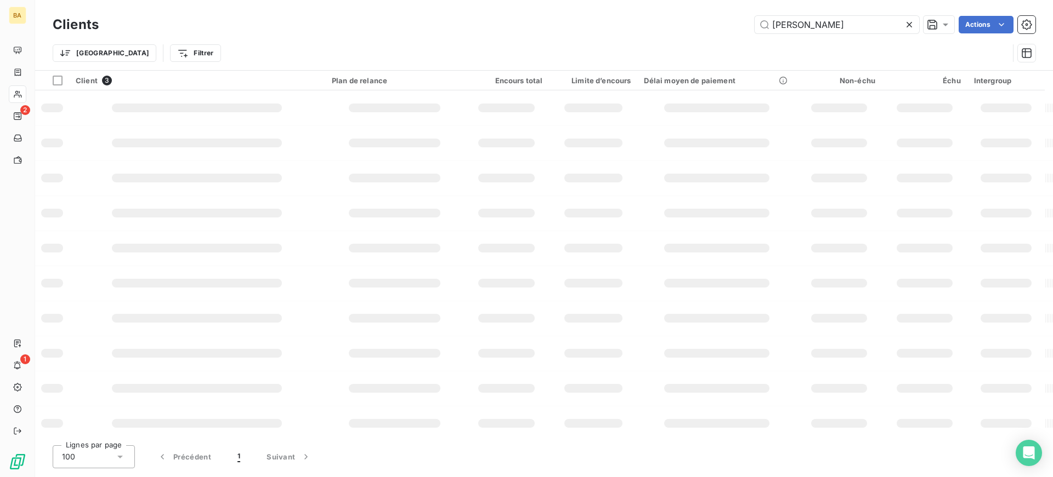
type input "ALBERTIN"
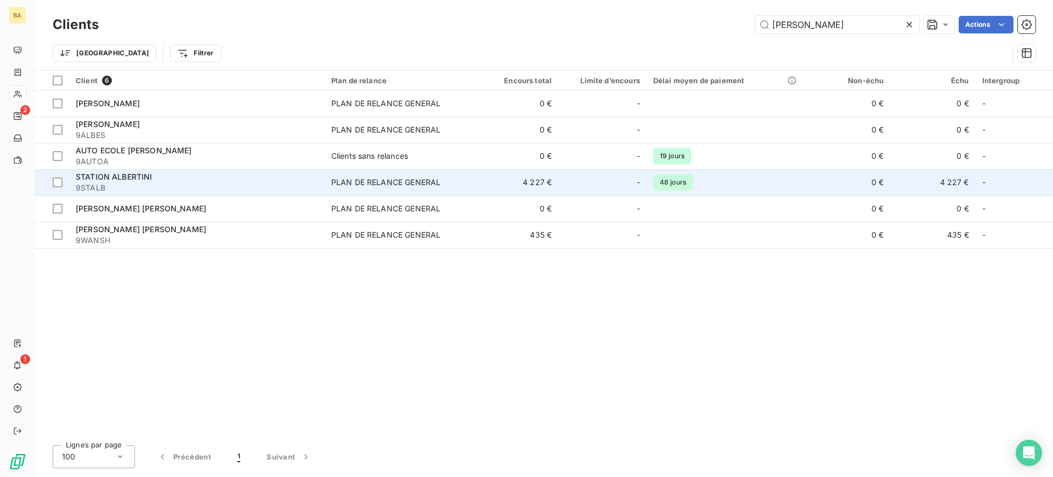
click at [342, 177] on td "PLAN DE RELANCE GENERAL" at bounding box center [399, 182] width 149 height 26
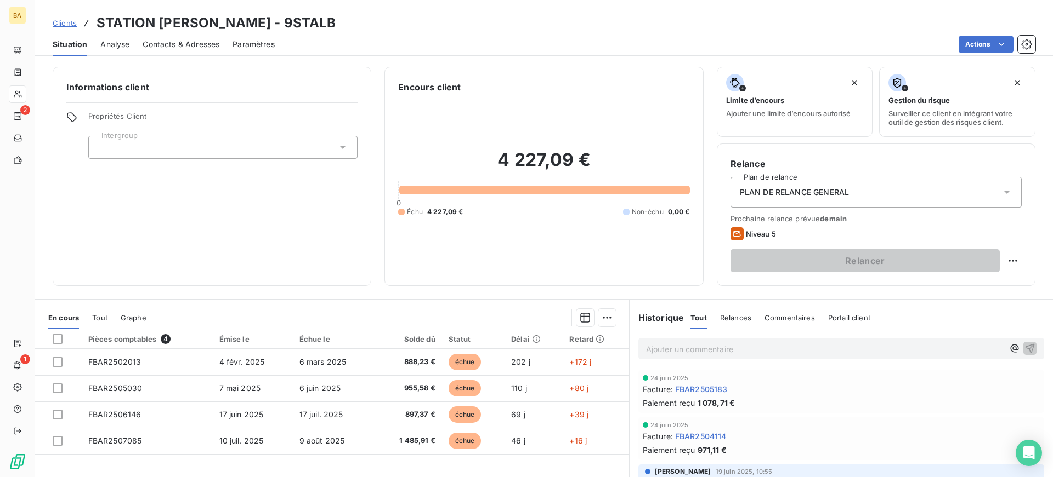
click at [827, 194] on span "PLAN DE RELANCE GENERAL" at bounding box center [794, 192] width 109 height 11
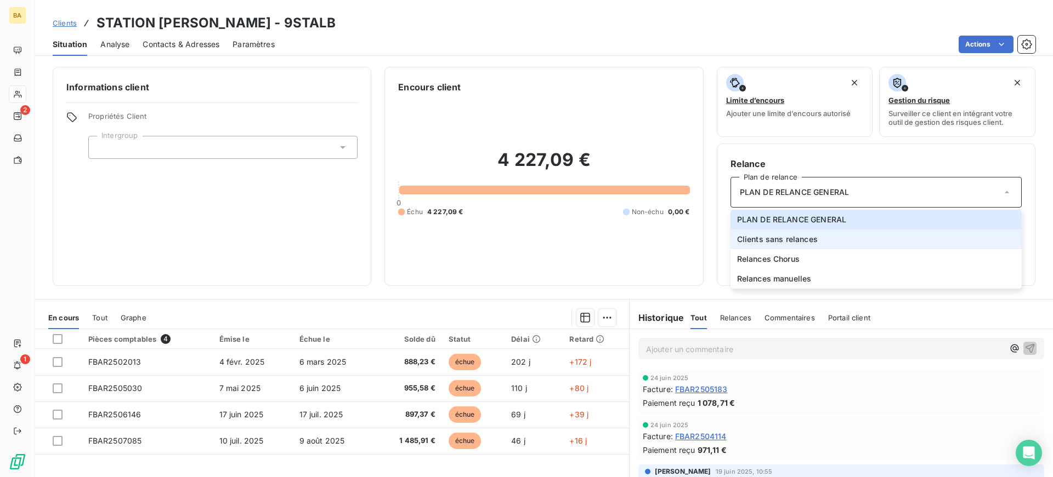
click at [804, 247] on li "Clients sans relances" at bounding box center [875, 240] width 291 height 20
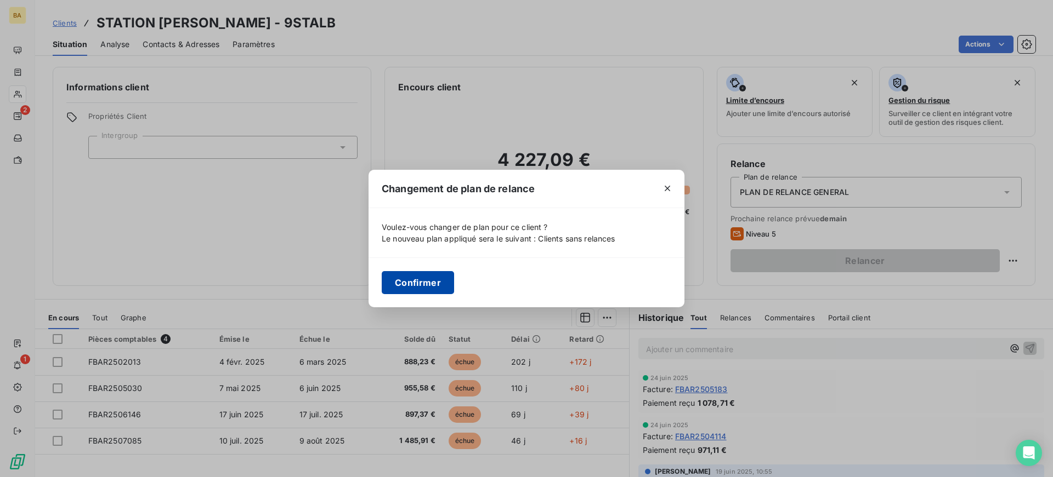
click at [424, 283] on button "Confirmer" at bounding box center [418, 282] width 72 height 23
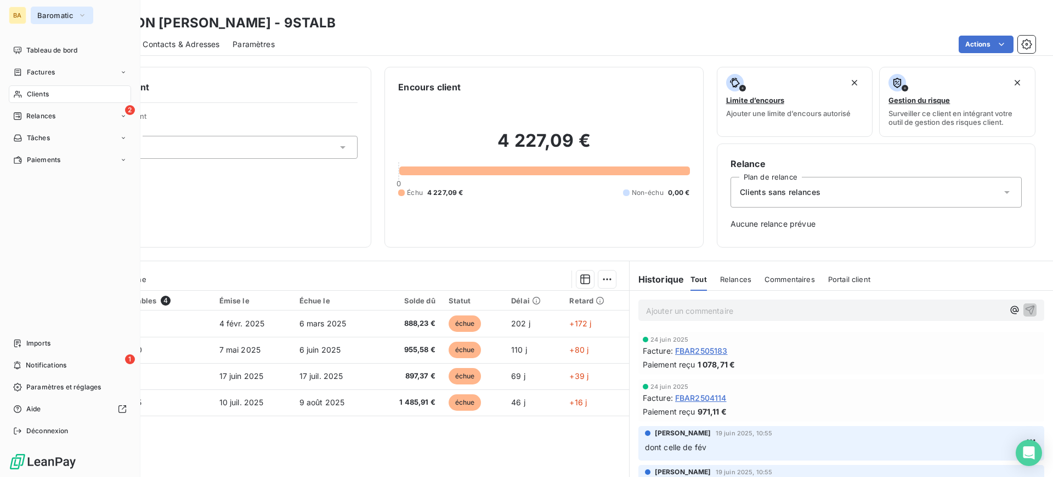
click at [58, 15] on span "Baromatic" at bounding box center [55, 15] width 36 height 9
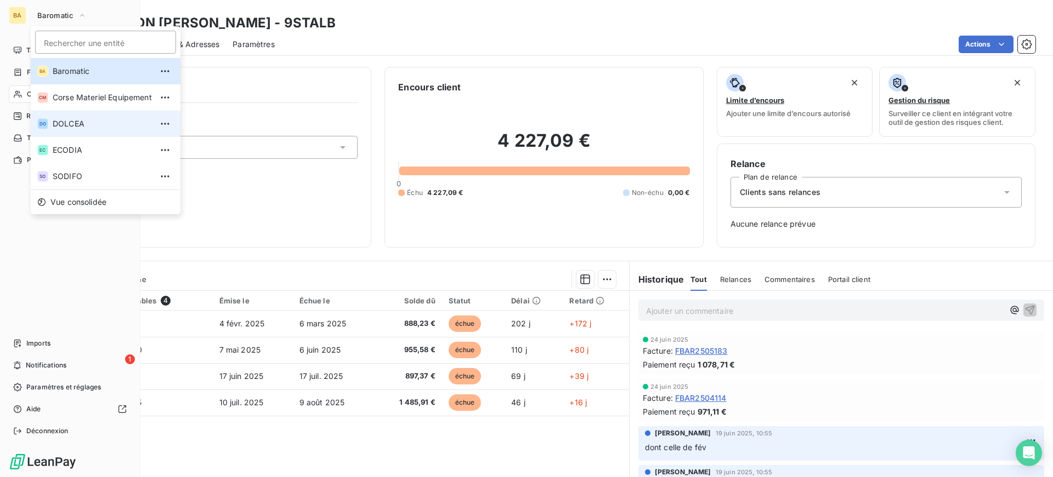
click at [73, 129] on li "DO DOLCEA" at bounding box center [106, 124] width 150 height 26
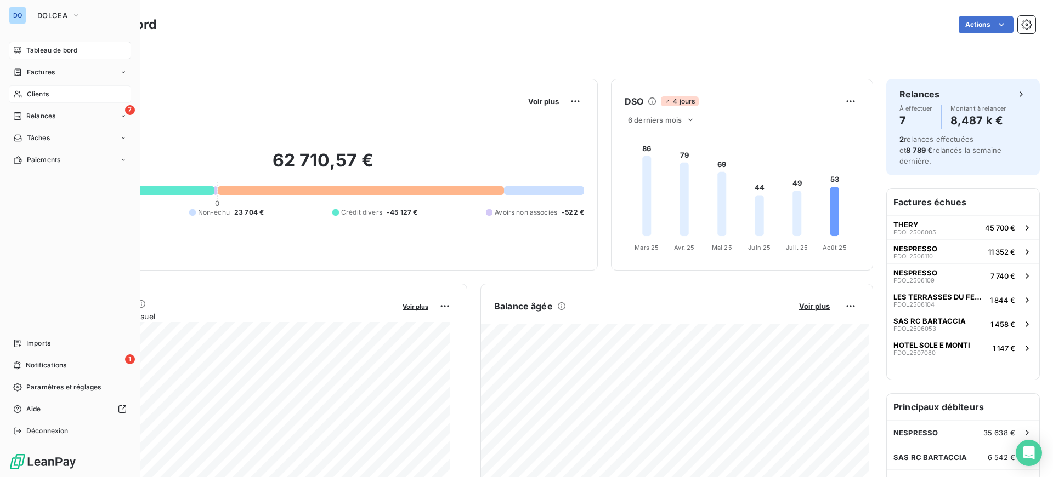
click at [51, 93] on div "Clients" at bounding box center [70, 95] width 122 height 18
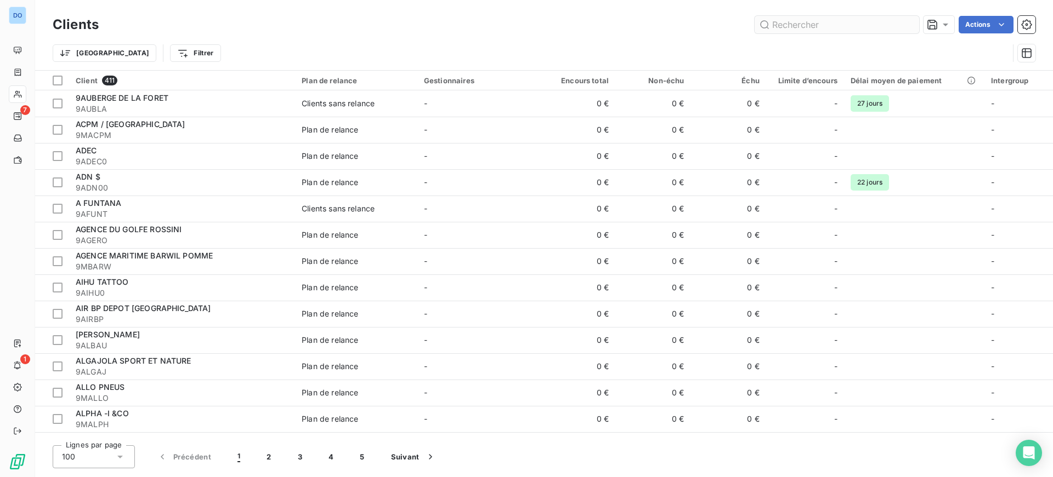
click at [809, 28] on input "text" at bounding box center [836, 25] width 164 height 18
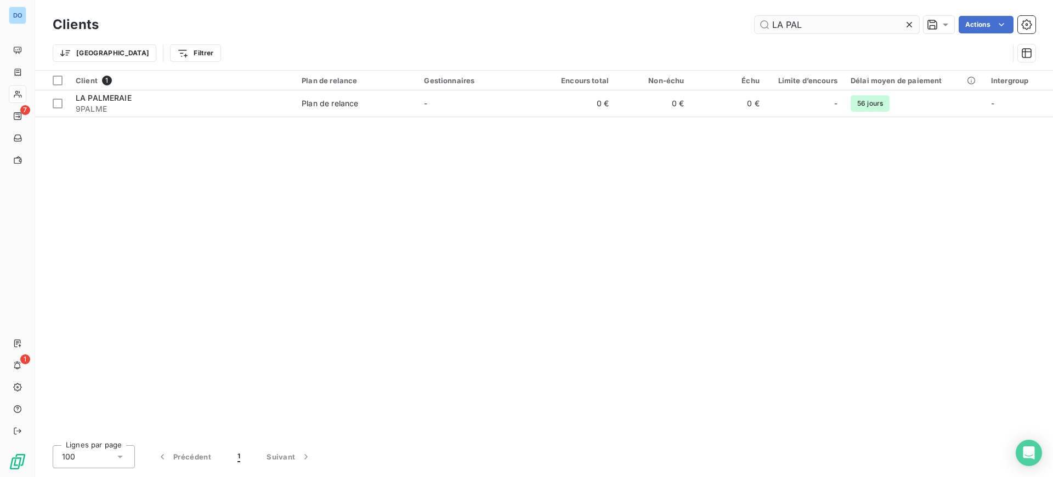
click at [785, 30] on input "LA PAL" at bounding box center [836, 25] width 164 height 18
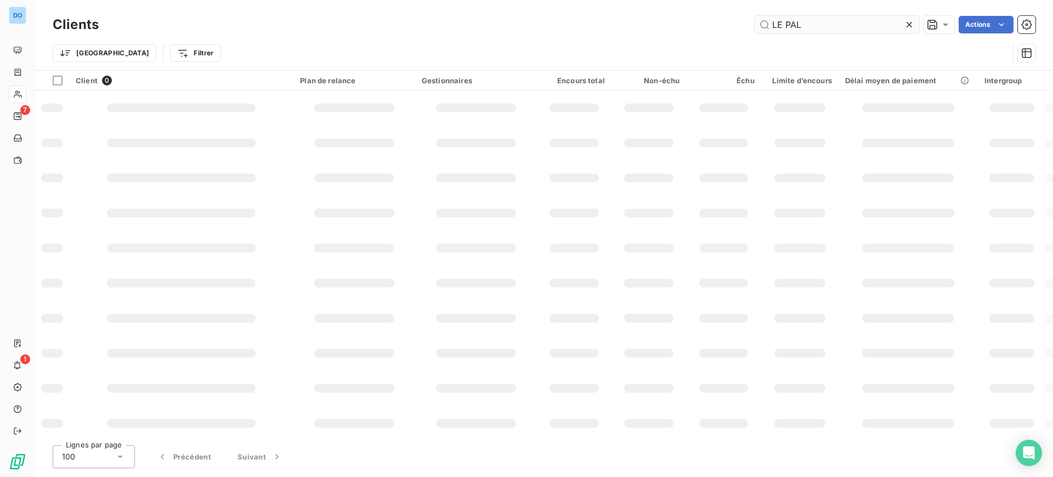
type input "LE PAL"
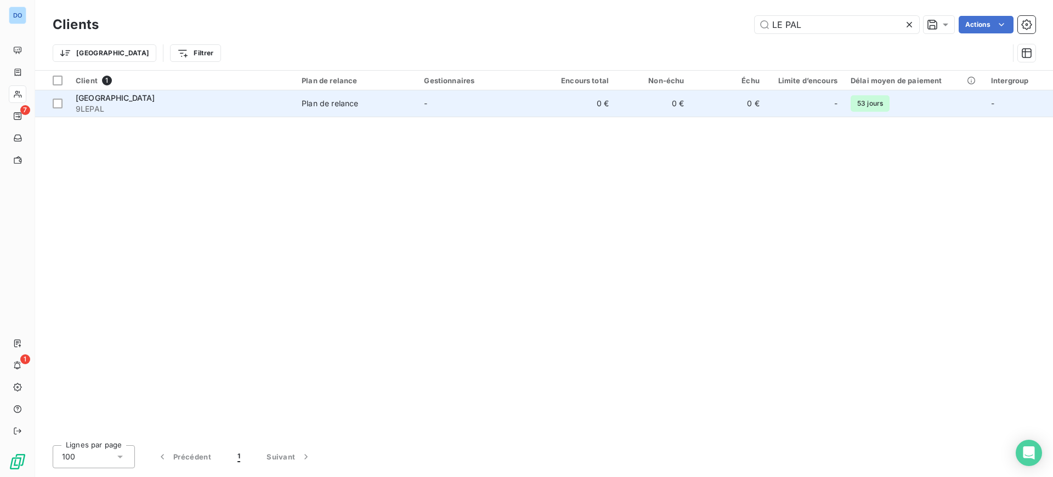
click at [514, 105] on td "-" at bounding box center [478, 103] width 122 height 26
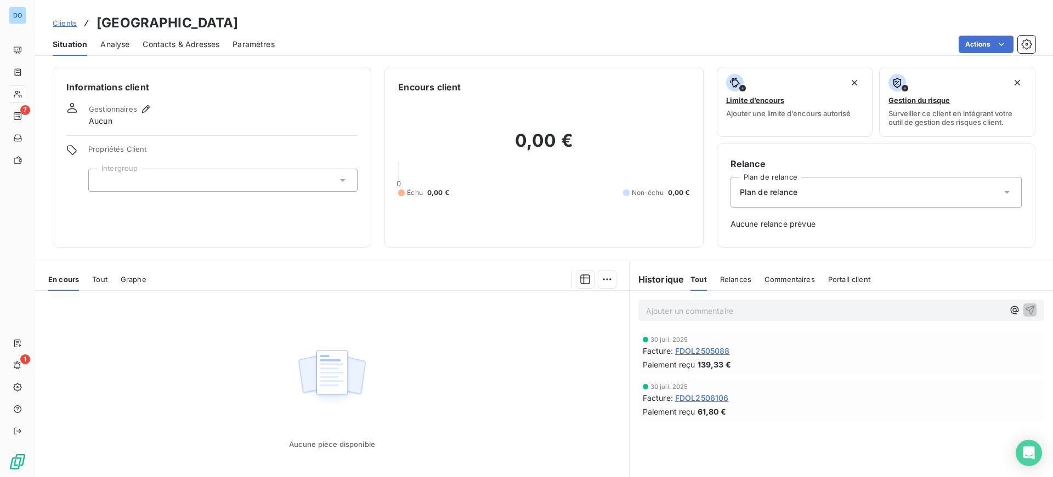
click at [809, 199] on div "Plan de relance" at bounding box center [875, 192] width 291 height 31
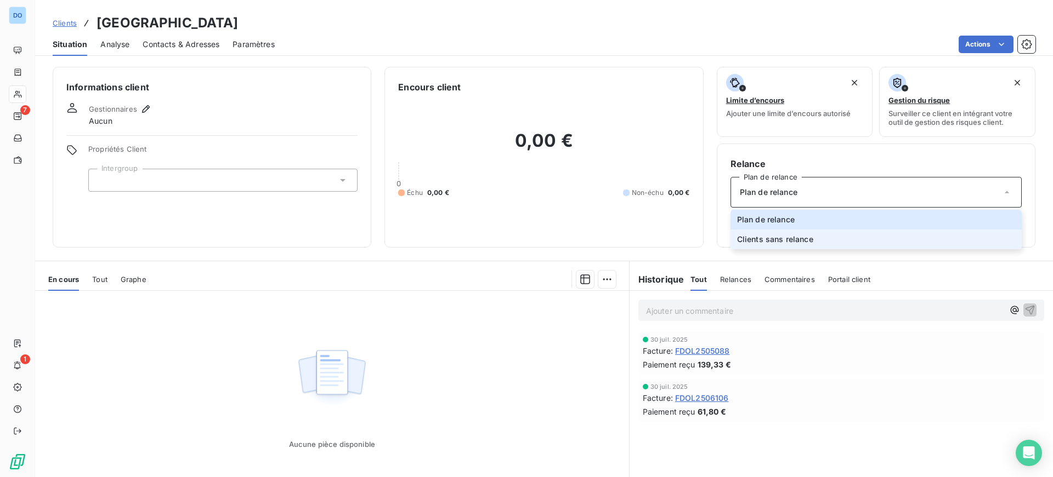
click at [801, 236] on span "Clients sans relance" at bounding box center [775, 239] width 76 height 11
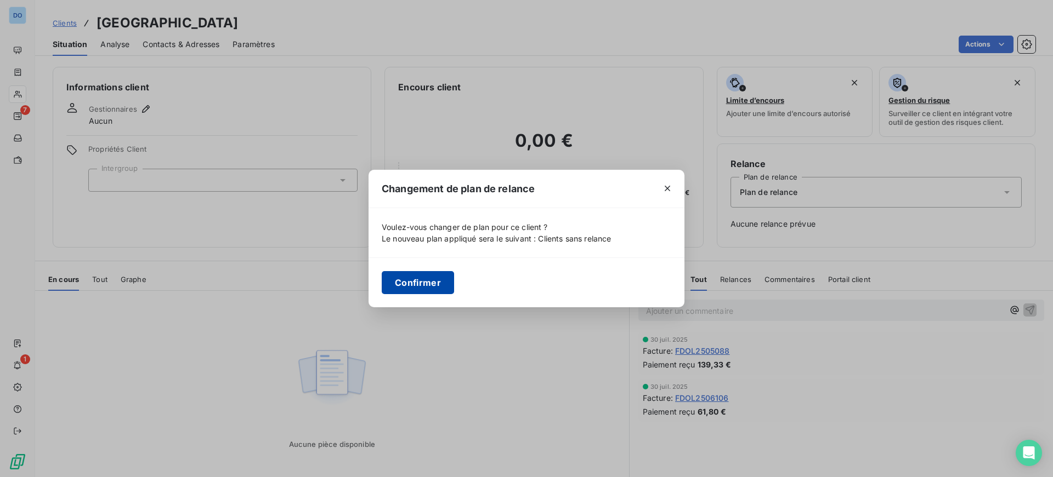
click at [405, 279] on button "Confirmer" at bounding box center [418, 282] width 72 height 23
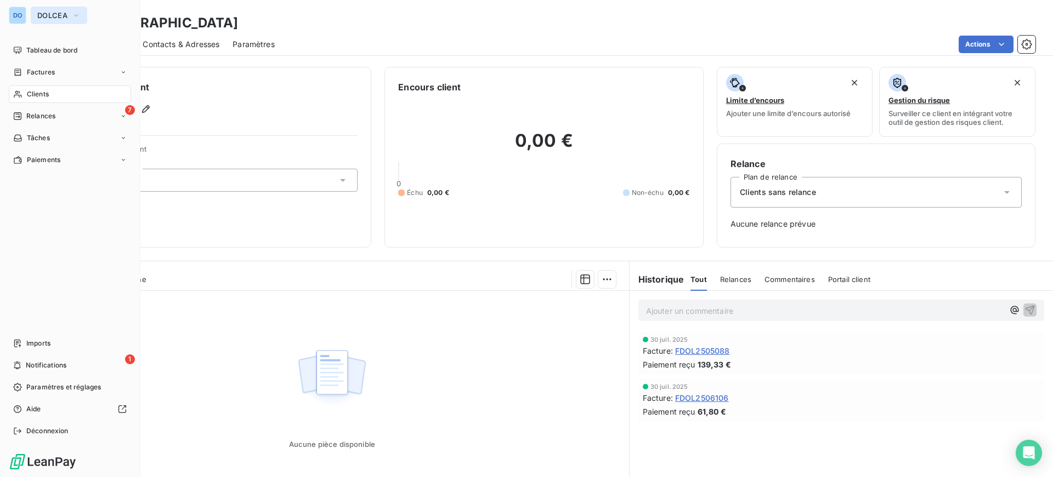
click at [48, 16] on span "DOLCEA" at bounding box center [52, 15] width 30 height 9
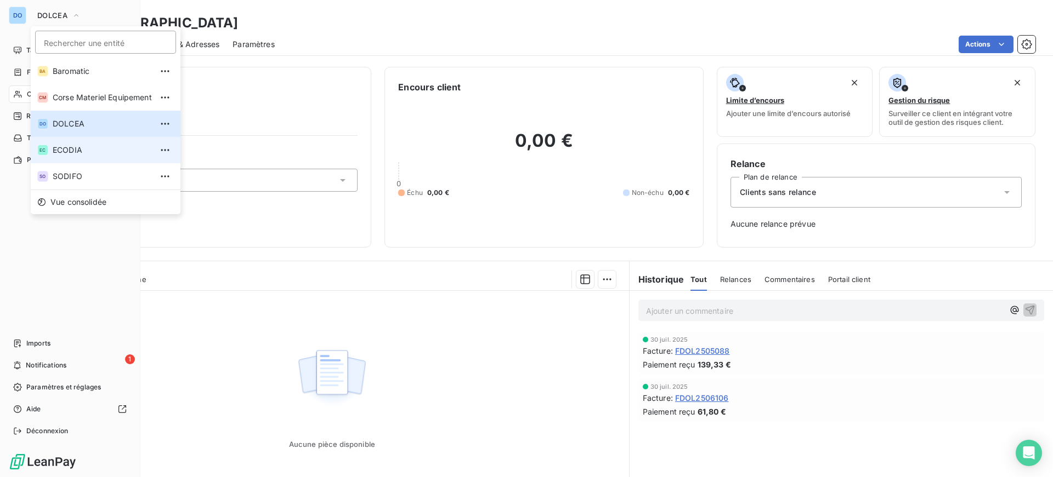
click at [69, 153] on span "ECODIA" at bounding box center [102, 150] width 99 height 11
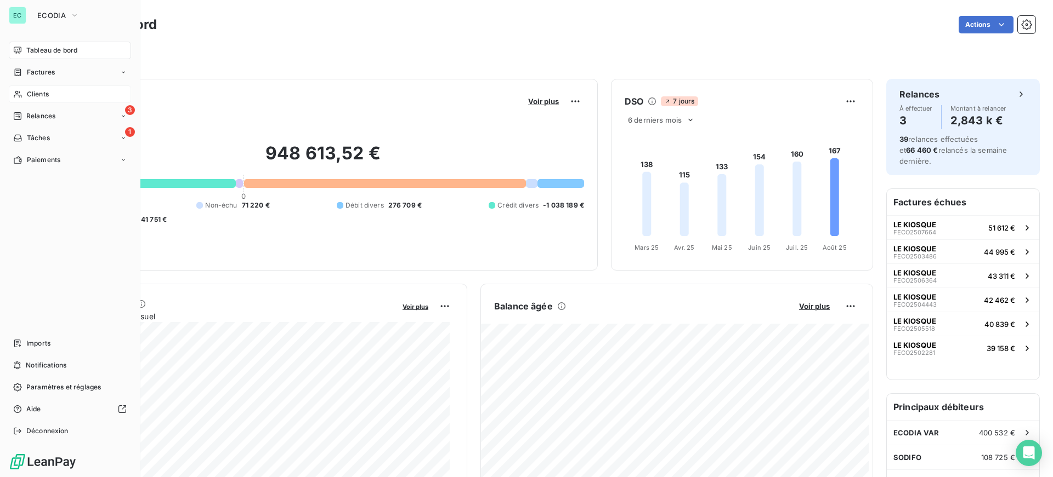
click at [34, 93] on span "Clients" at bounding box center [38, 94] width 22 height 10
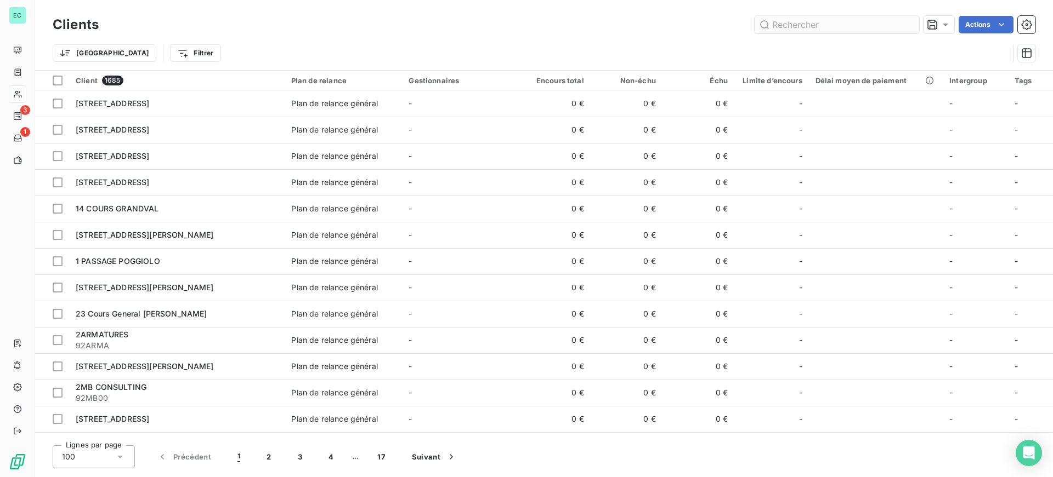
click at [809, 18] on input "text" at bounding box center [836, 25] width 164 height 18
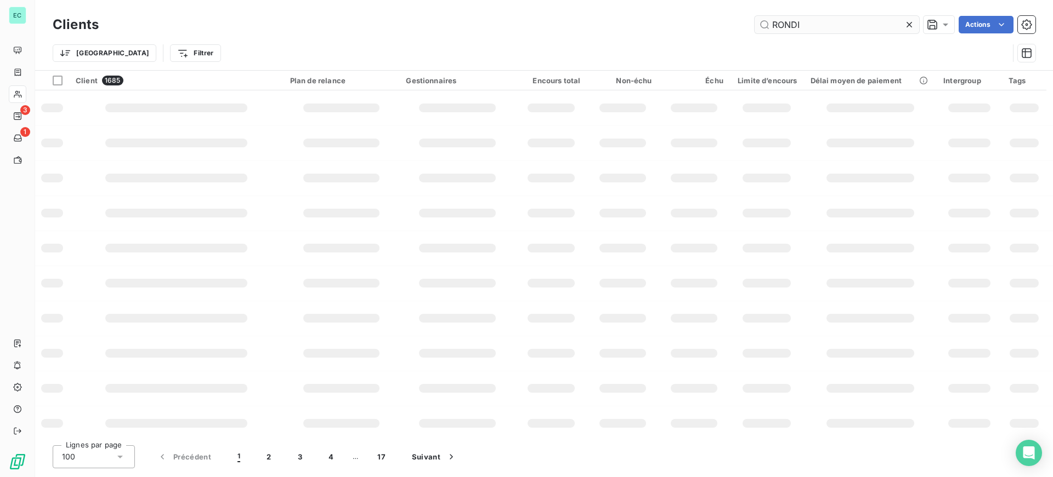
type input "RONDI"
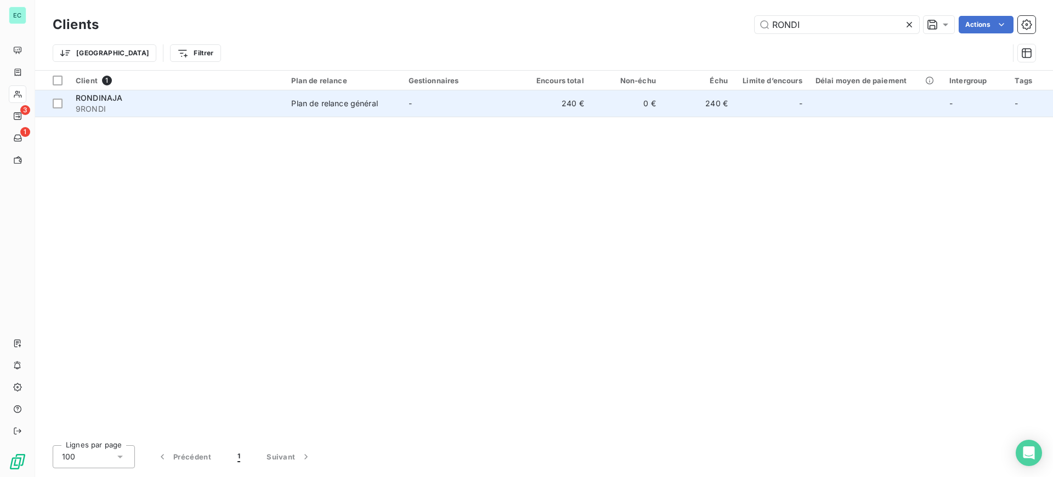
click at [598, 99] on td "0 €" at bounding box center [626, 103] width 72 height 26
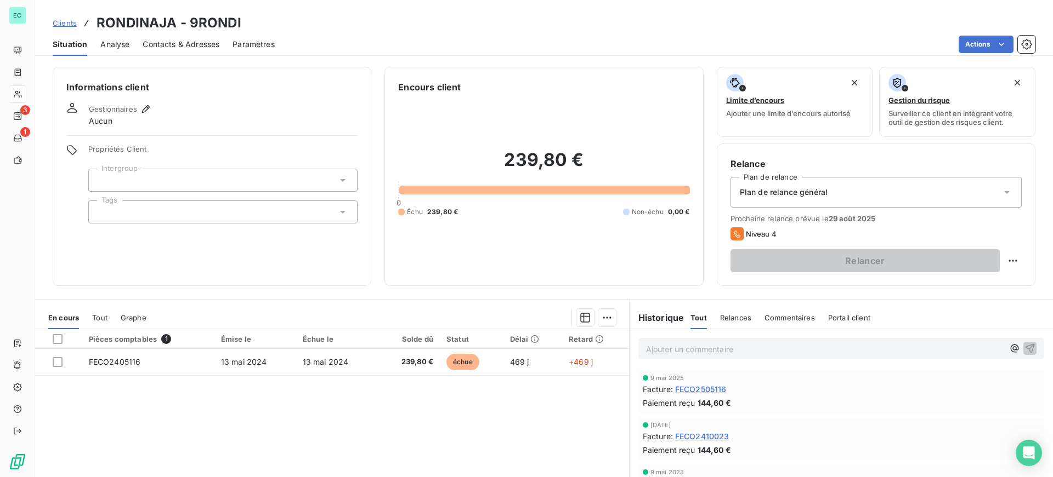
click at [809, 195] on span "Plan de relance général" at bounding box center [784, 192] width 88 height 11
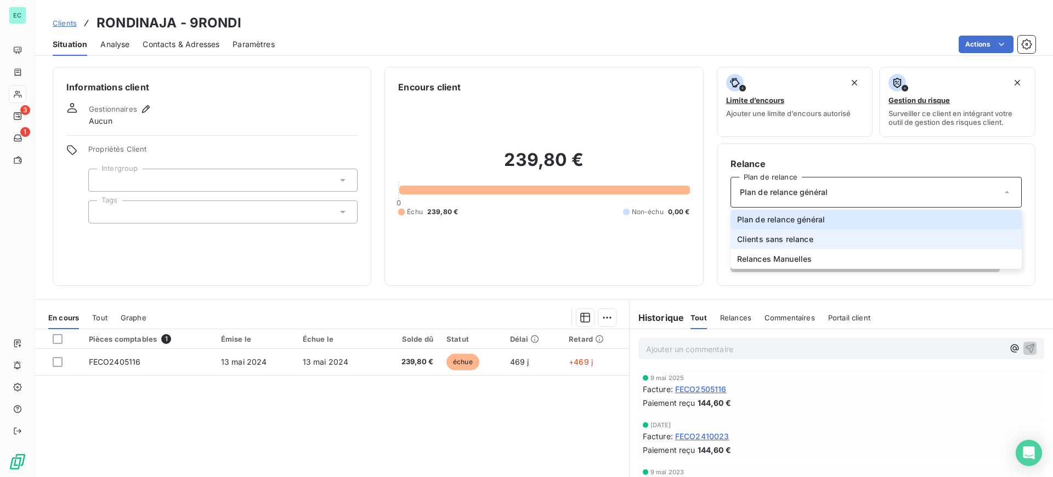
click at [777, 246] on li "Clients sans relance" at bounding box center [875, 240] width 291 height 20
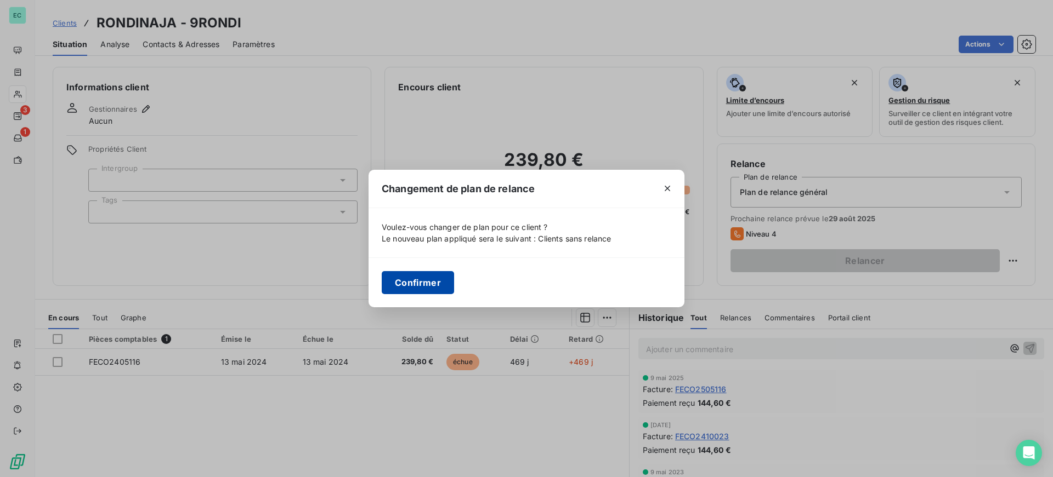
click at [413, 292] on button "Confirmer" at bounding box center [418, 282] width 72 height 23
